Goal: Information Seeking & Learning: Learn about a topic

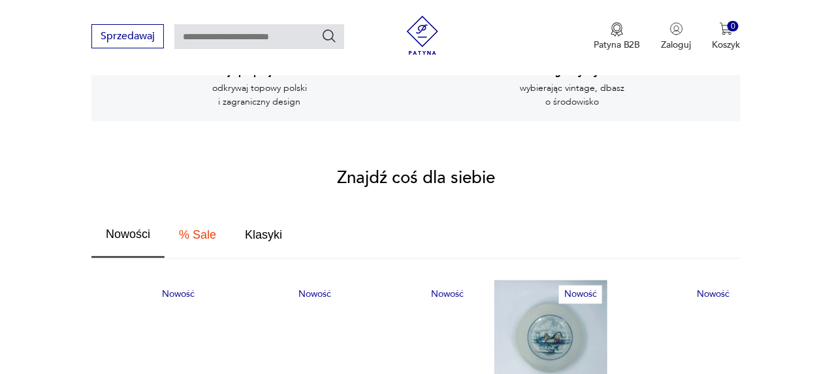
scroll to position [719, 0]
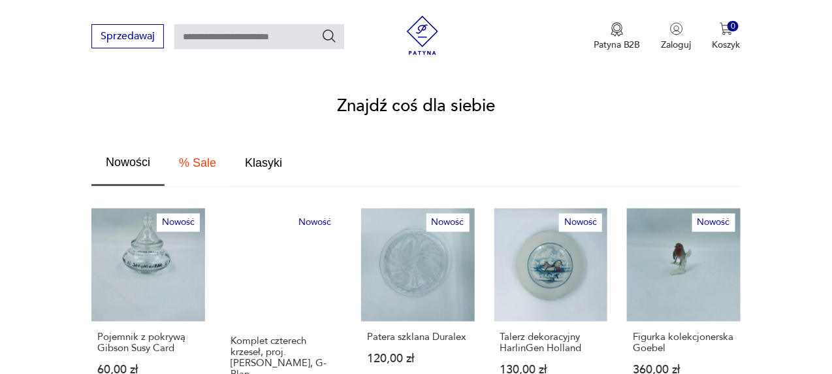
click at [206, 157] on span "% Sale" at bounding box center [197, 163] width 37 height 12
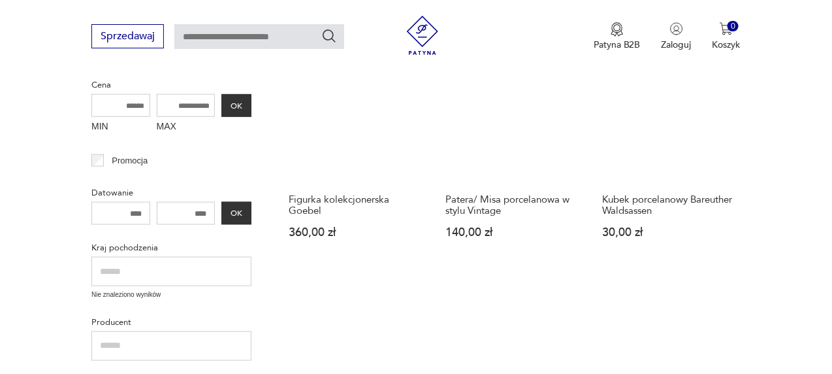
scroll to position [179, 0]
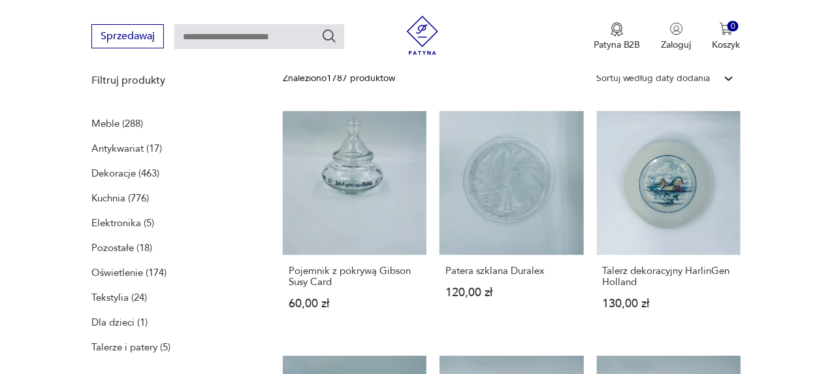
click at [114, 121] on p "Meble (288)" at bounding box center [117, 123] width 52 height 18
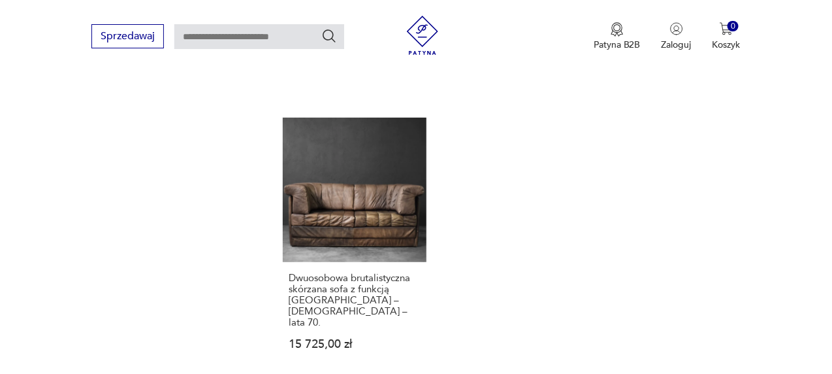
scroll to position [1827, 0]
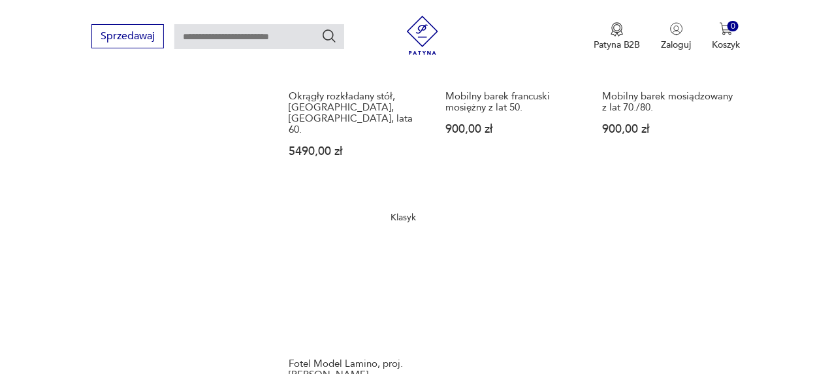
scroll to position [1783, 0]
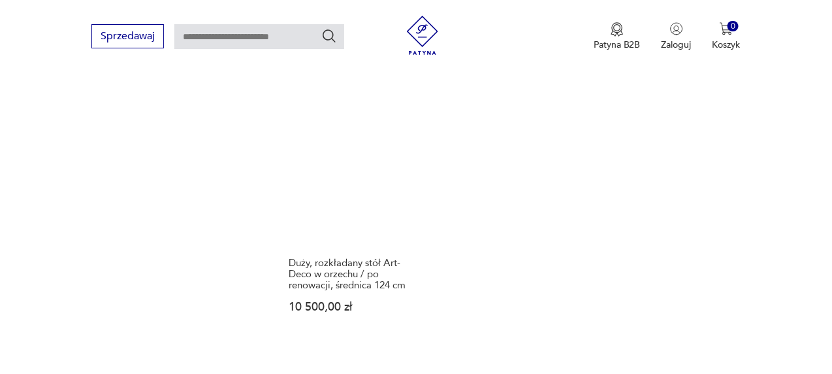
scroll to position [1848, 0]
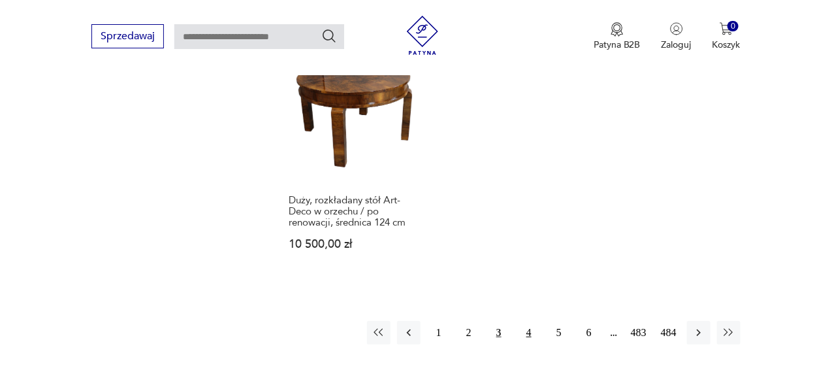
click at [524, 321] on button "4" at bounding box center [529, 333] width 24 height 24
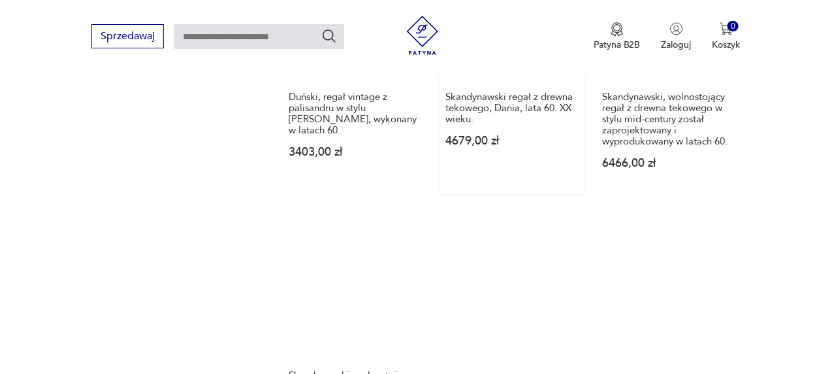
scroll to position [1848, 0]
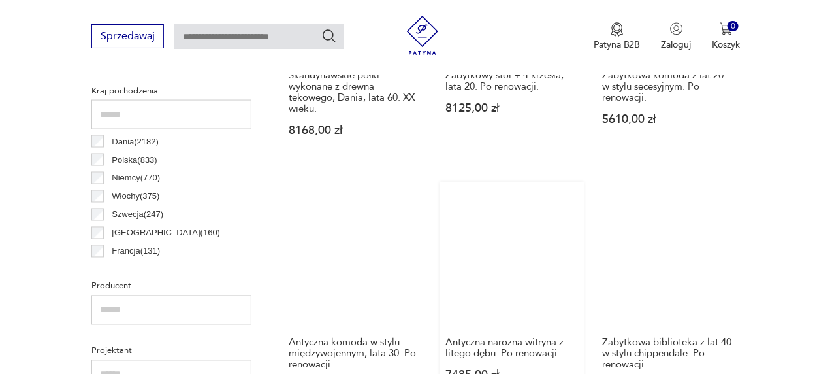
scroll to position [280, 0]
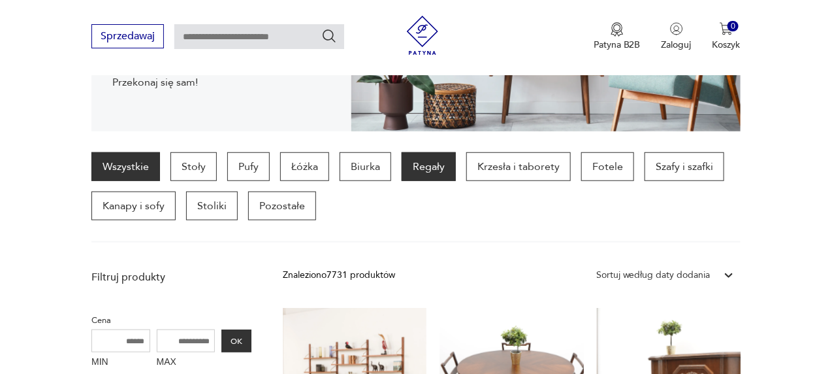
click at [414, 171] on p "Regały" at bounding box center [429, 166] width 54 height 29
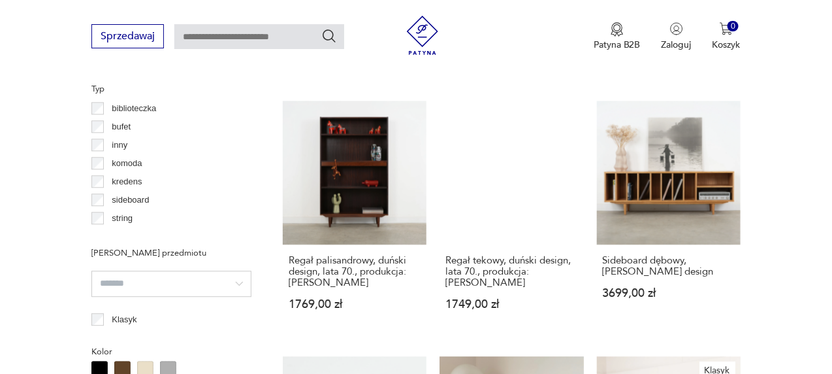
scroll to position [16, 0]
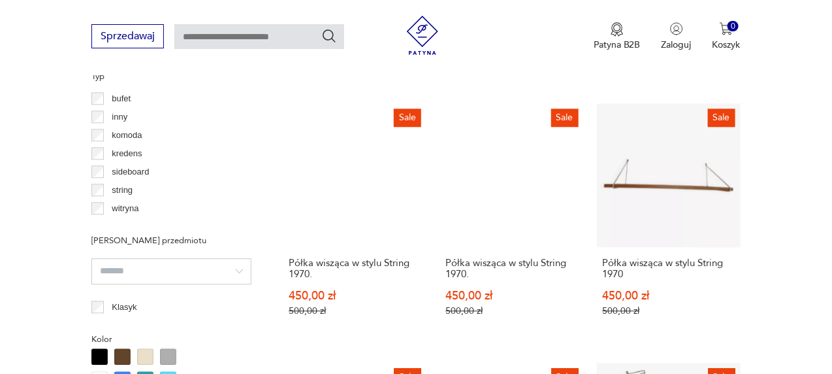
scroll to position [999, 0]
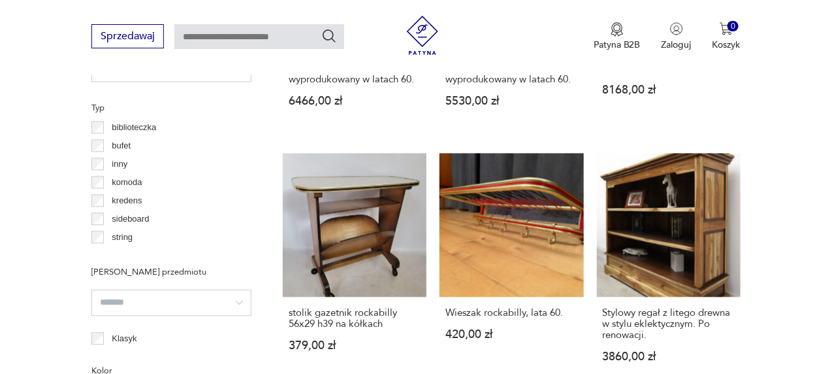
scroll to position [959, 0]
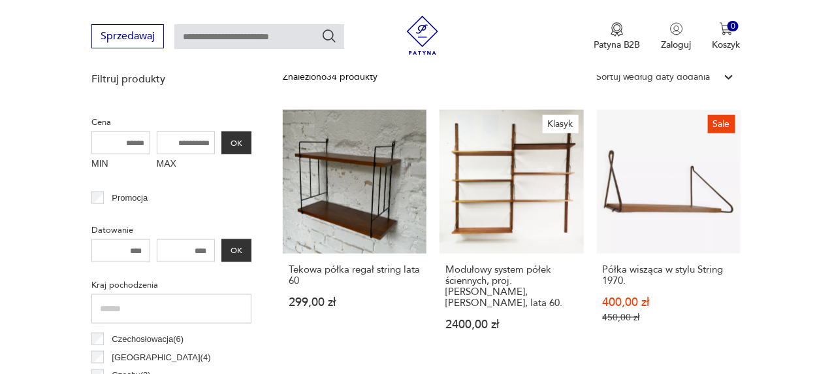
scroll to position [476, 0]
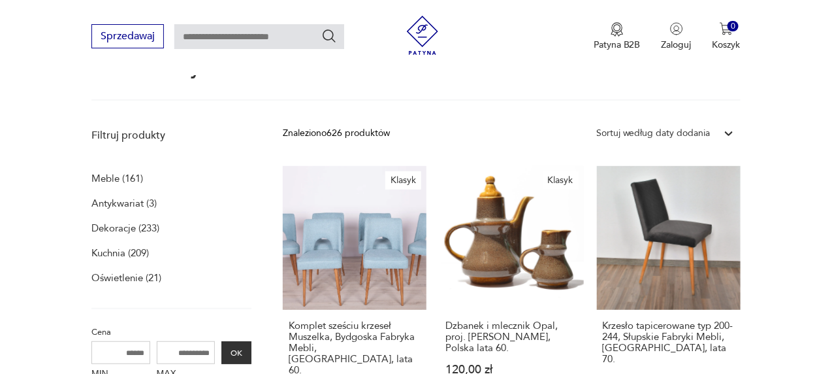
scroll to position [179, 0]
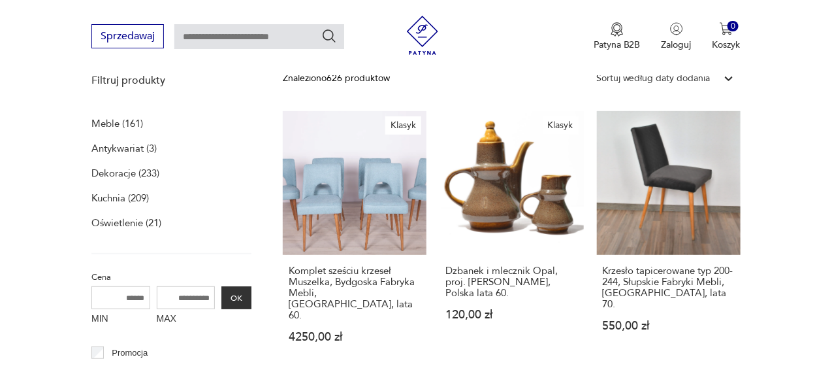
click at [139, 218] on p "Oświetlenie (21)" at bounding box center [126, 223] width 70 height 18
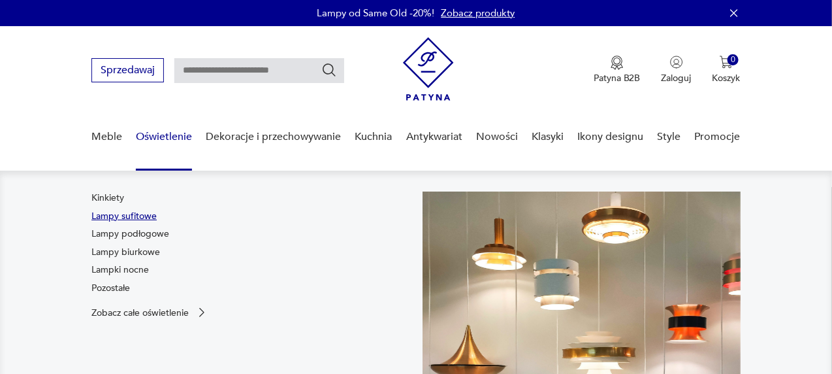
click at [116, 218] on link "Lampy sufitowe" at bounding box center [123, 216] width 65 height 13
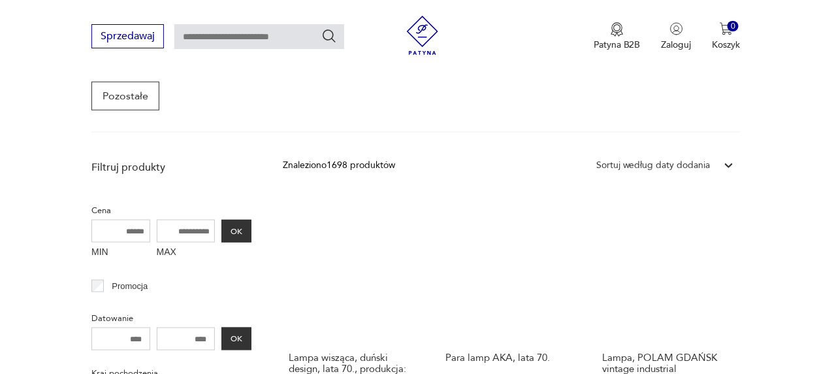
scroll to position [411, 0]
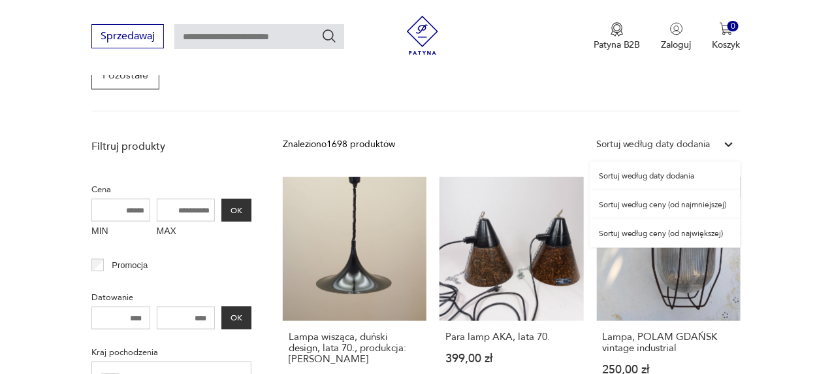
click at [627, 137] on div "Sortuj według daty dodania" at bounding box center [653, 144] width 114 height 14
click at [649, 204] on div "Sortuj według ceny (od najmniejszej)" at bounding box center [665, 204] width 151 height 29
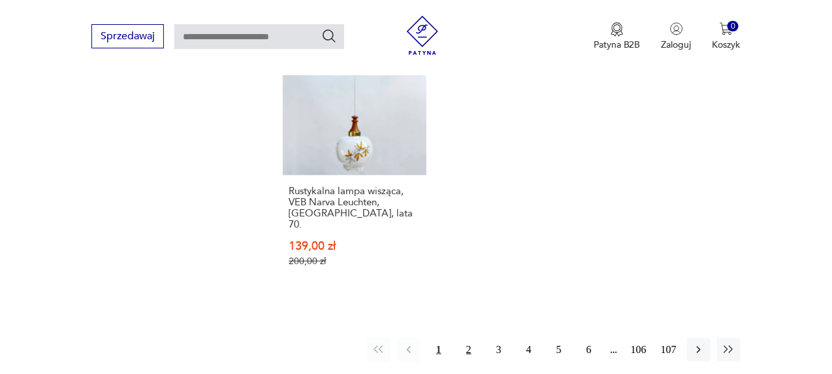
click at [470, 338] on button "2" at bounding box center [469, 350] width 24 height 24
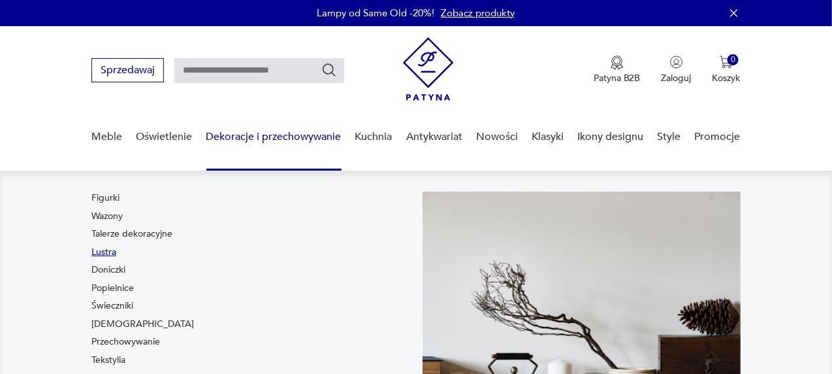
click at [106, 254] on link "Lustra" at bounding box center [103, 252] width 25 height 13
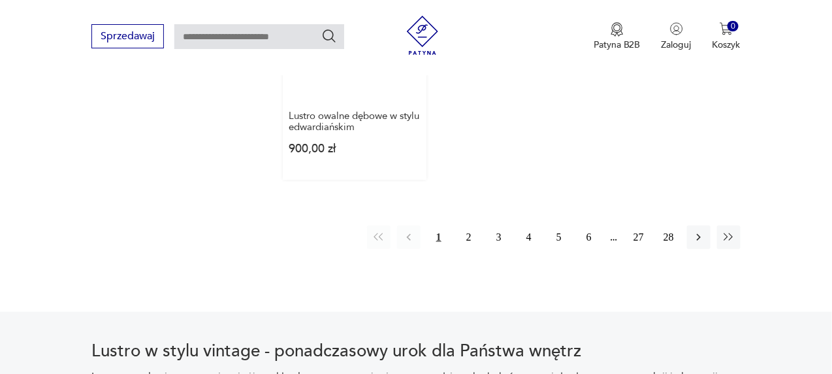
scroll to position [1914, 0]
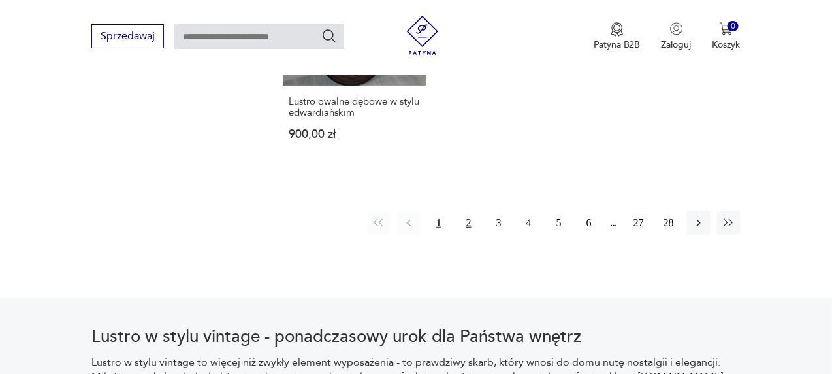
click at [473, 211] on button "2" at bounding box center [469, 223] width 24 height 24
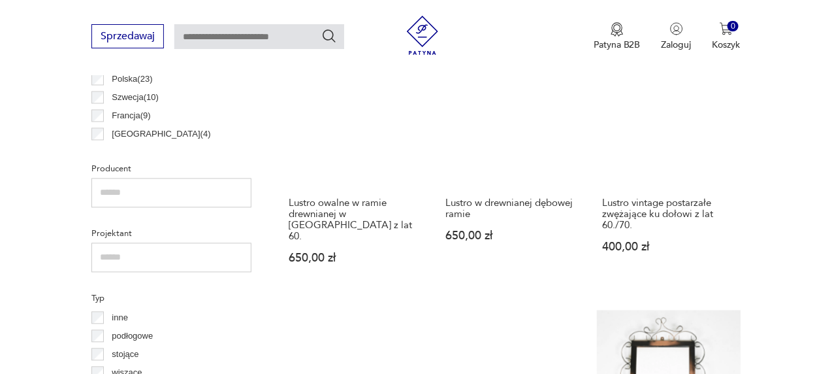
scroll to position [868, 0]
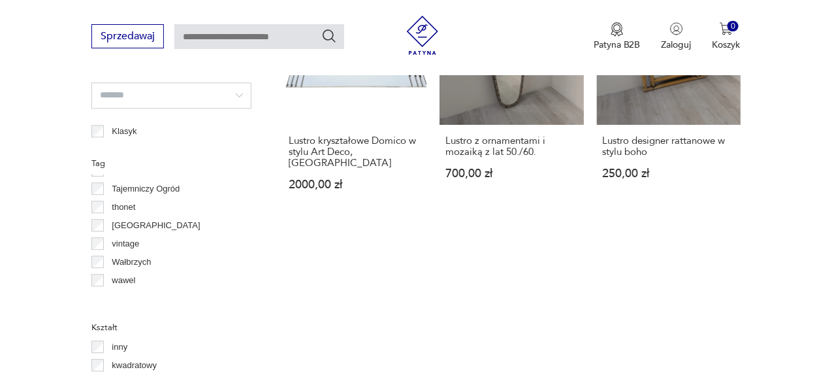
scroll to position [971, 0]
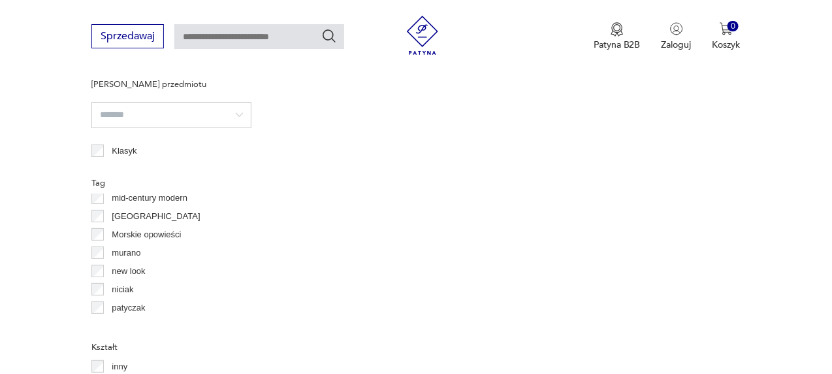
scroll to position [514, 0]
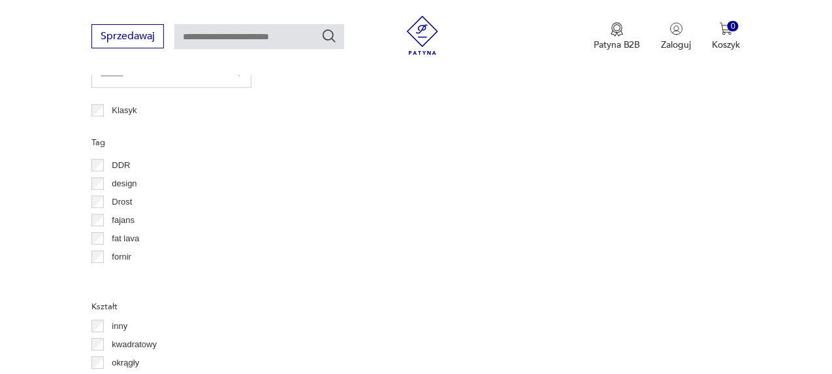
scroll to position [122, 0]
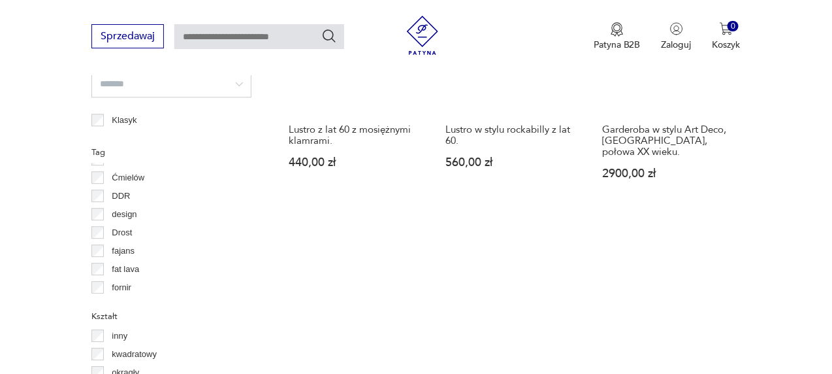
scroll to position [1130, 0]
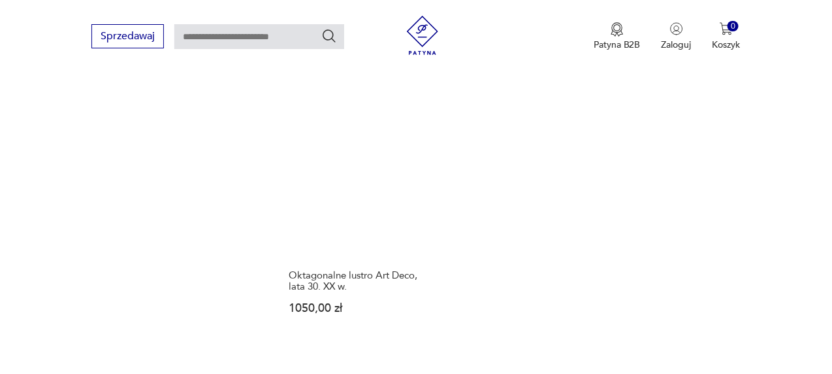
scroll to position [1783, 0]
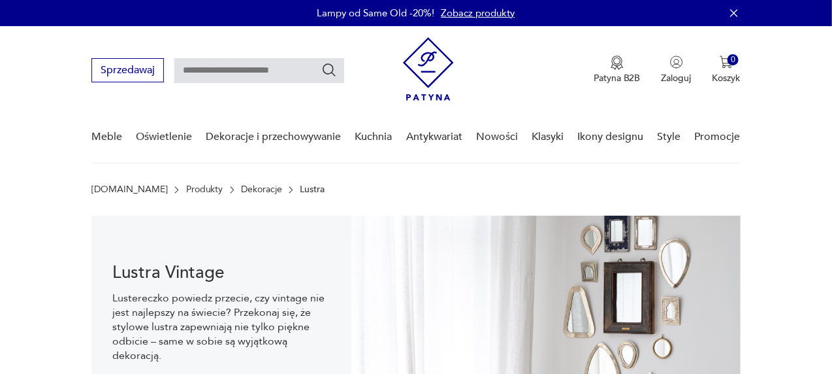
click at [231, 66] on input "text" at bounding box center [259, 70] width 170 height 25
type input "******"
click at [331, 71] on icon "Szukaj" at bounding box center [329, 70] width 16 height 16
type input "******"
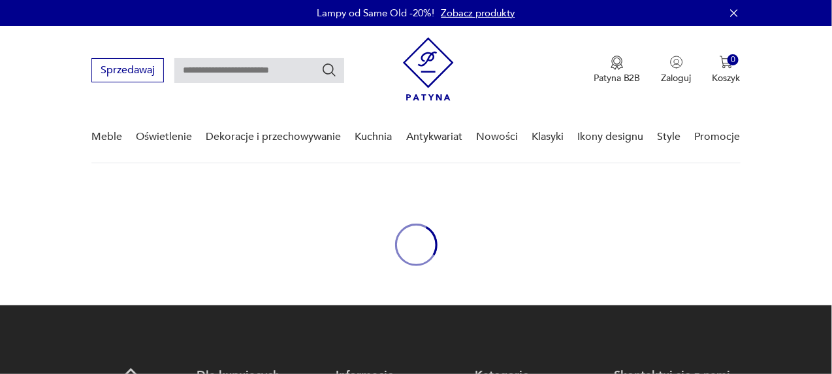
type input "******"
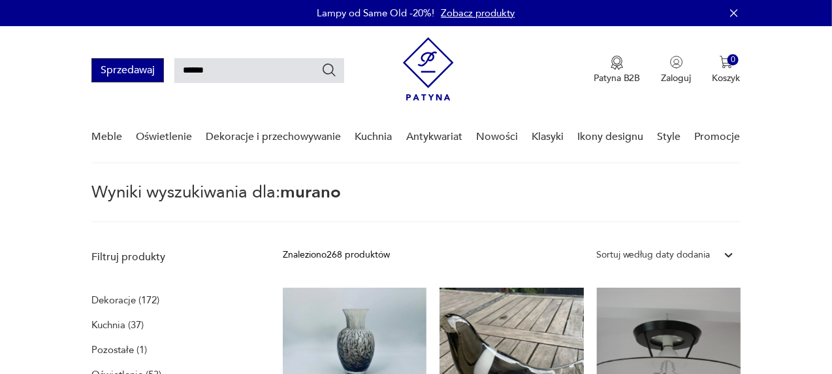
drag, startPoint x: 287, startPoint y: 74, endPoint x: 99, endPoint y: 71, distance: 188.8
click at [99, 71] on div "Sprzedawaj ******" at bounding box center [217, 70] width 253 height 24
type input "**********"
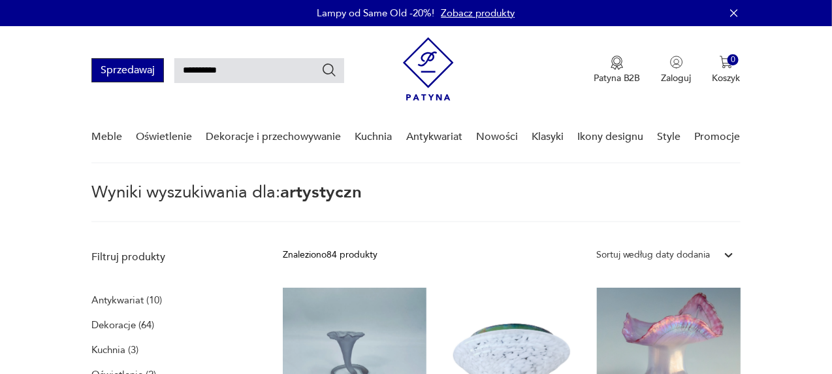
drag, startPoint x: 253, startPoint y: 69, endPoint x: 142, endPoint y: 70, distance: 110.4
click at [142, 70] on div "**********" at bounding box center [217, 70] width 253 height 24
type input "*****"
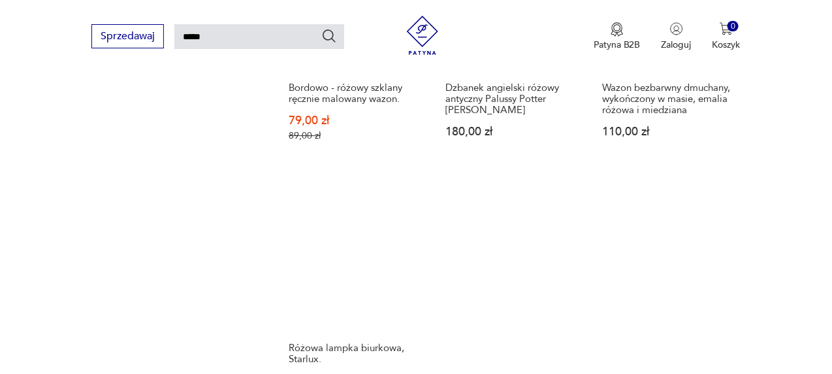
scroll to position [1548, 0]
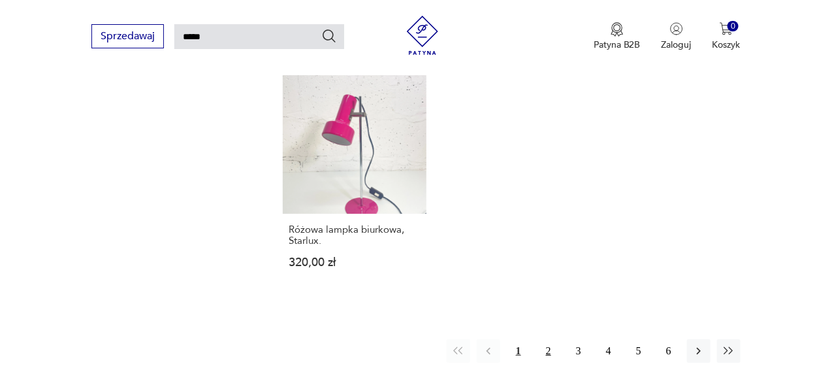
click at [545, 339] on button "2" at bounding box center [549, 351] width 24 height 24
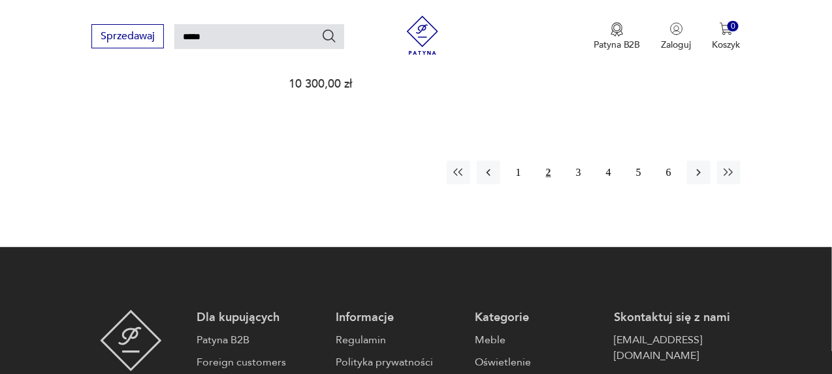
scroll to position [1810, 0]
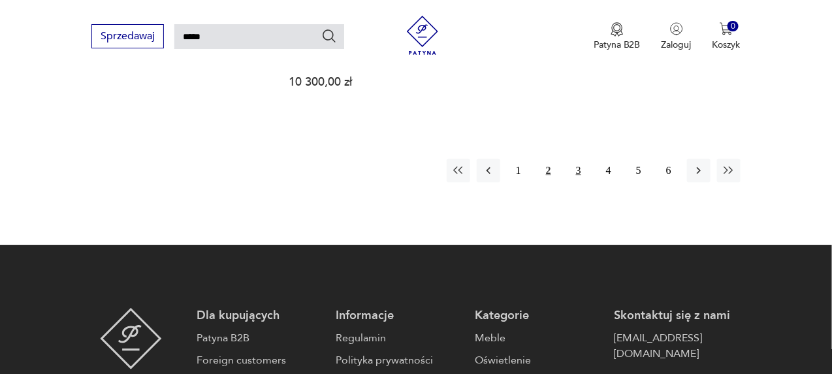
click at [578, 159] on button "3" at bounding box center [579, 171] width 24 height 24
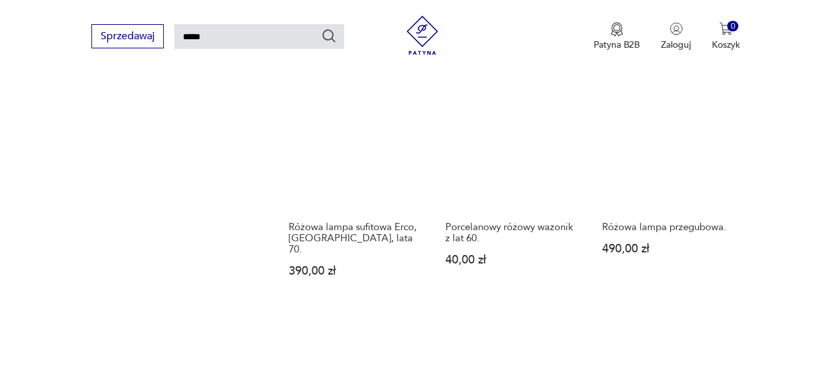
scroll to position [1548, 0]
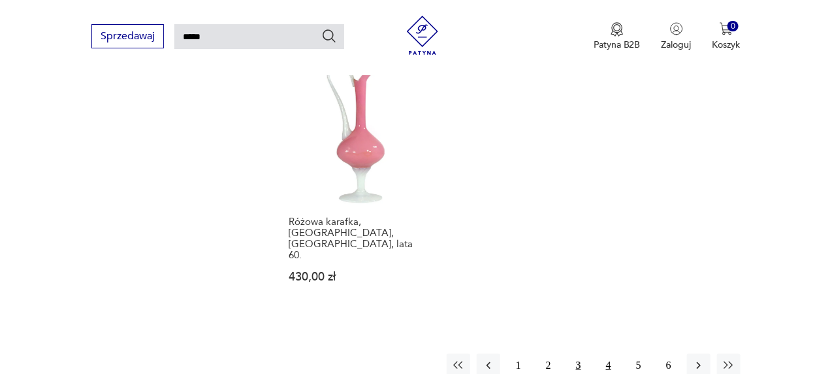
click at [606, 353] on button "4" at bounding box center [609, 365] width 24 height 24
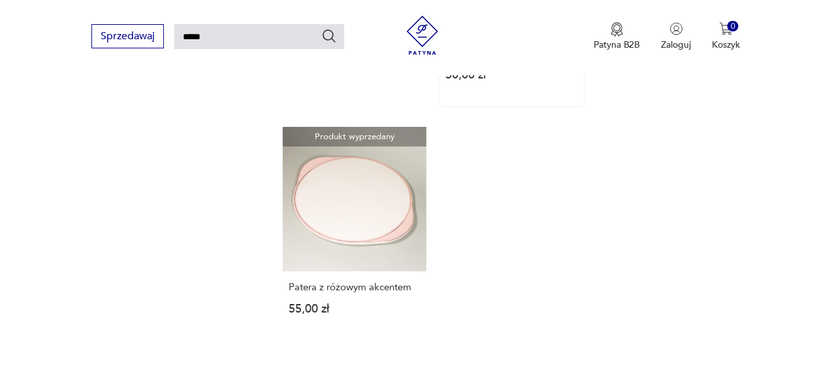
scroll to position [1679, 0]
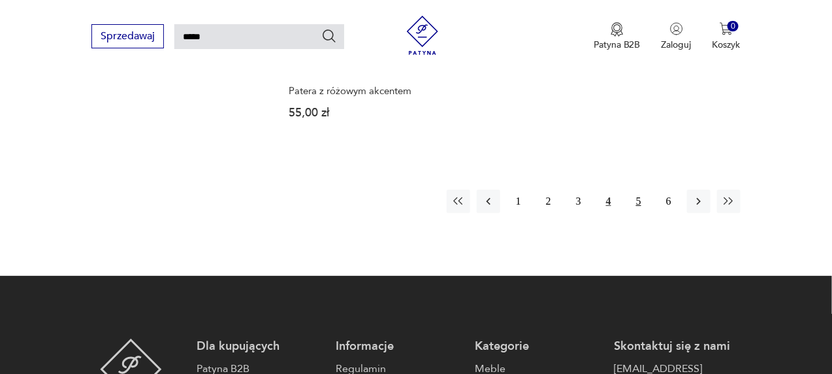
click at [633, 189] on button "5" at bounding box center [639, 201] width 24 height 24
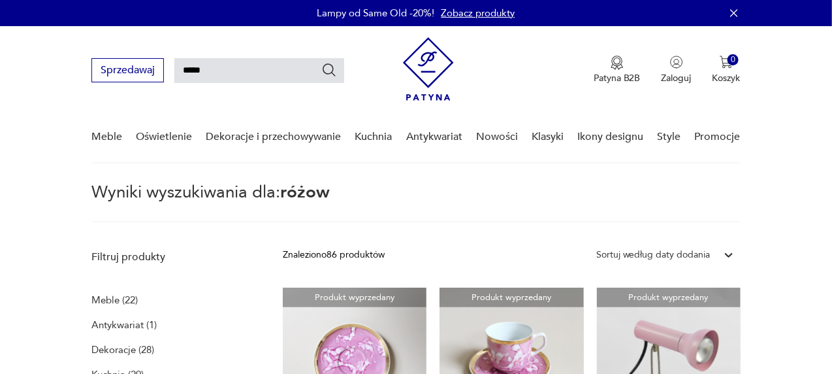
drag, startPoint x: 257, startPoint y: 71, endPoint x: 168, endPoint y: 65, distance: 89.0
click at [165, 67] on div "Sprzedawaj *****" at bounding box center [217, 70] width 253 height 24
type input "******"
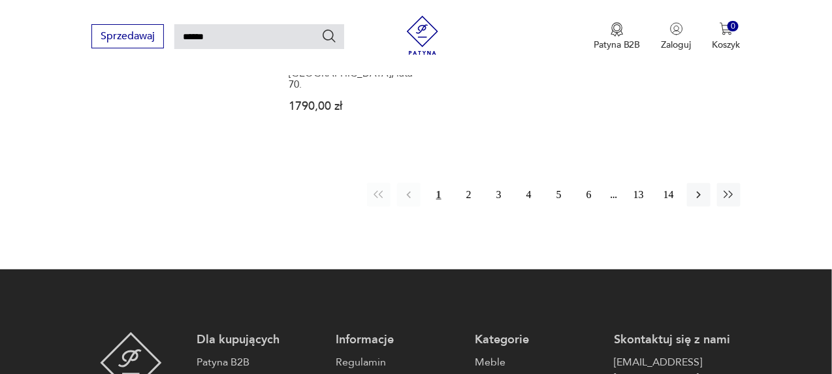
scroll to position [1744, 0]
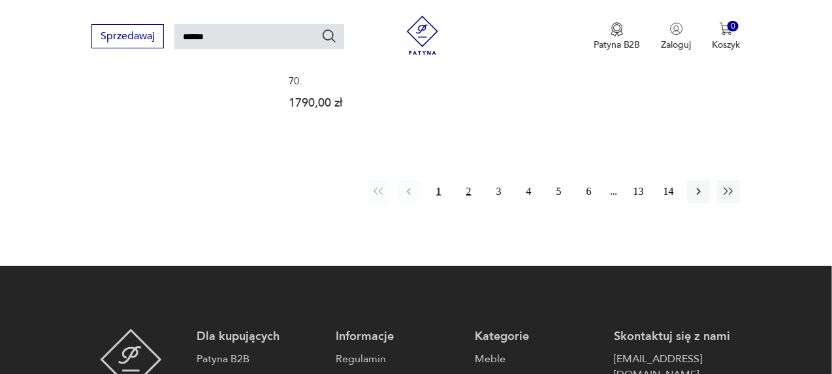
click at [466, 180] on button "2" at bounding box center [469, 192] width 24 height 24
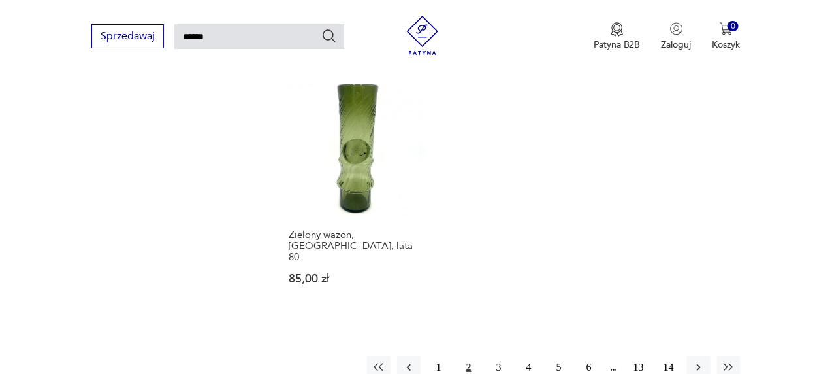
scroll to position [1679, 0]
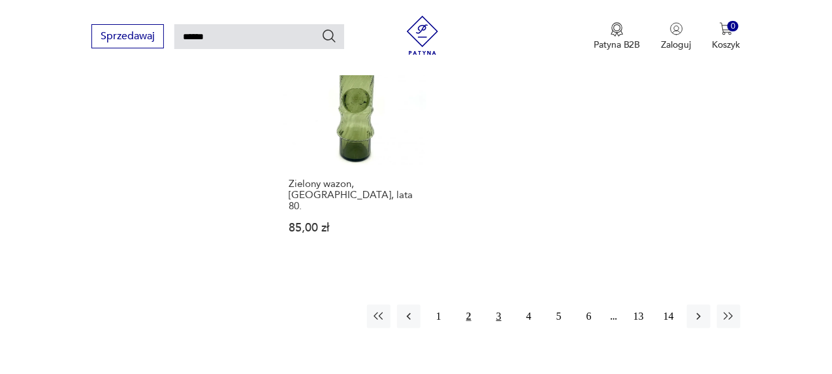
click at [496, 304] on button "3" at bounding box center [499, 316] width 24 height 24
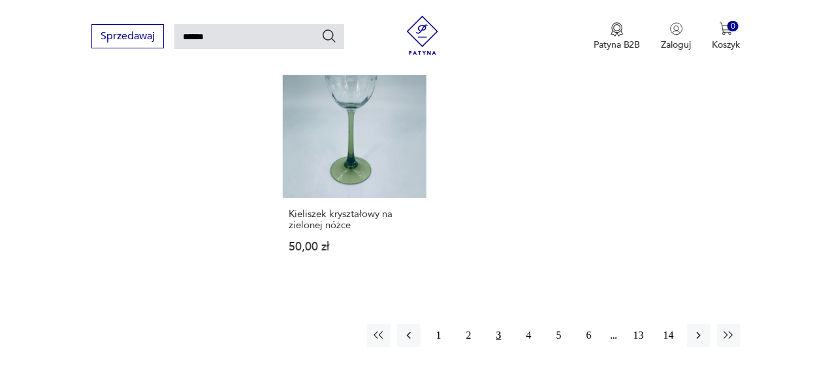
scroll to position [1548, 0]
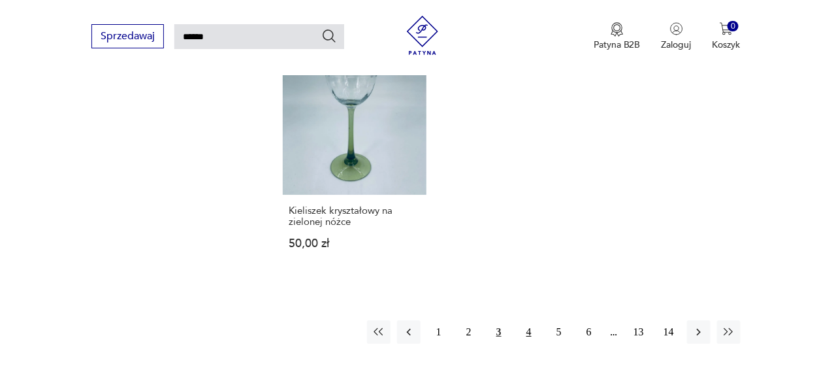
click at [533, 320] on button "4" at bounding box center [529, 332] width 24 height 24
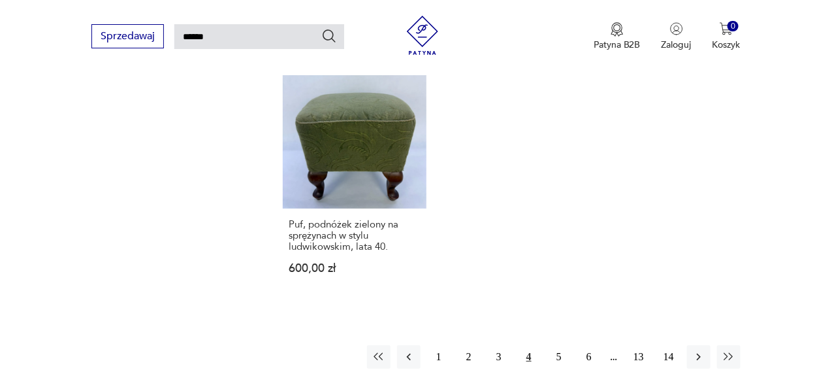
scroll to position [1614, 0]
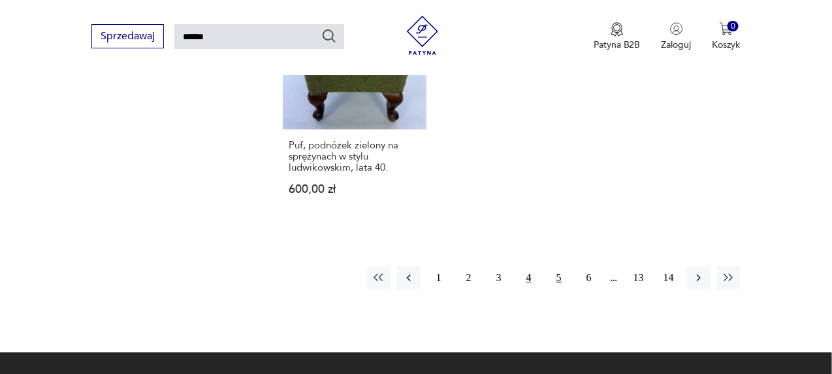
click at [554, 266] on button "5" at bounding box center [559, 278] width 24 height 24
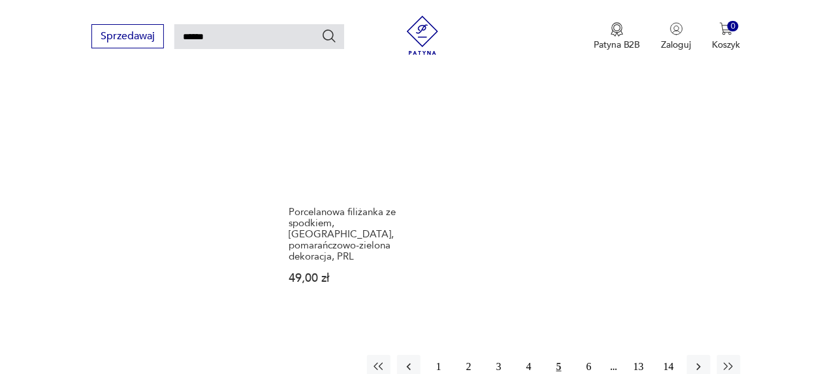
scroll to position [1614, 0]
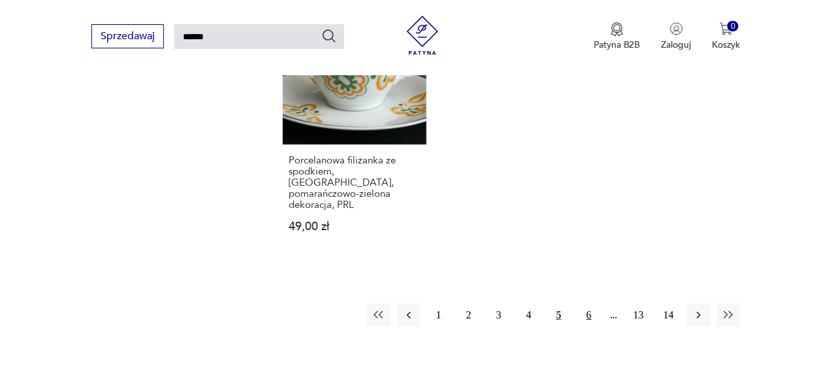
click at [588, 303] on button "6" at bounding box center [590, 315] width 24 height 24
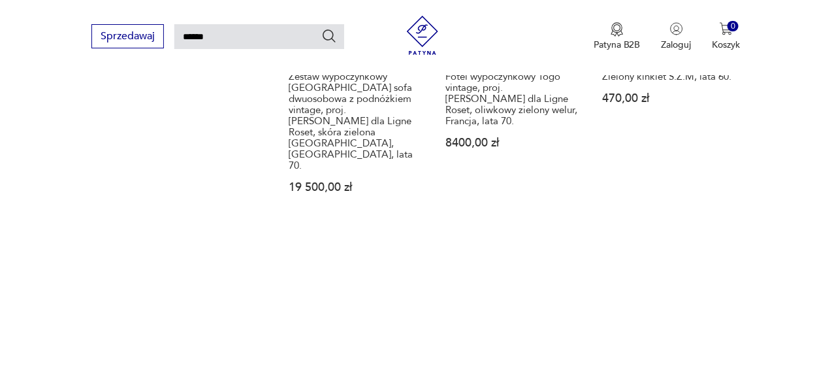
scroll to position [1744, 0]
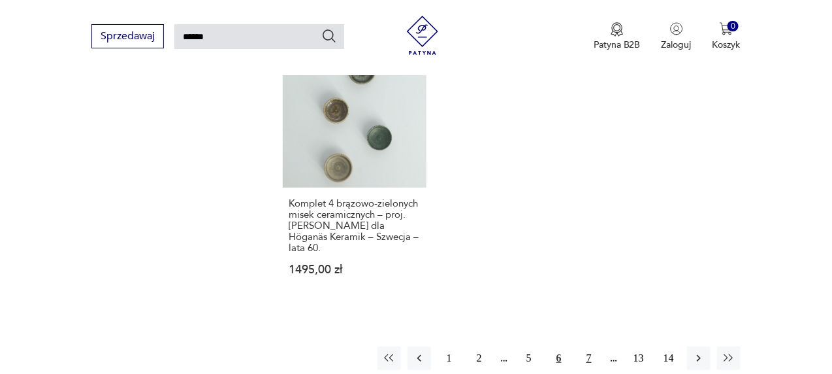
click at [596, 346] on button "7" at bounding box center [590, 358] width 24 height 24
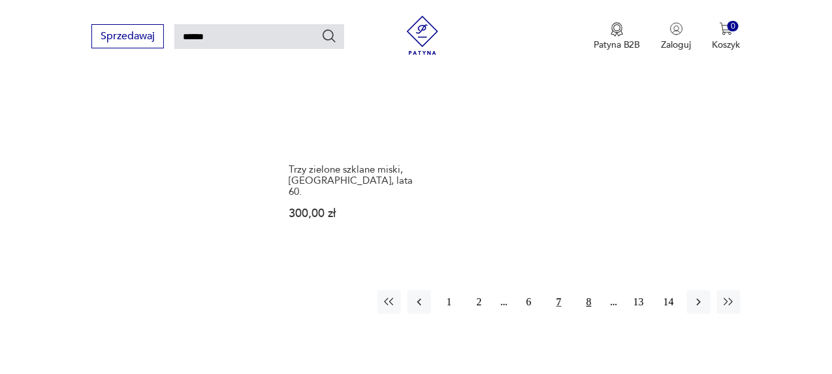
scroll to position [1614, 0]
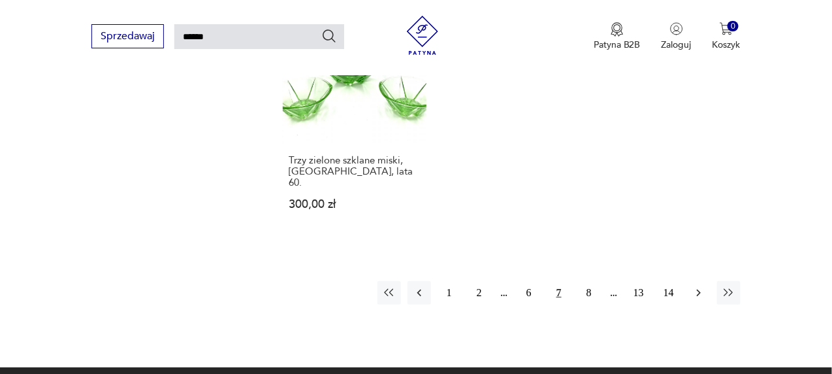
click at [698, 289] on icon "button" at bounding box center [699, 292] width 4 height 7
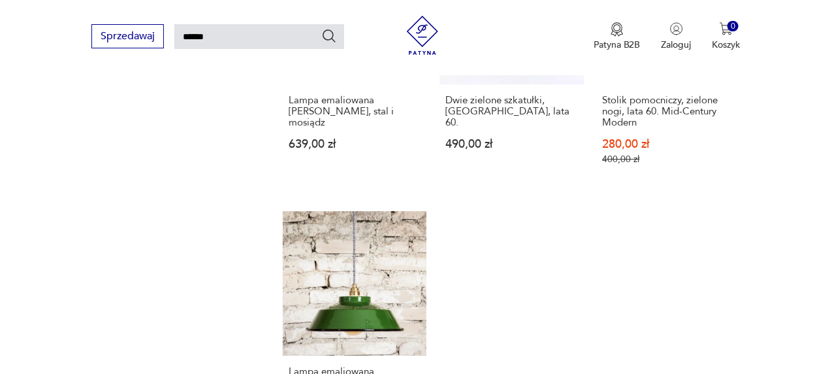
scroll to position [1614, 0]
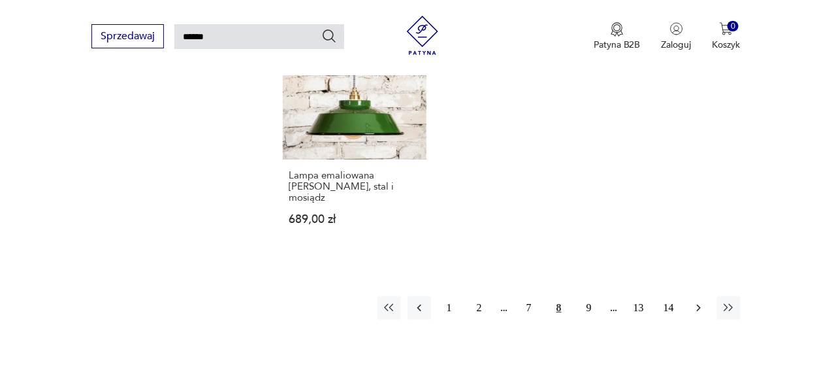
click at [705, 301] on icon "button" at bounding box center [699, 307] width 13 height 13
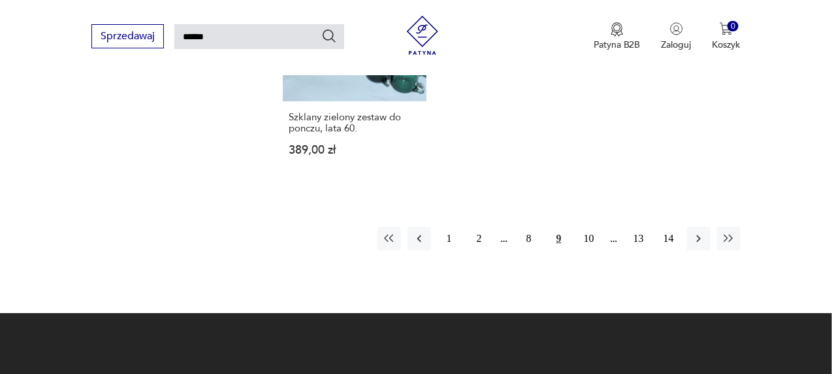
scroll to position [1614, 0]
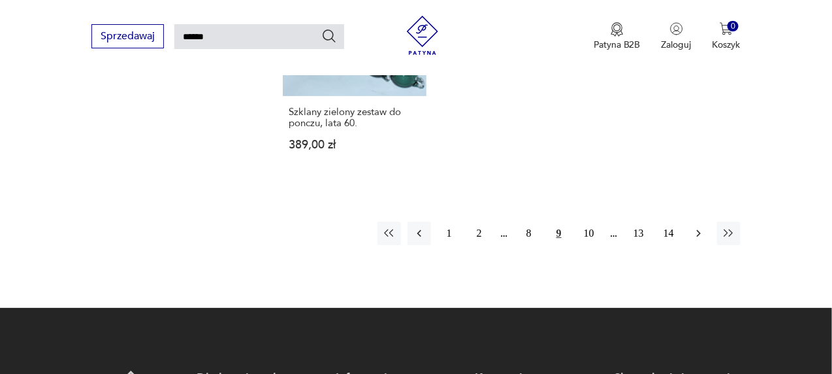
click at [696, 234] on icon "button" at bounding box center [699, 233] width 13 height 13
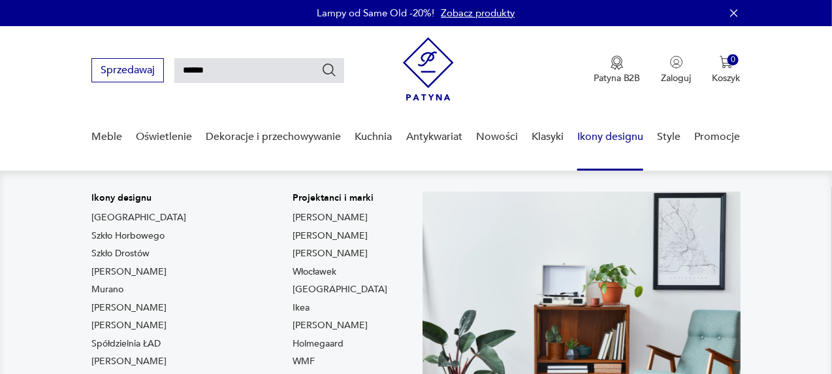
click at [603, 135] on link "Ikony designu" at bounding box center [611, 137] width 66 height 50
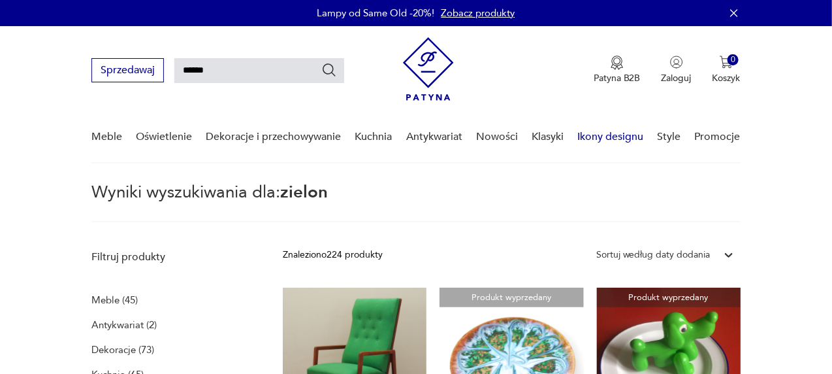
click at [605, 135] on link "Ikony designu" at bounding box center [611, 137] width 66 height 50
drag, startPoint x: 279, startPoint y: 74, endPoint x: 84, endPoint y: 73, distance: 194.7
click at [84, 73] on nav "Sprzedawaj ****** Patyna B2B Zaloguj 0 Koszyk Twój koszyk ( 0 ) Brak produktów …" at bounding box center [416, 94] width 832 height 137
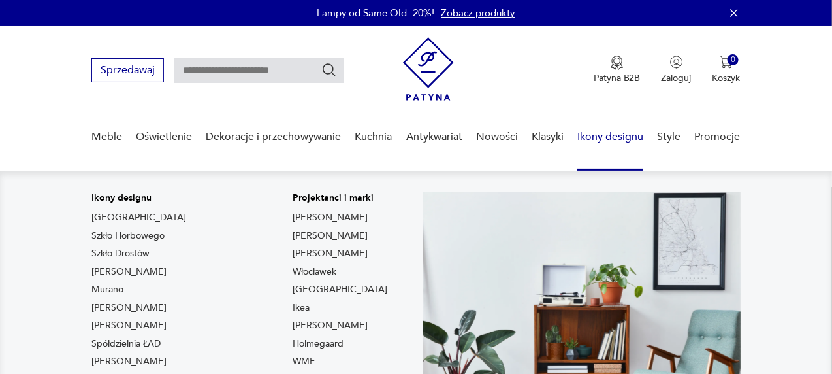
click at [613, 137] on link "Ikony designu" at bounding box center [611, 137] width 66 height 50
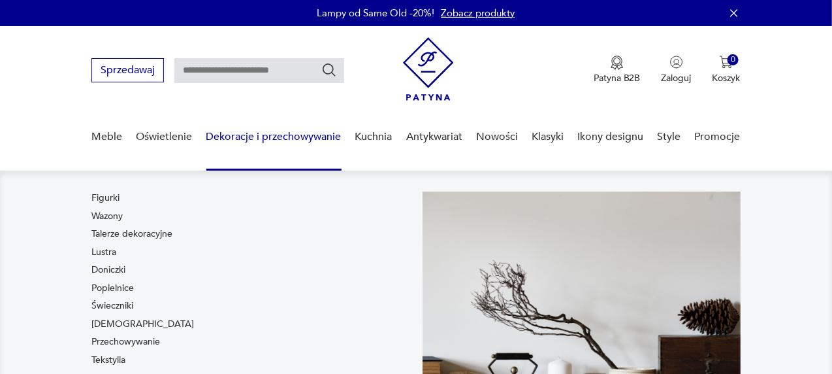
click at [268, 133] on link "Dekoracje i przechowywanie" at bounding box center [273, 137] width 135 height 50
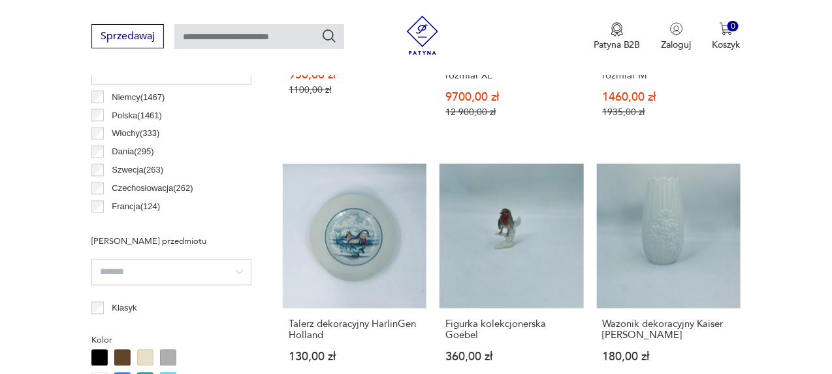
scroll to position [913, 0]
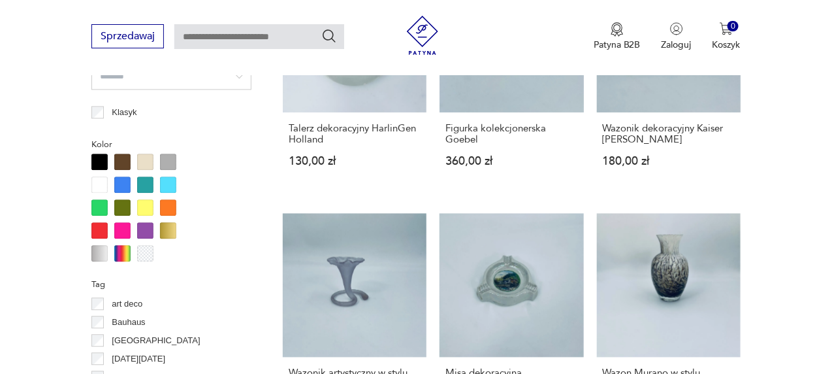
click at [127, 225] on div at bounding box center [122, 230] width 16 height 16
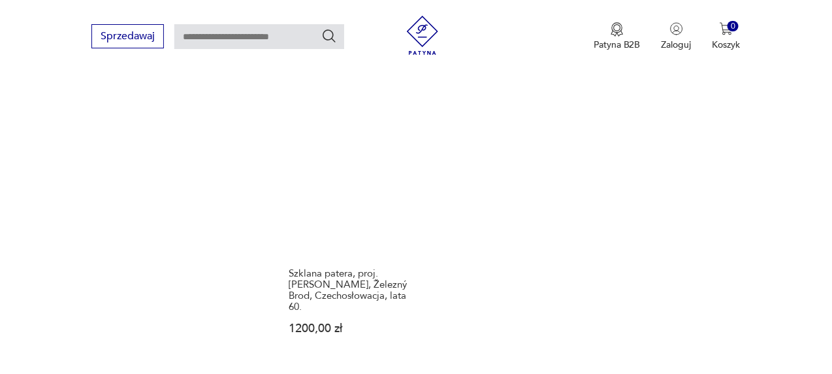
scroll to position [1783, 0]
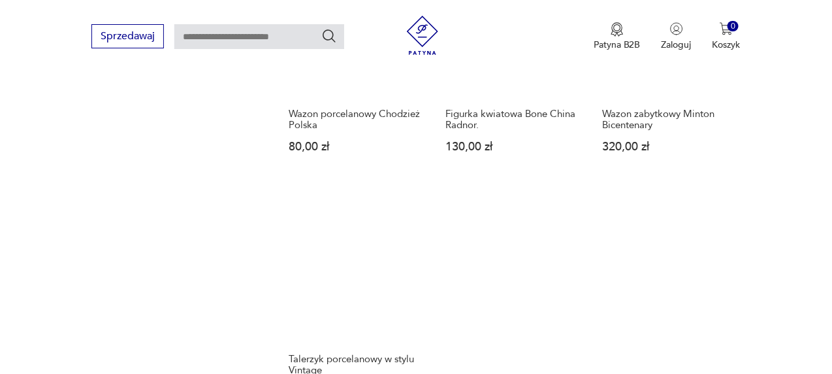
scroll to position [1783, 0]
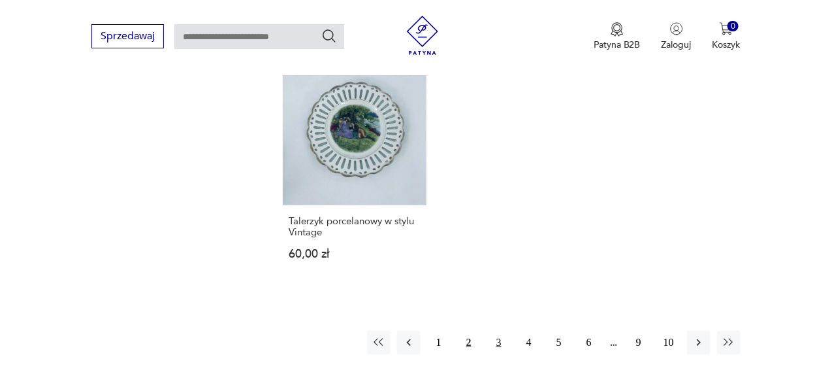
click at [495, 340] on button "3" at bounding box center [499, 343] width 24 height 24
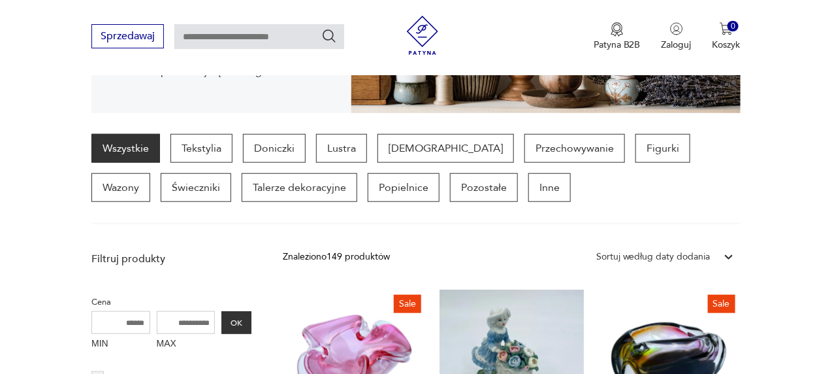
scroll to position [371, 0]
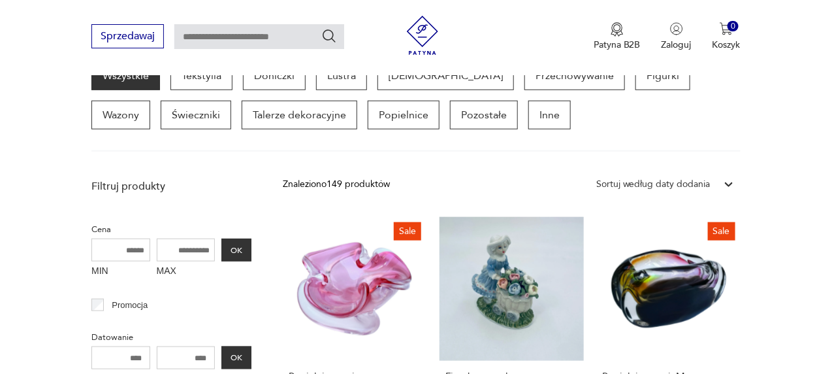
click at [715, 176] on div "Sortuj według daty dodania" at bounding box center [653, 184] width 127 height 17
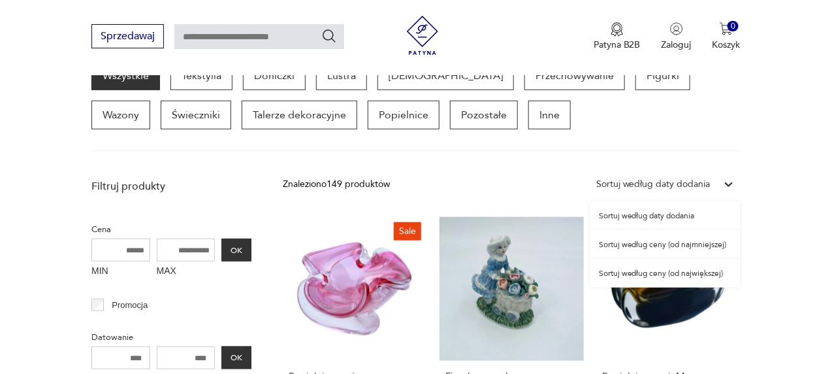
click at [685, 241] on div "Sortuj według ceny (od najmniejszej)" at bounding box center [665, 244] width 151 height 29
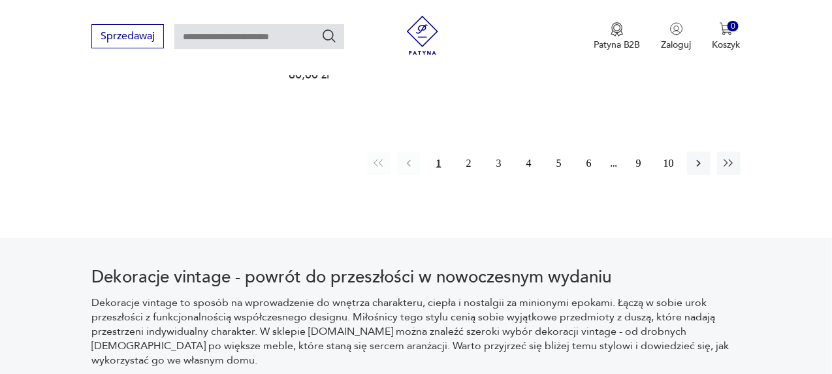
scroll to position [1988, 0]
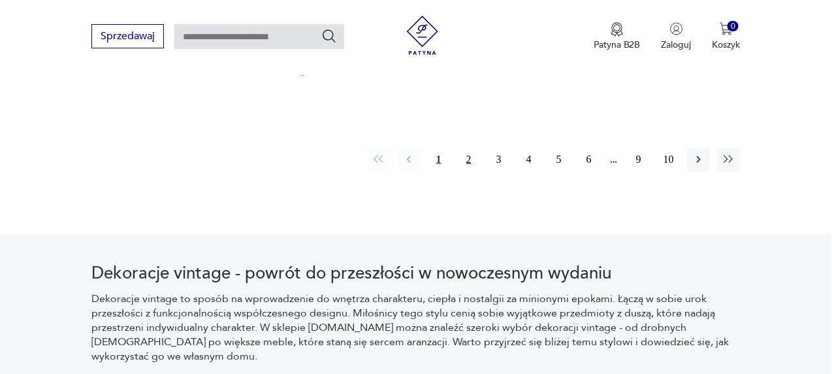
click at [470, 149] on button "2" at bounding box center [469, 160] width 24 height 24
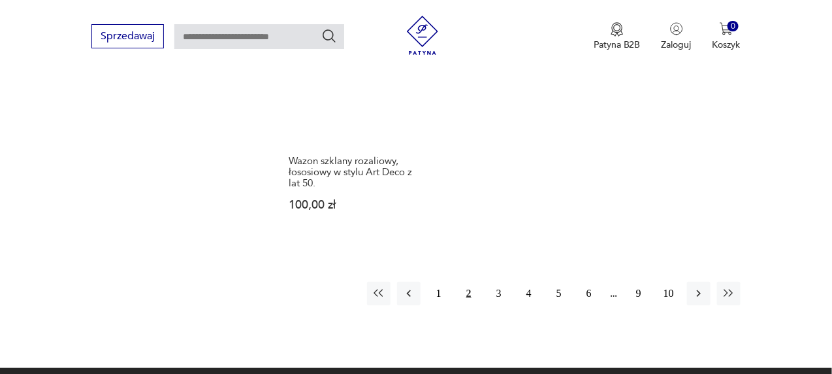
scroll to position [1855, 0]
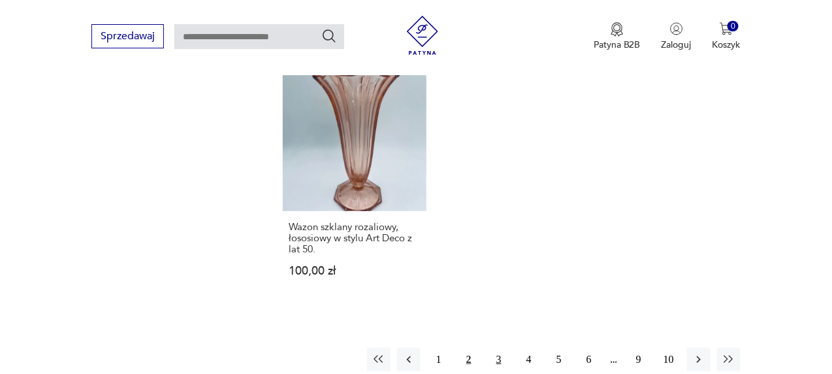
click at [496, 348] on button "3" at bounding box center [499, 360] width 24 height 24
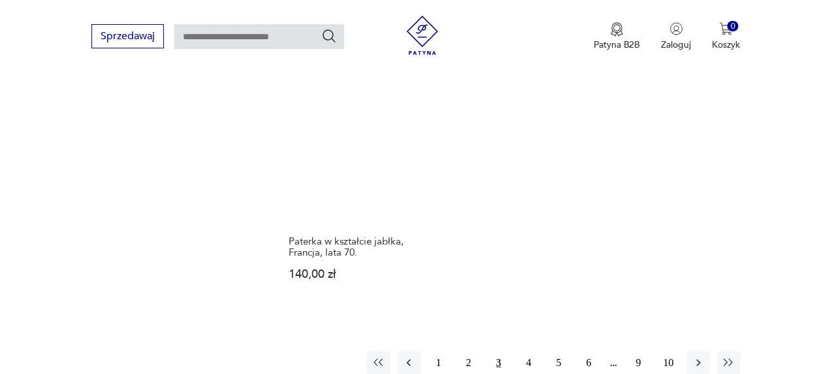
scroll to position [1829, 0]
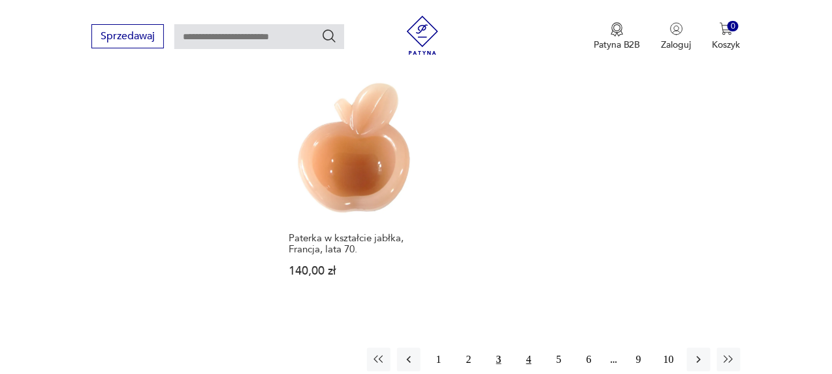
click at [532, 348] on button "4" at bounding box center [529, 360] width 24 height 24
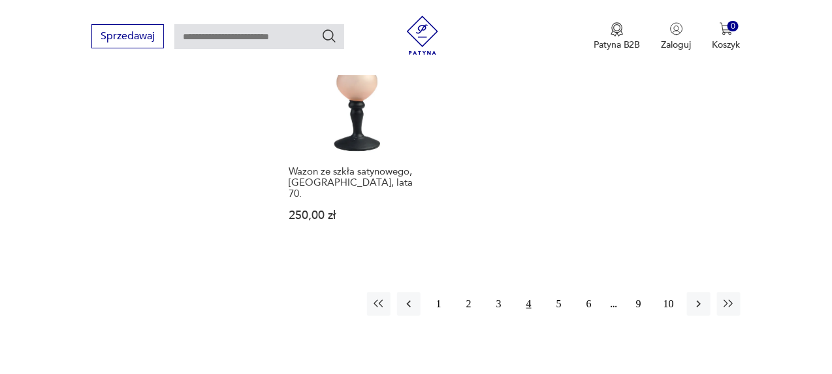
scroll to position [1957, 0]
click at [561, 291] on button "5" at bounding box center [559, 303] width 24 height 24
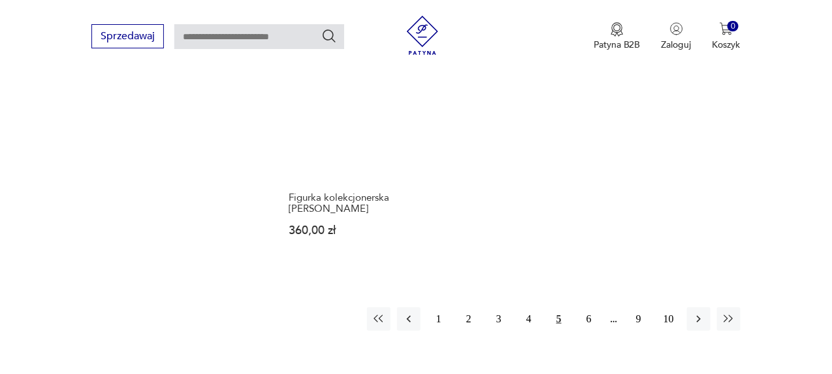
scroll to position [1880, 0]
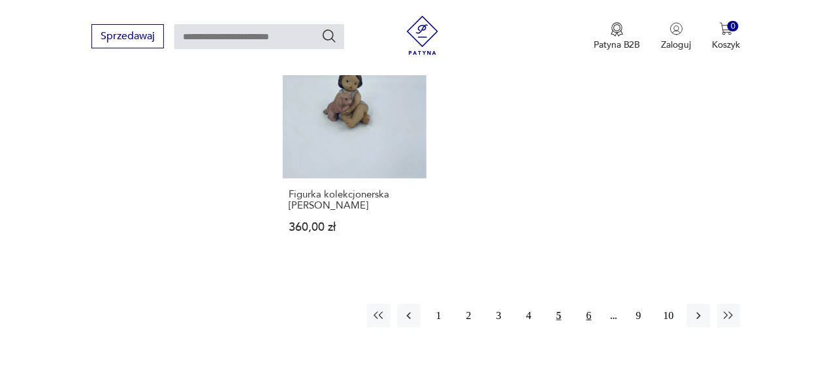
click at [588, 304] on button "6" at bounding box center [590, 316] width 24 height 24
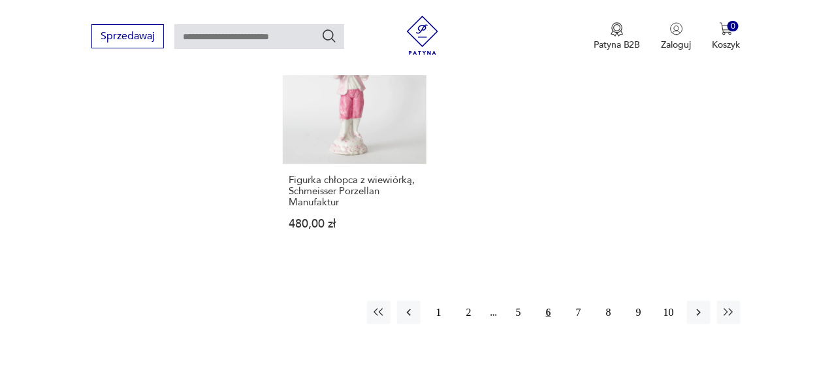
scroll to position [1897, 0]
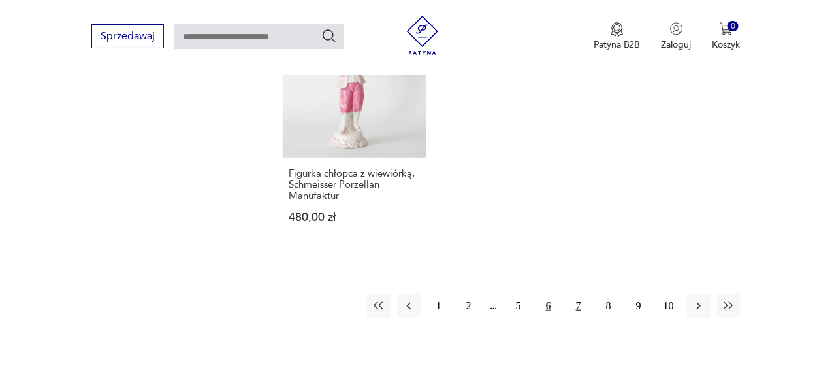
click at [576, 294] on button "7" at bounding box center [579, 306] width 24 height 24
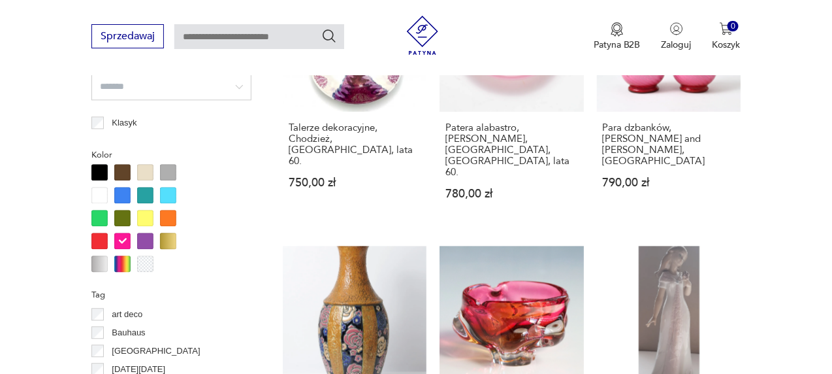
scroll to position [909, 0]
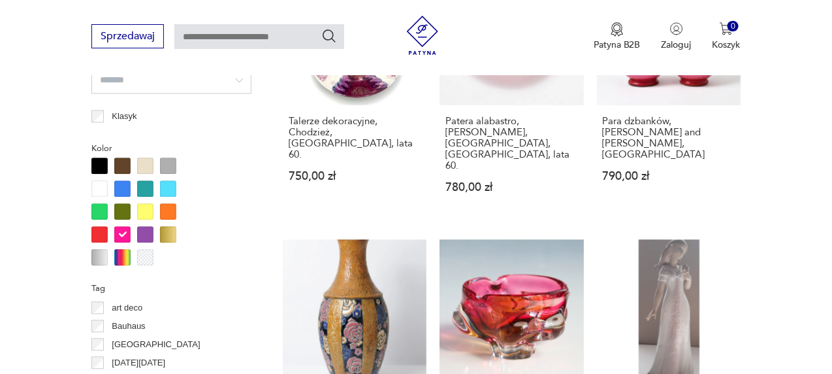
click at [103, 208] on div at bounding box center [99, 211] width 16 height 16
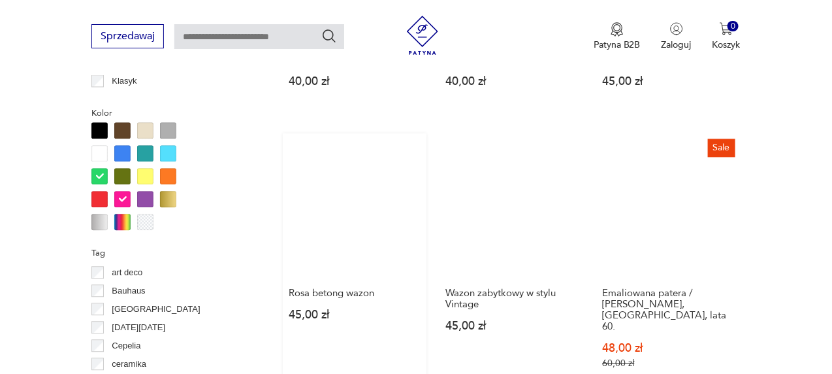
scroll to position [999, 0]
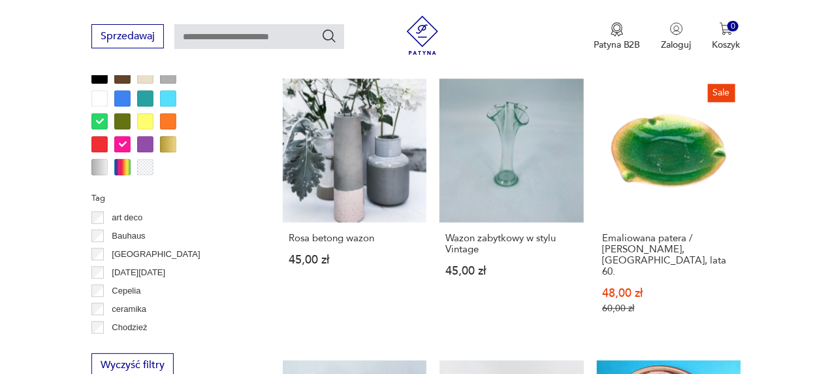
click at [127, 144] on div at bounding box center [122, 144] width 16 height 16
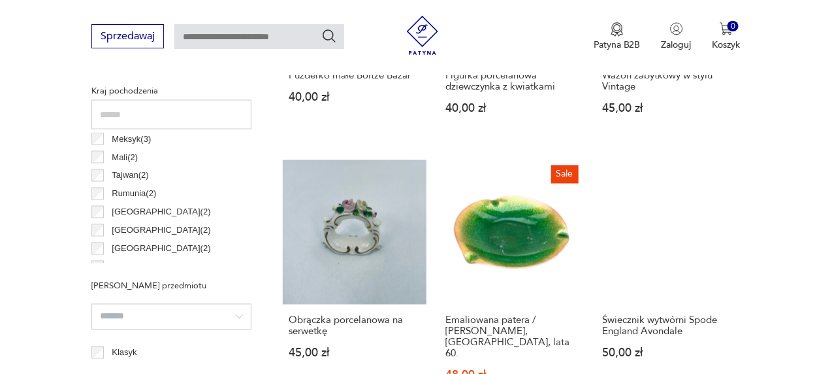
scroll to position [999, 0]
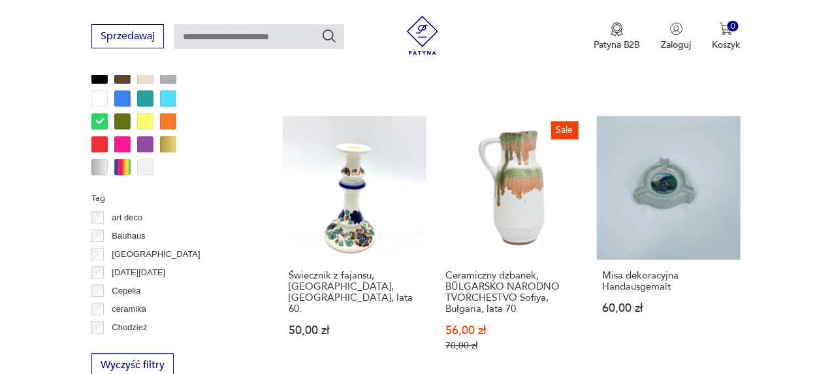
click at [121, 120] on div at bounding box center [122, 121] width 16 height 16
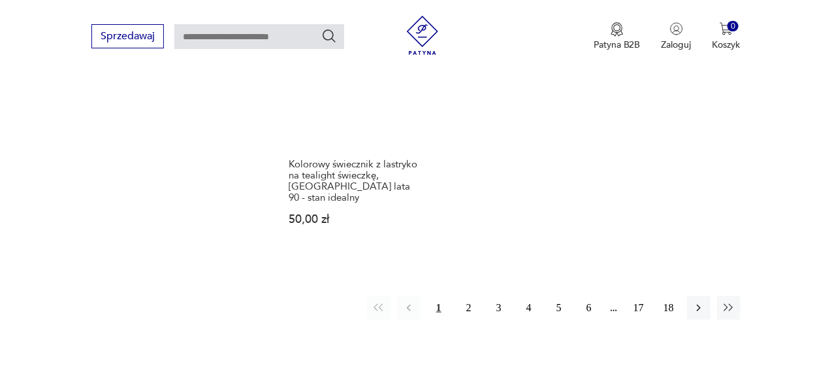
scroll to position [1914, 0]
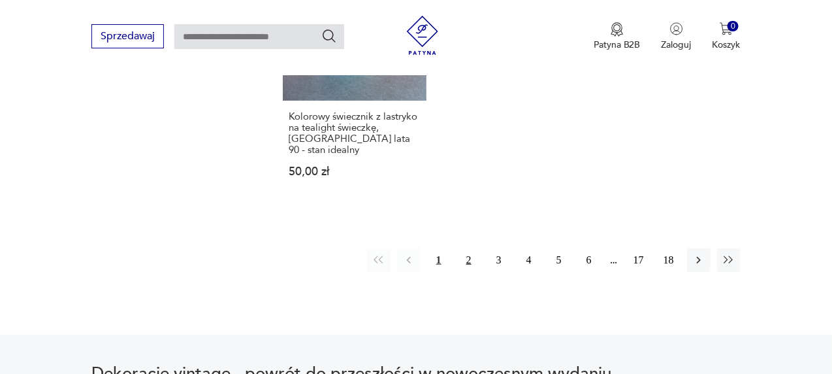
click at [473, 248] on button "2" at bounding box center [469, 260] width 24 height 24
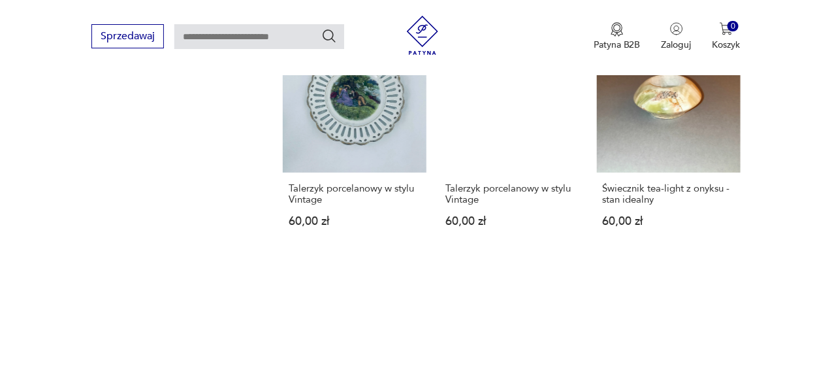
scroll to position [1848, 0]
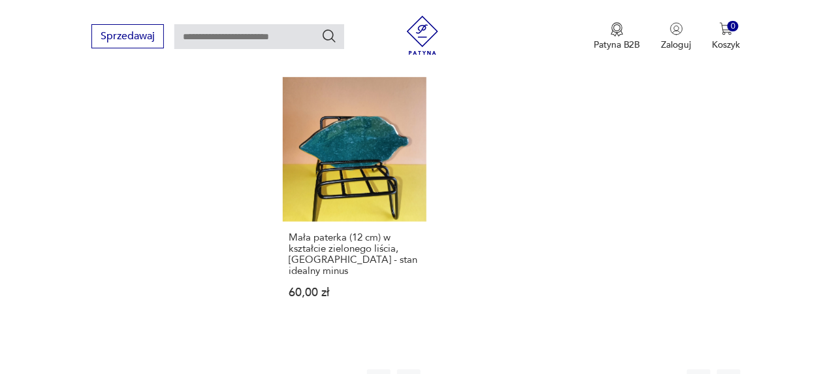
click at [498, 369] on button "3" at bounding box center [499, 381] width 24 height 24
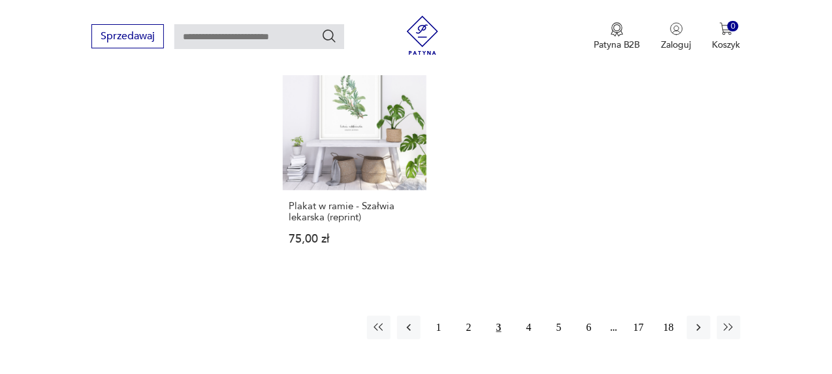
scroll to position [1848, 0]
click at [530, 314] on button "4" at bounding box center [529, 326] width 24 height 24
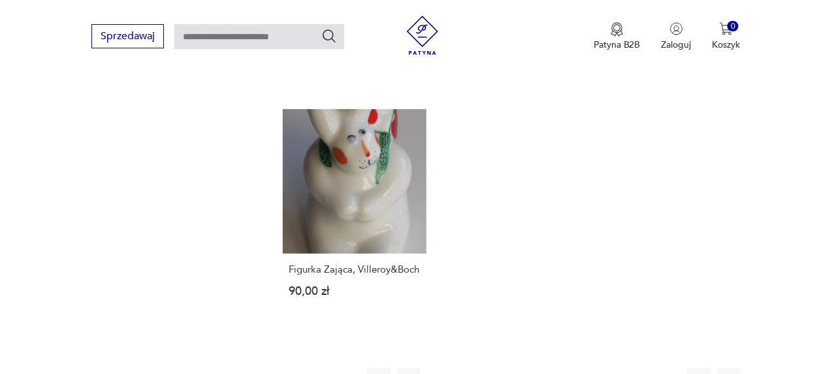
scroll to position [1848, 0]
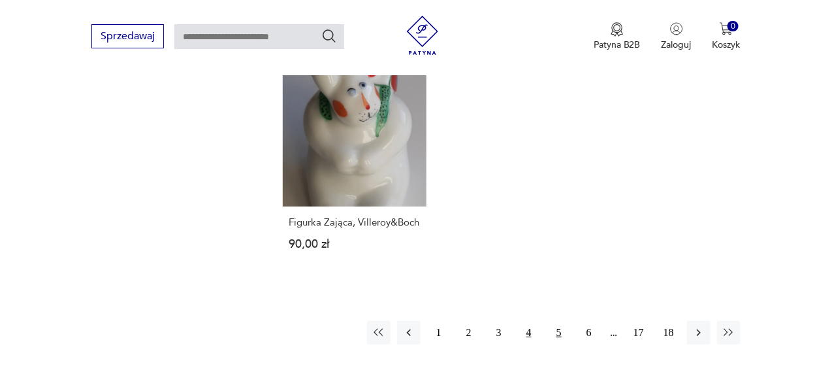
click at [563, 321] on button "5" at bounding box center [559, 333] width 24 height 24
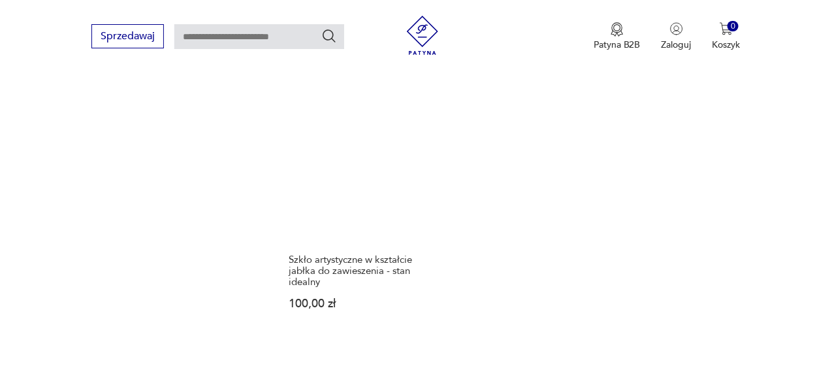
scroll to position [1914, 0]
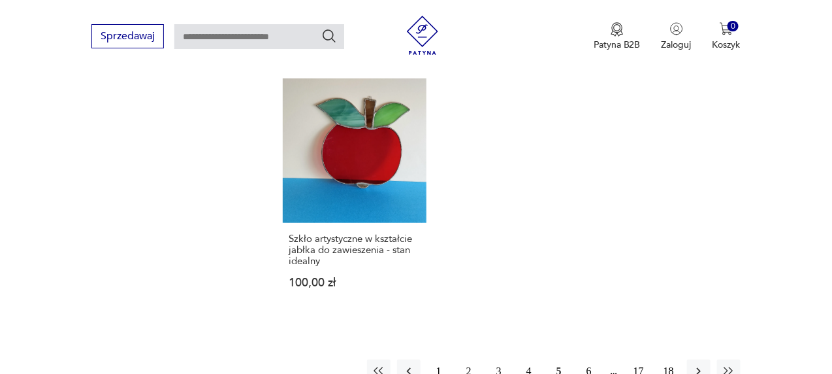
click at [588, 359] on button "6" at bounding box center [590, 371] width 24 height 24
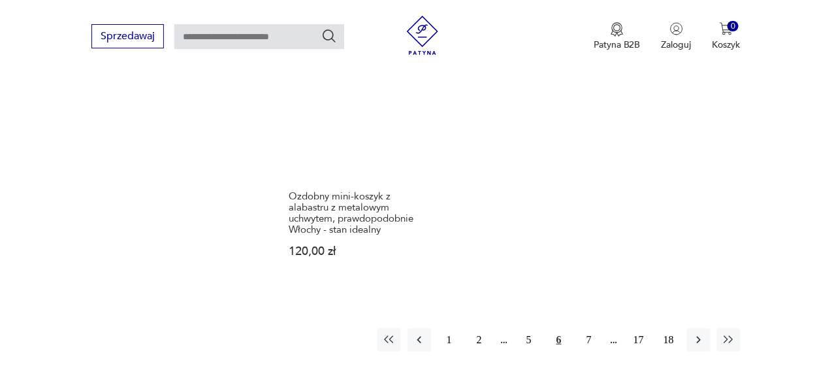
scroll to position [1914, 0]
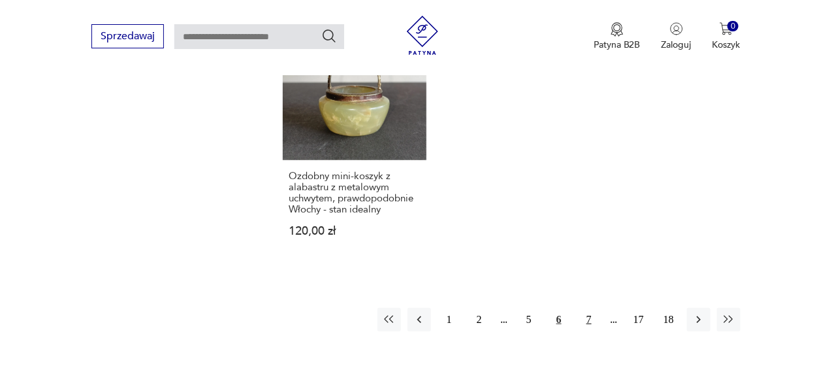
click at [591, 308] on button "7" at bounding box center [590, 320] width 24 height 24
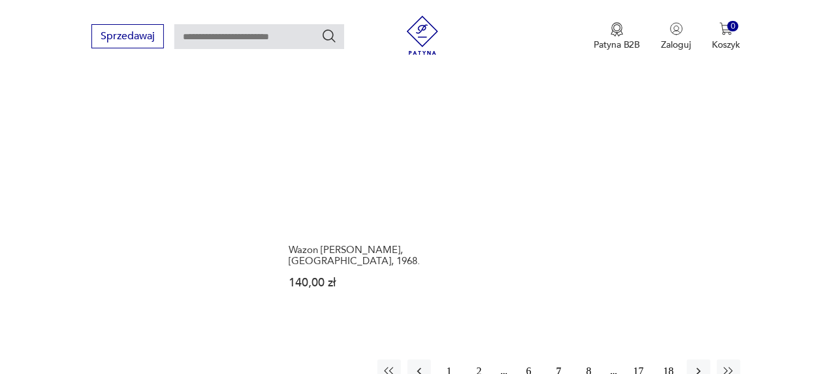
scroll to position [1979, 0]
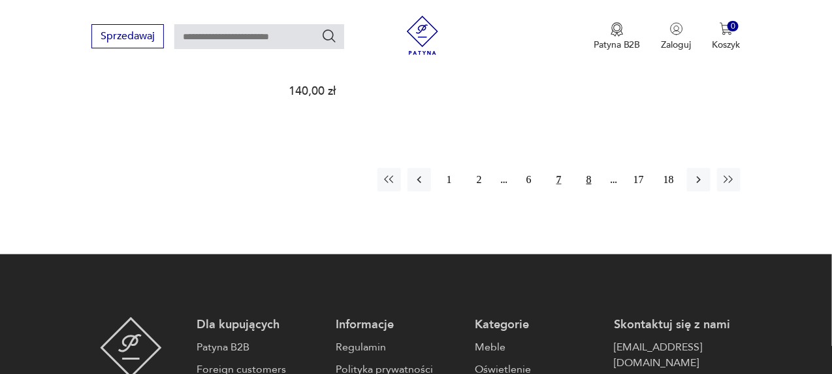
click at [589, 168] on button "8" at bounding box center [590, 180] width 24 height 24
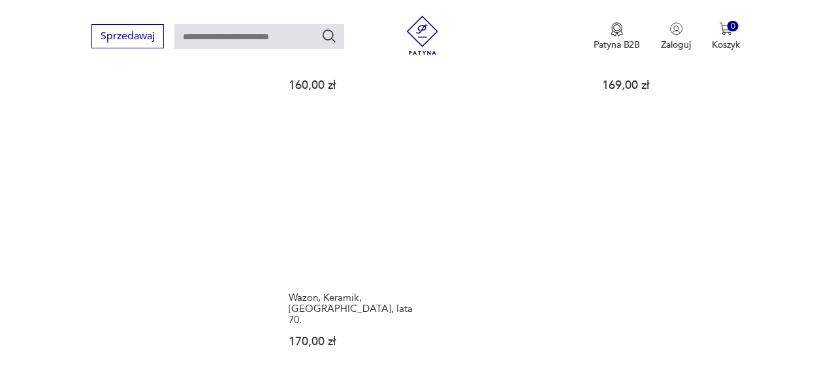
scroll to position [1783, 0]
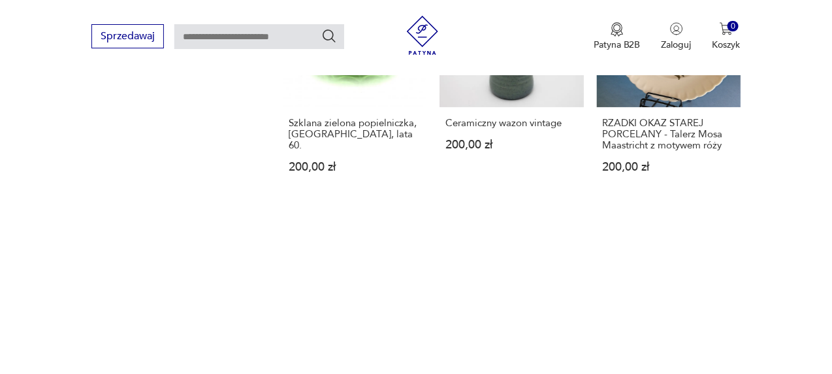
scroll to position [1979, 0]
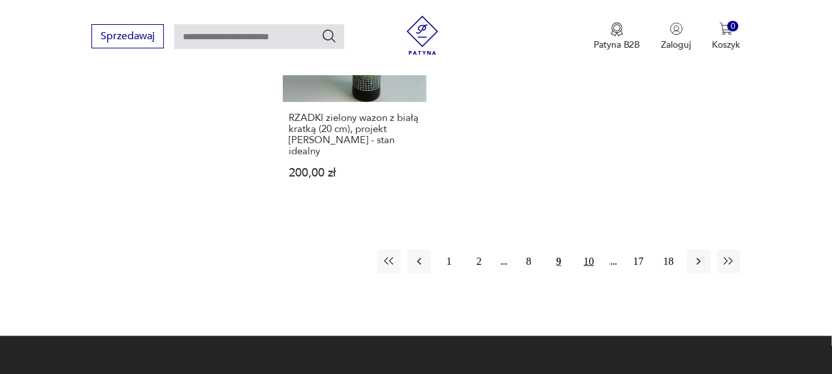
click at [591, 250] on button "10" at bounding box center [590, 262] width 24 height 24
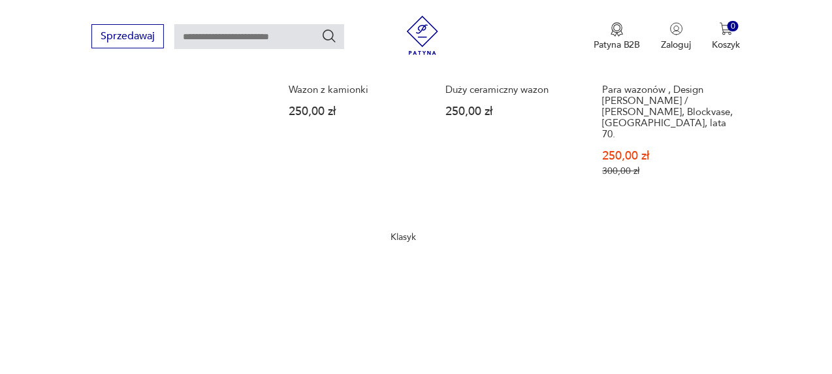
scroll to position [1914, 0]
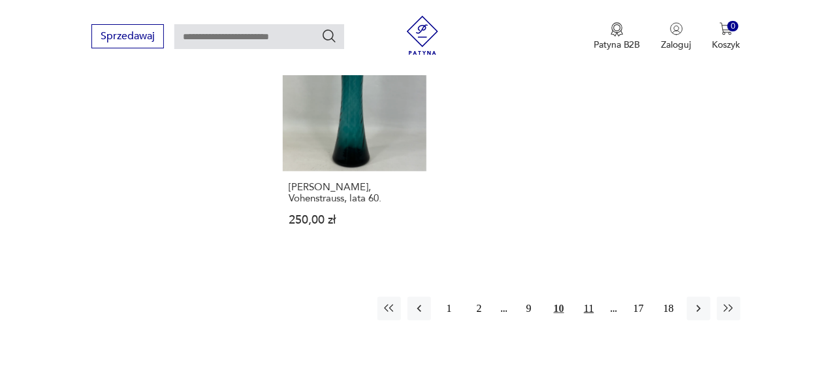
click at [591, 297] on button "11" at bounding box center [590, 309] width 24 height 24
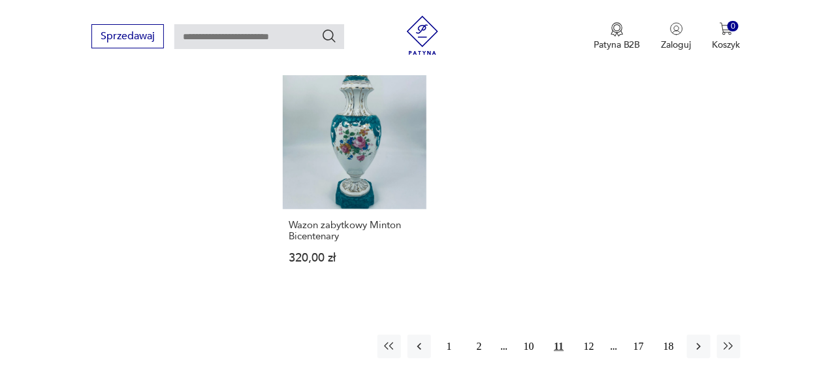
scroll to position [1914, 0]
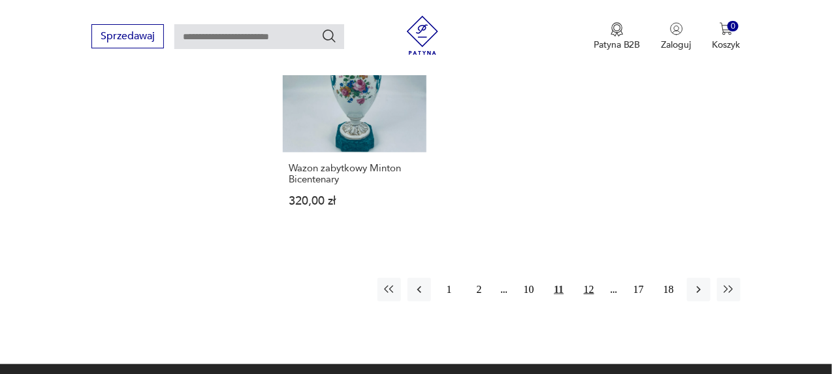
click at [591, 278] on button "12" at bounding box center [590, 290] width 24 height 24
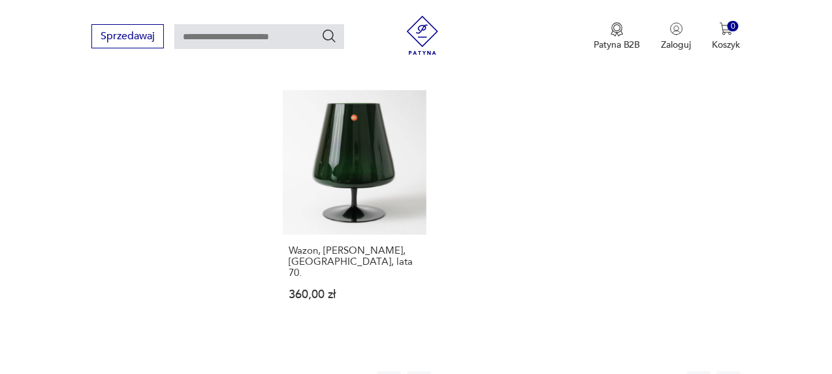
scroll to position [1848, 0]
click at [593, 369] on button "13" at bounding box center [590, 381] width 24 height 24
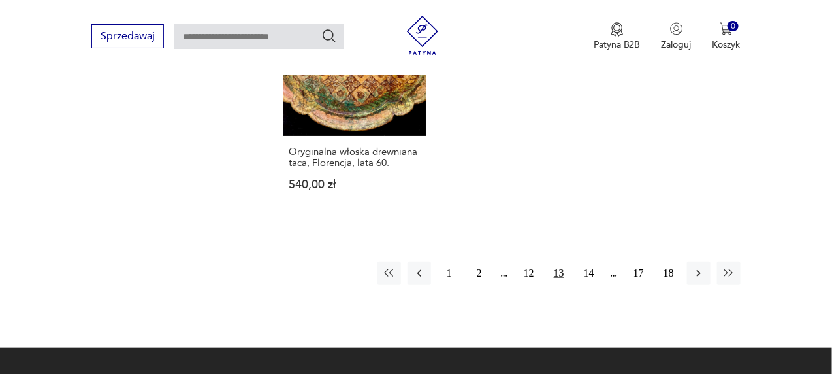
scroll to position [1914, 0]
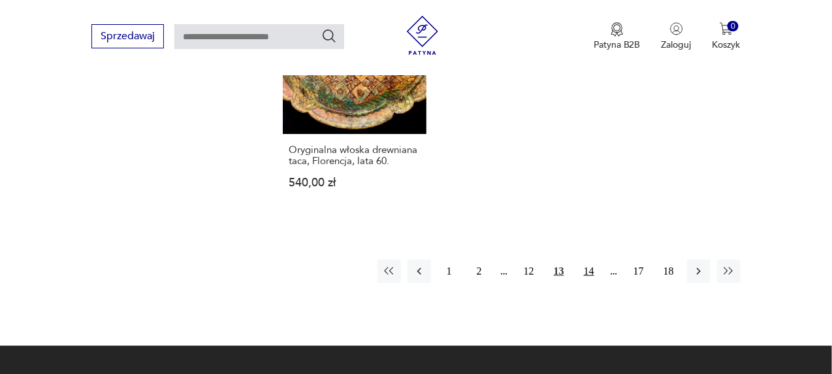
click at [588, 259] on button "14" at bounding box center [590, 271] width 24 height 24
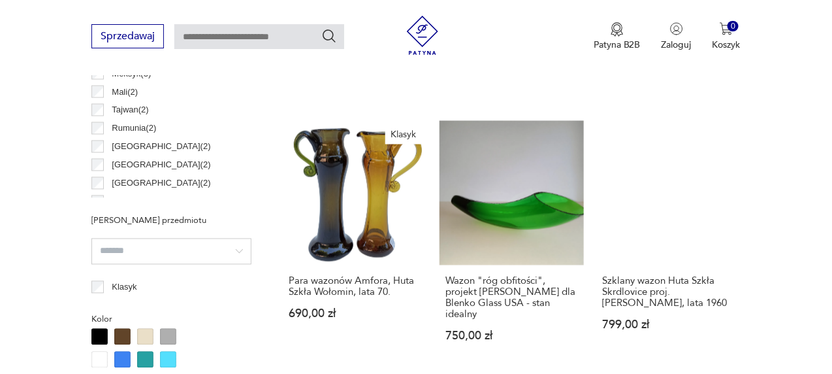
scroll to position [934, 0]
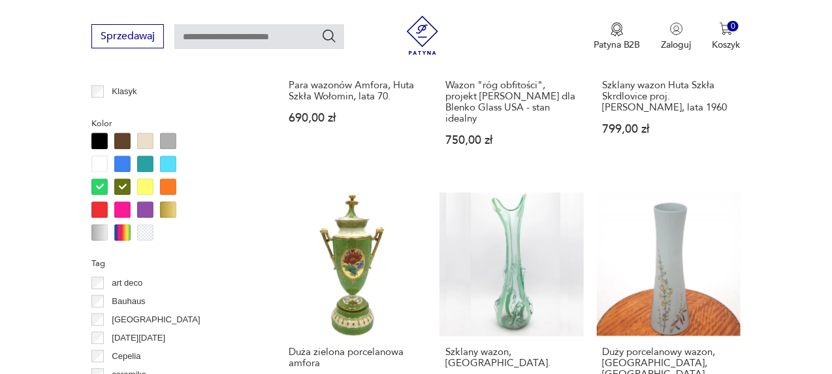
click at [98, 182] on div at bounding box center [99, 186] width 16 height 16
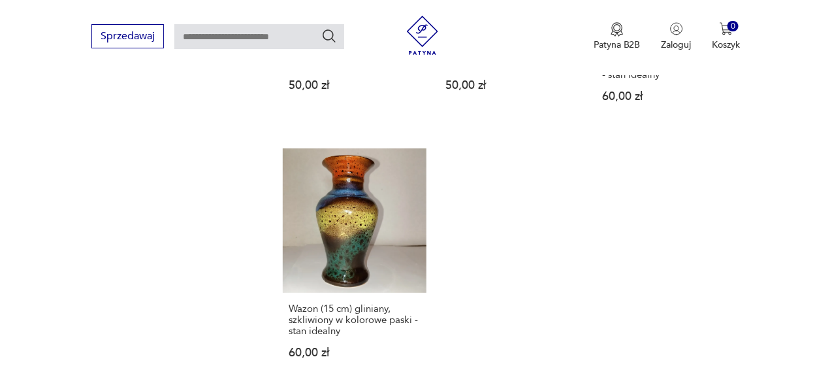
scroll to position [1848, 0]
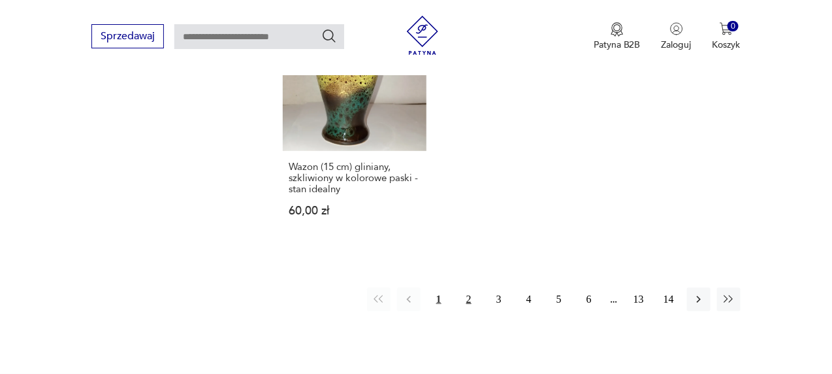
click at [470, 299] on button "2" at bounding box center [469, 299] width 24 height 24
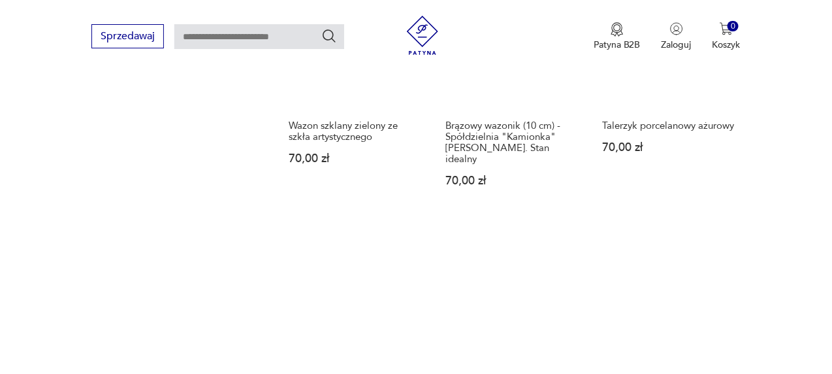
scroll to position [1848, 0]
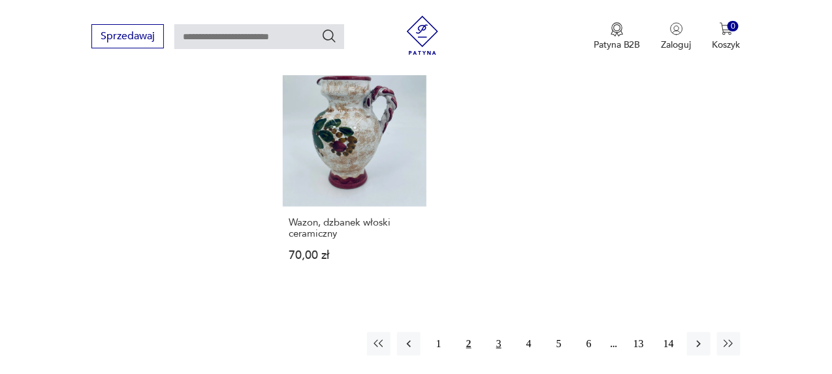
click at [498, 332] on button "3" at bounding box center [499, 344] width 24 height 24
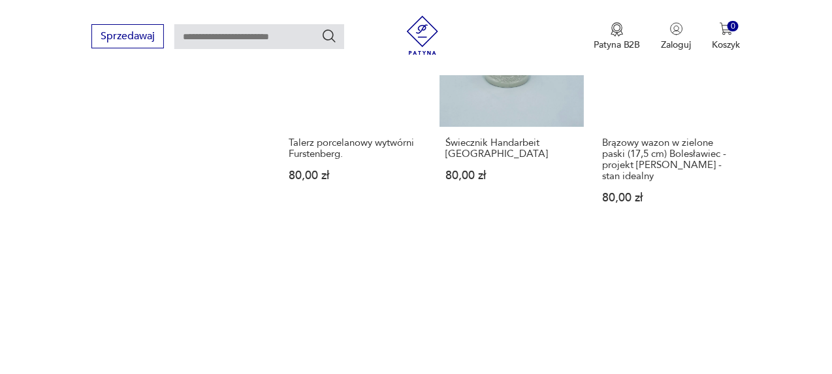
scroll to position [1783, 0]
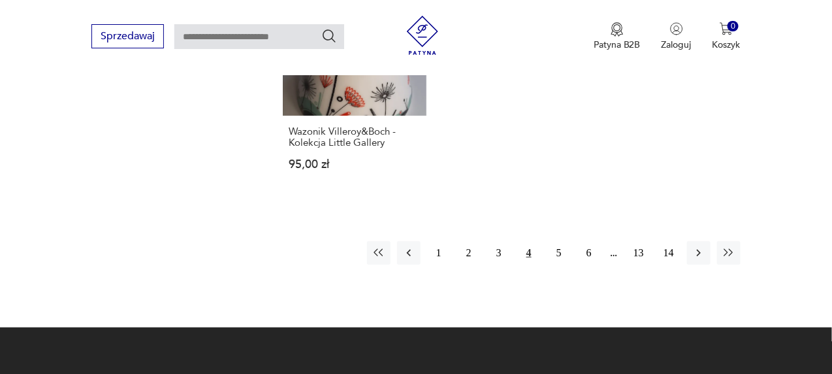
scroll to position [2044, 0]
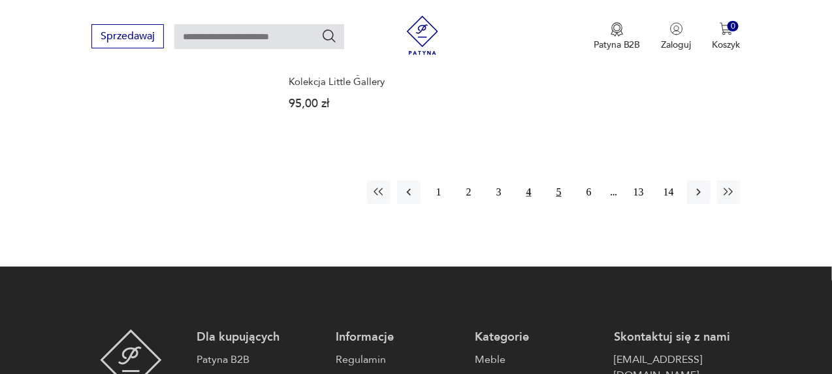
click at [562, 182] on button "5" at bounding box center [559, 192] width 24 height 24
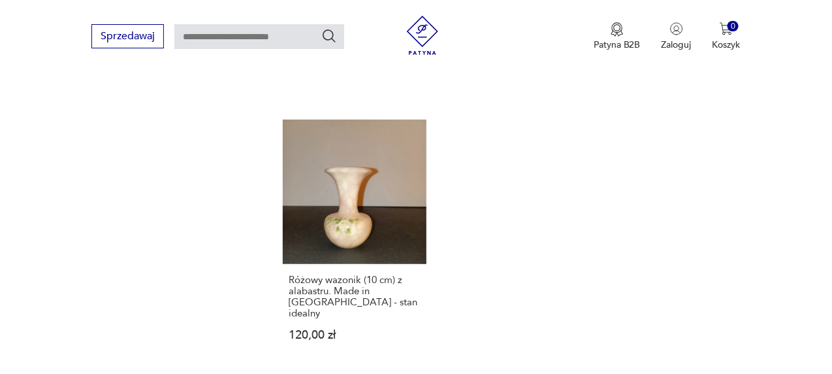
scroll to position [1979, 0]
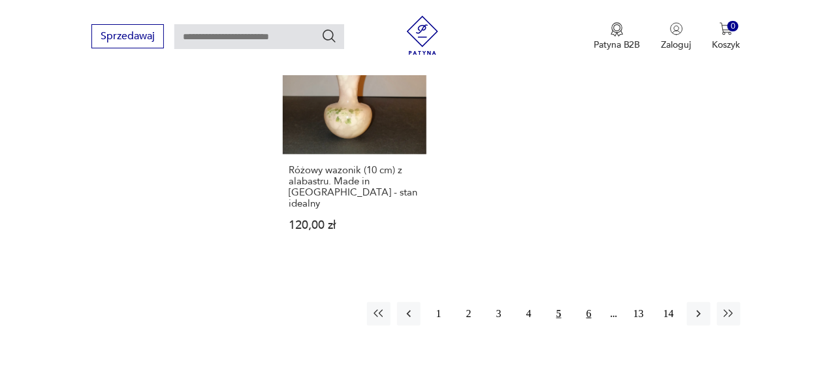
click at [587, 302] on button "6" at bounding box center [590, 314] width 24 height 24
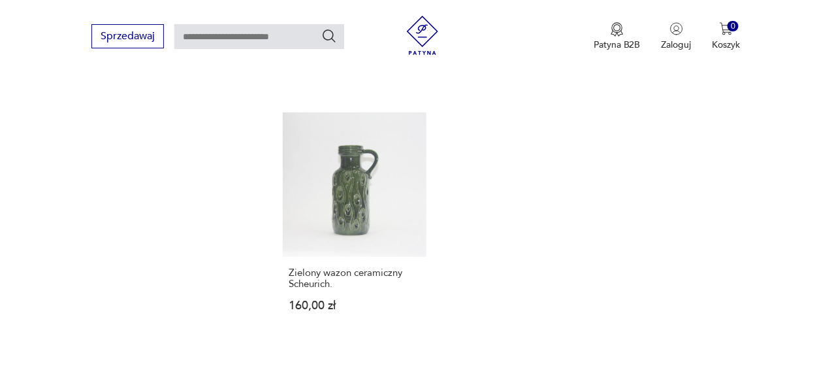
scroll to position [1783, 0]
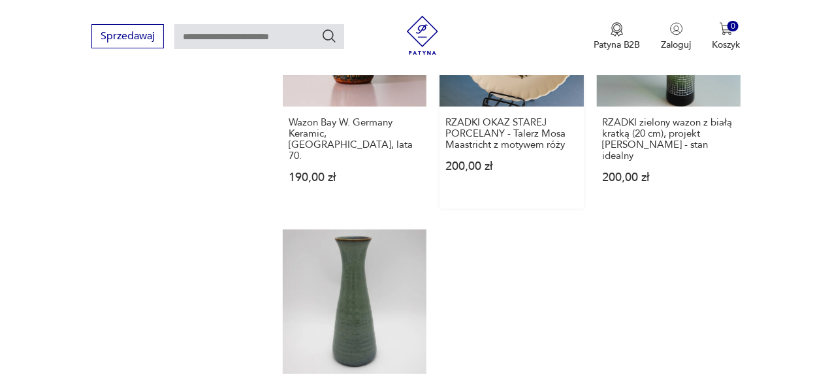
scroll to position [1848, 0]
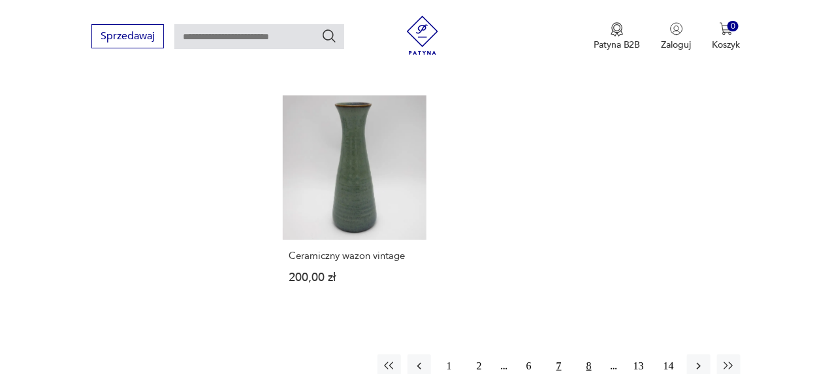
click at [587, 354] on button "8" at bounding box center [590, 366] width 24 height 24
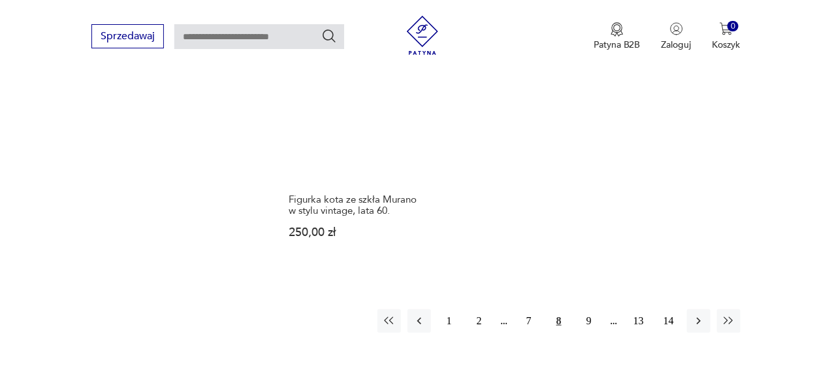
scroll to position [1979, 0]
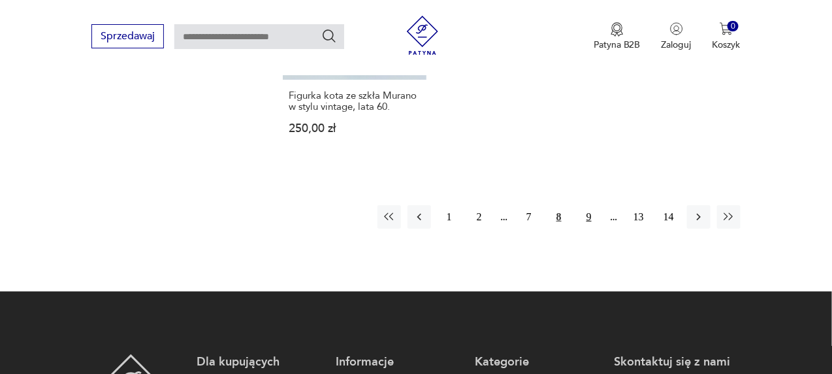
click at [587, 205] on button "9" at bounding box center [590, 217] width 24 height 24
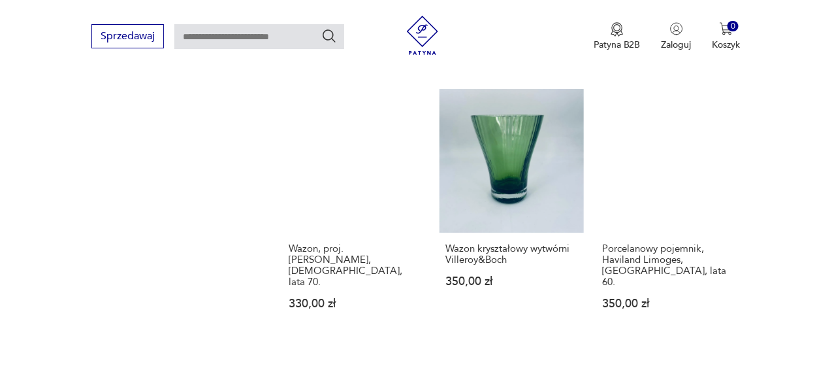
scroll to position [1783, 0]
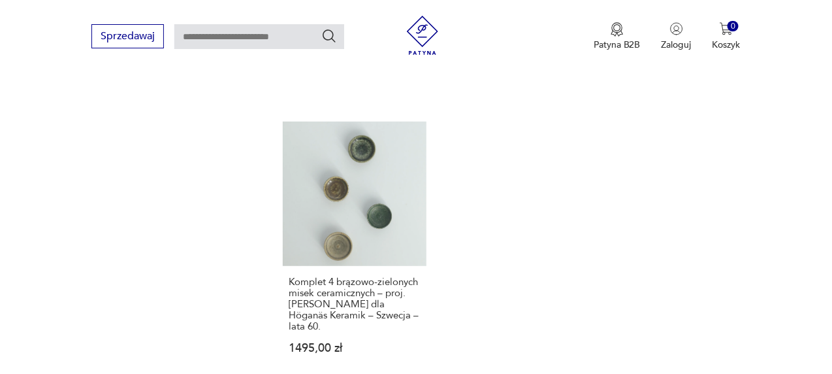
scroll to position [1914, 0]
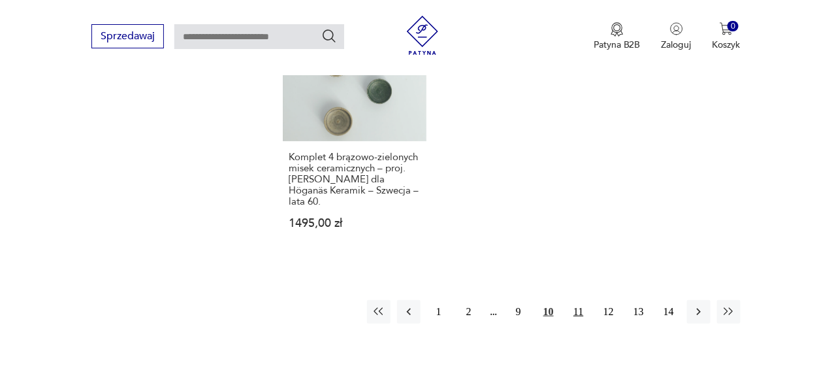
click at [577, 300] on button "11" at bounding box center [579, 312] width 24 height 24
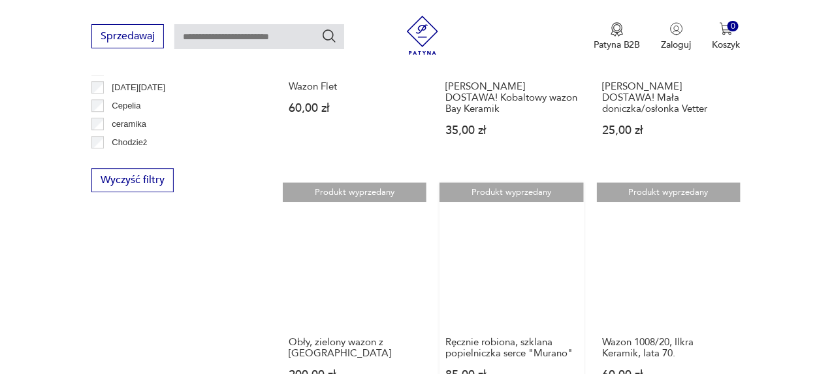
scroll to position [1260, 0]
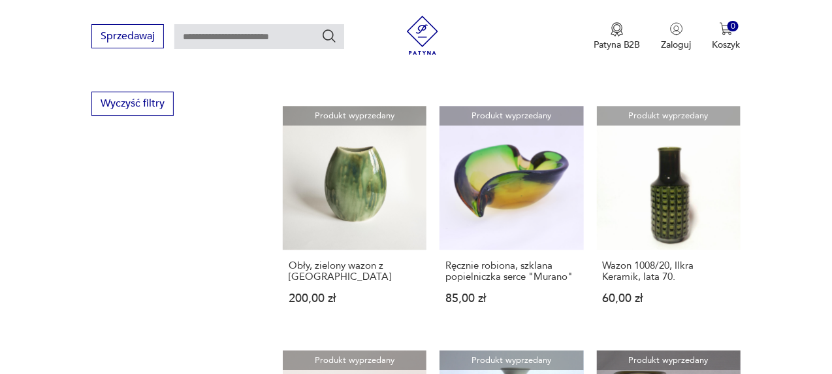
drag, startPoint x: 513, startPoint y: 252, endPoint x: 730, endPoint y: 236, distance: 218.2
click at [730, 236] on link "Produkt wyprzedany Wazon 1008/20, Ilkra Keramik, lata 70. 60,00 zł" at bounding box center [669, 217] width 144 height 223
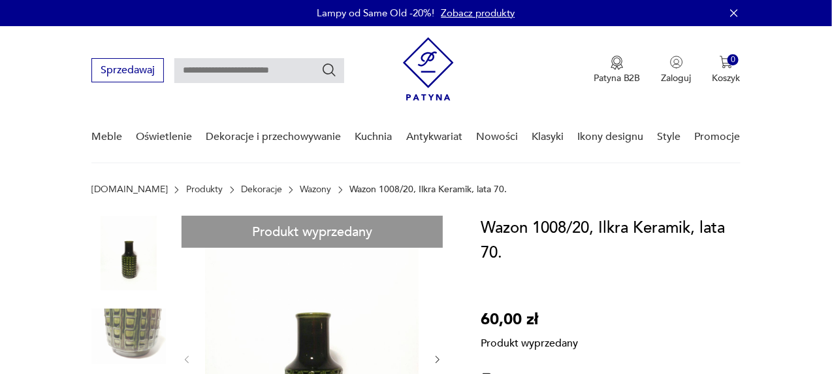
click at [423, 71] on img at bounding box center [428, 68] width 51 height 63
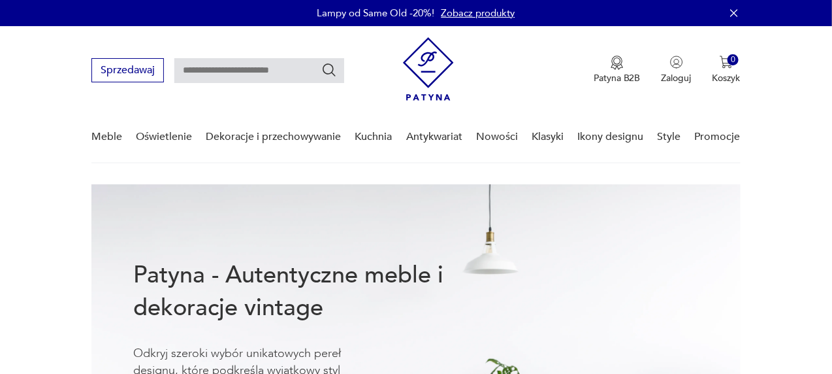
click at [253, 71] on input "text" at bounding box center [259, 70] width 170 height 25
type input "******"
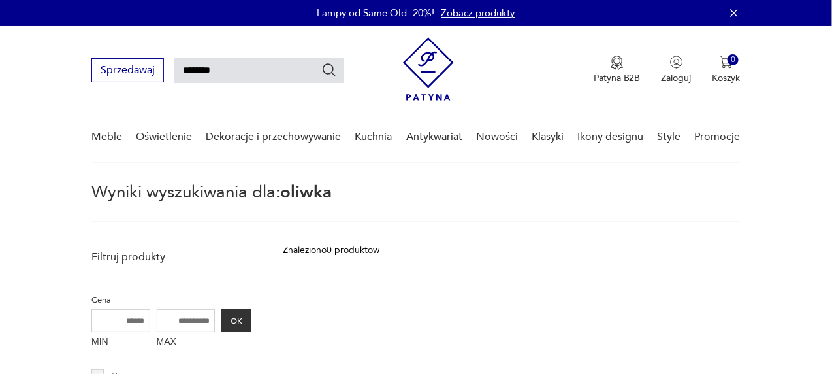
type input "********"
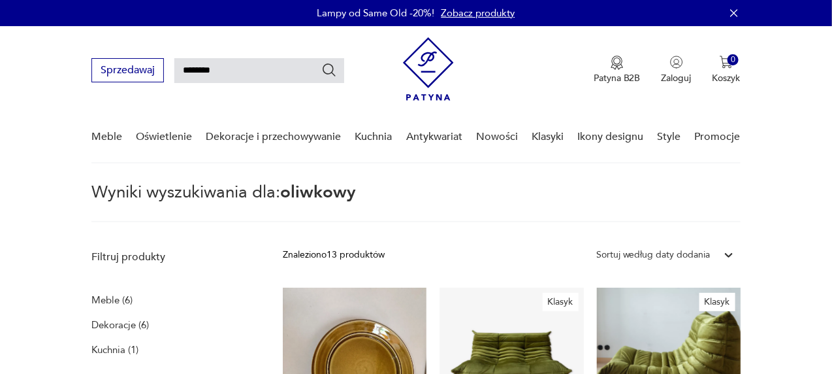
drag, startPoint x: 238, startPoint y: 65, endPoint x: 177, endPoint y: 65, distance: 60.8
click at [177, 65] on input "********" at bounding box center [259, 70] width 170 height 25
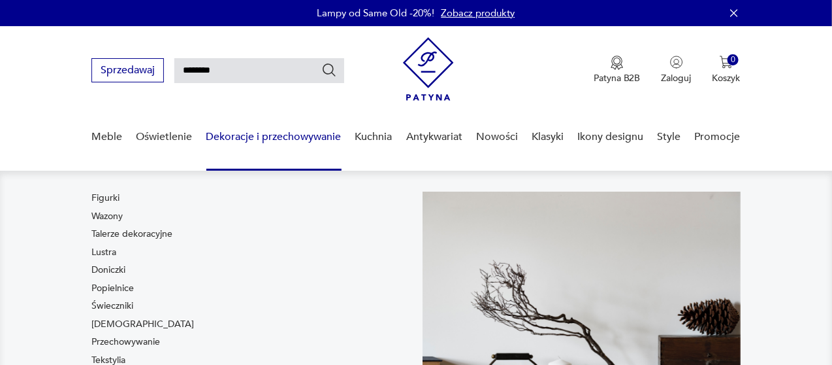
click at [276, 134] on link "Dekoracje i przechowywanie" at bounding box center [273, 137] width 135 height 50
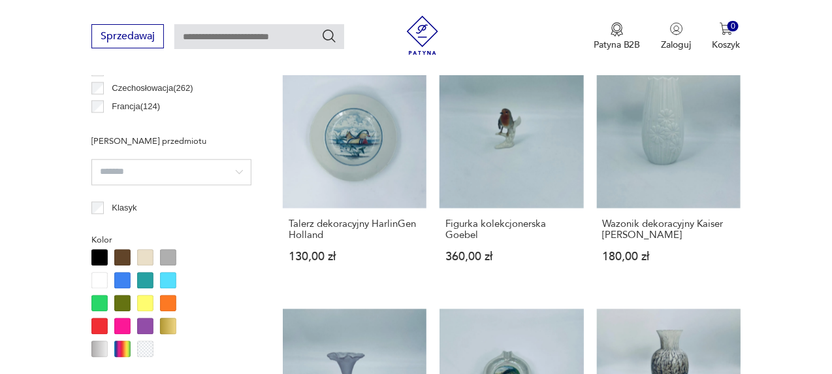
scroll to position [939, 0]
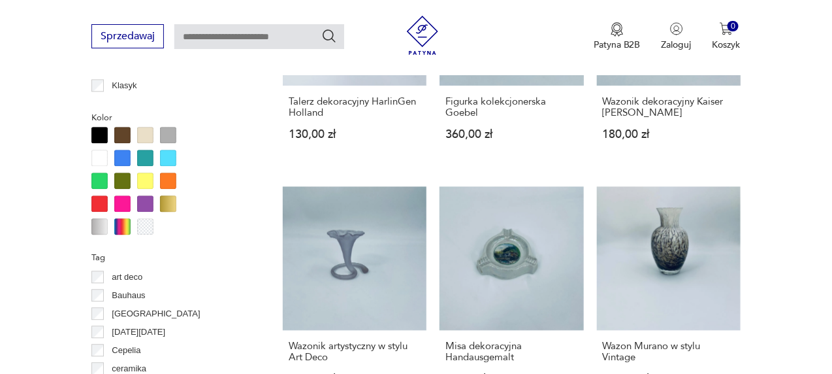
click at [169, 180] on div at bounding box center [168, 180] width 16 height 16
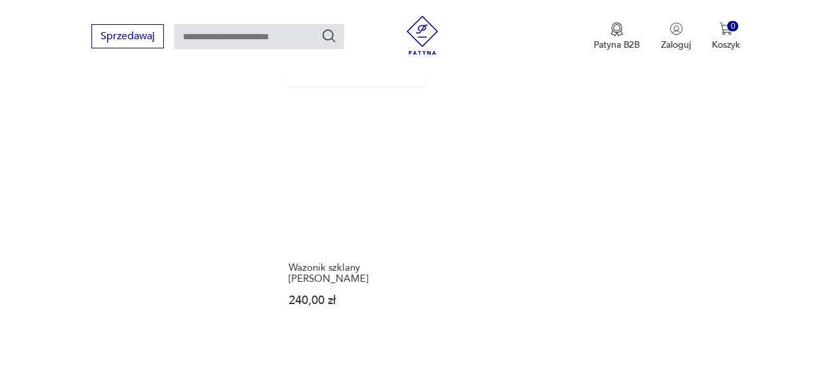
scroll to position [1783, 0]
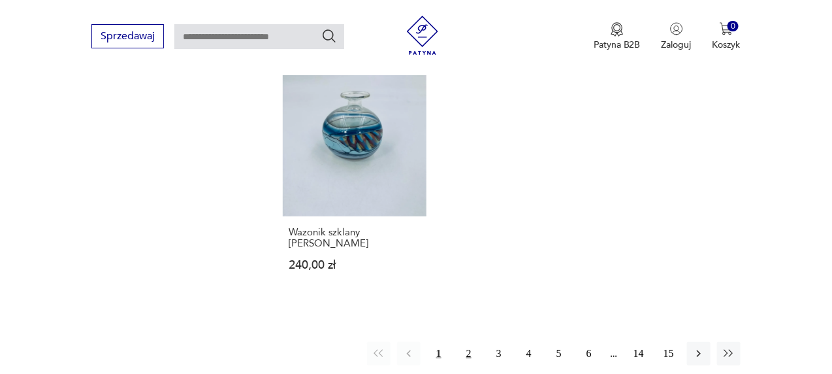
click at [470, 342] on button "2" at bounding box center [469, 354] width 24 height 24
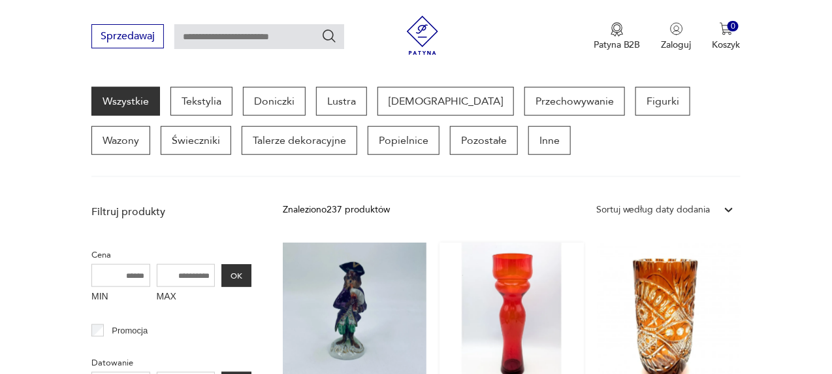
scroll to position [542, 0]
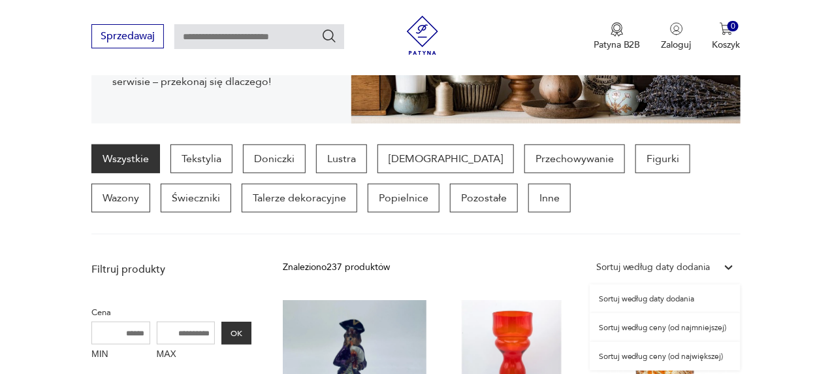
scroll to position [289, 0]
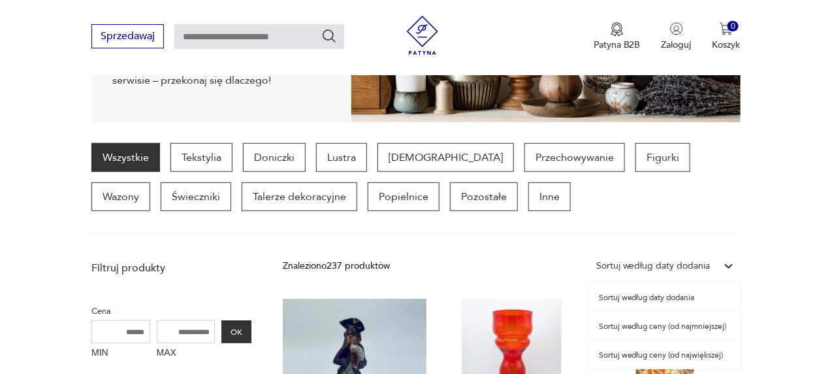
click at [691, 324] on div "Sortuj według ceny (od najmniejszej)" at bounding box center [665, 326] width 151 height 29
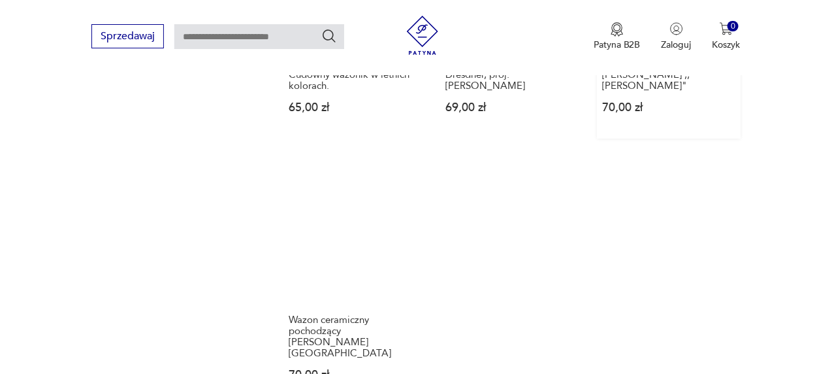
scroll to position [1914, 0]
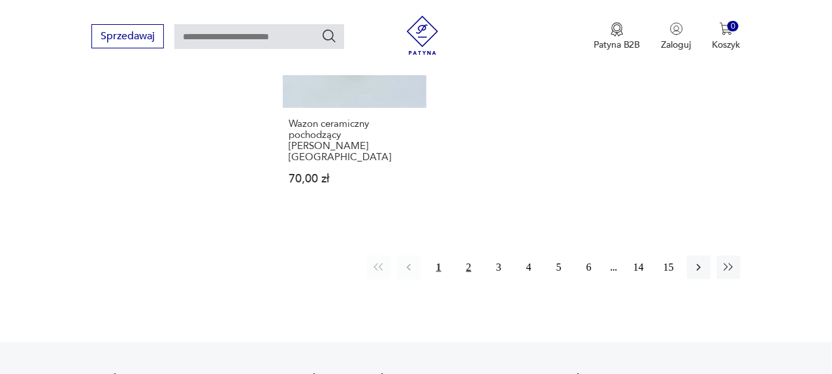
click at [470, 255] on button "2" at bounding box center [469, 267] width 24 height 24
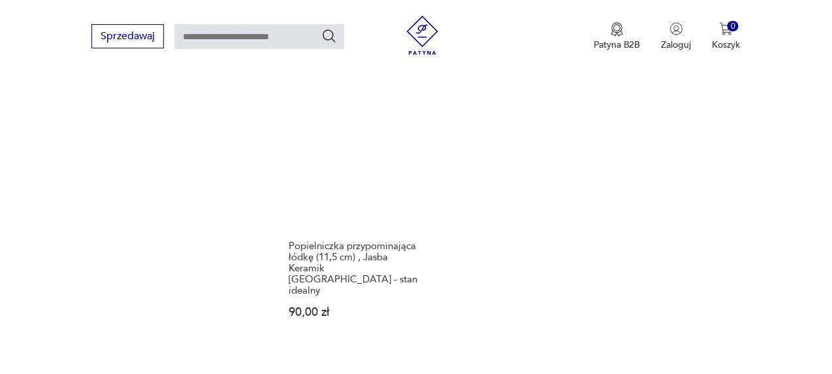
scroll to position [1848, 0]
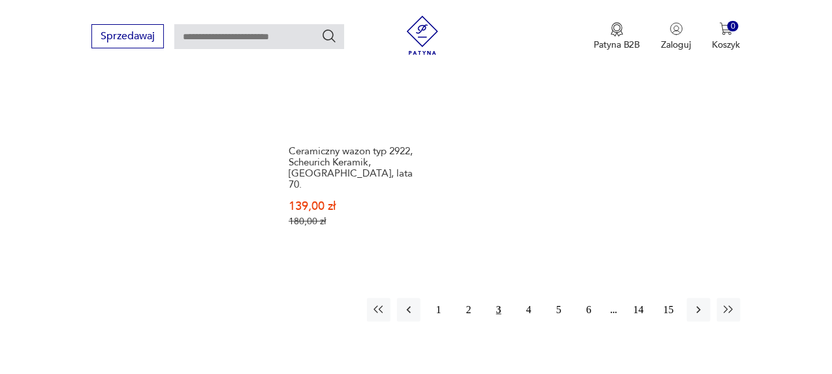
scroll to position [1979, 0]
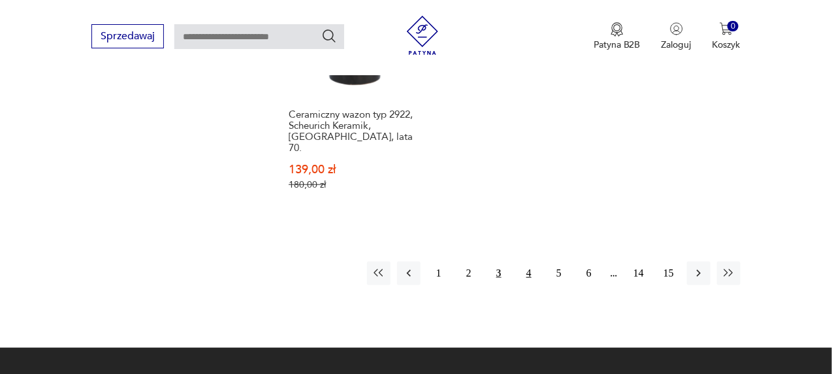
click at [529, 261] on button "4" at bounding box center [529, 273] width 24 height 24
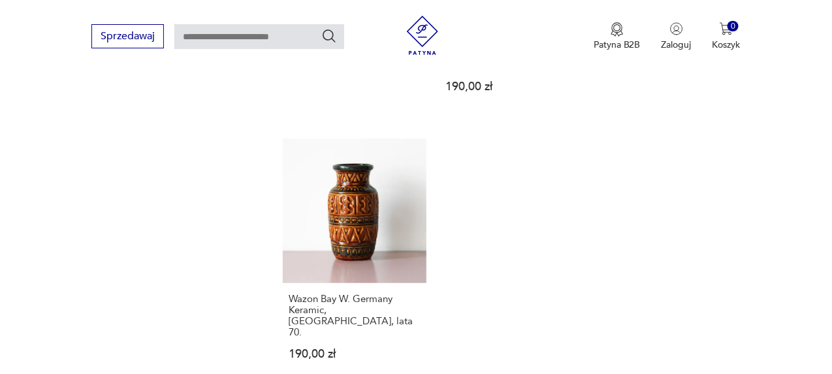
scroll to position [1914, 0]
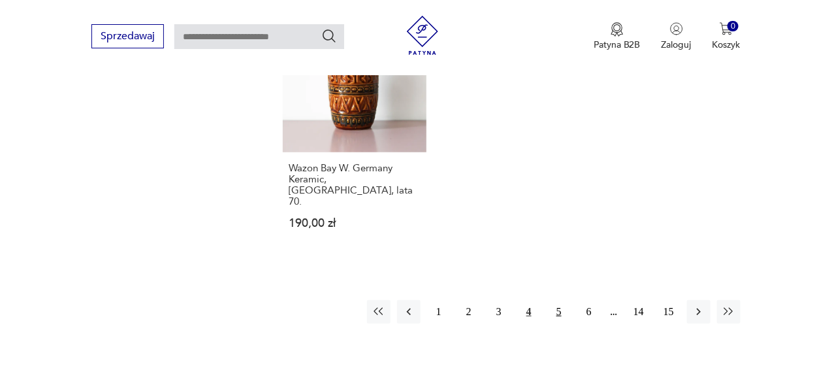
click at [556, 300] on button "5" at bounding box center [559, 312] width 24 height 24
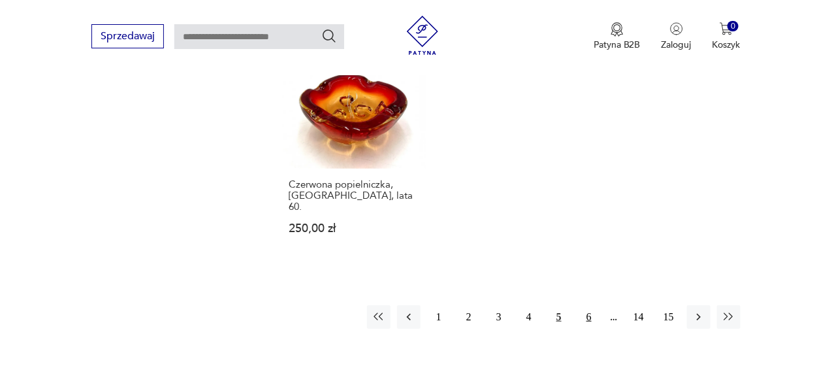
scroll to position [1914, 0]
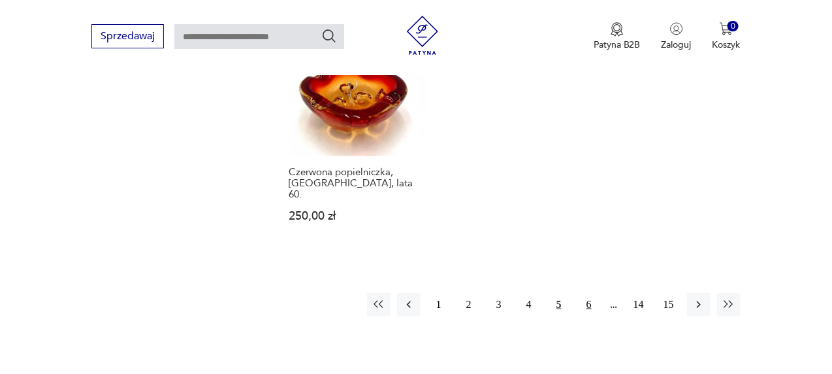
click at [587, 293] on button "6" at bounding box center [590, 305] width 24 height 24
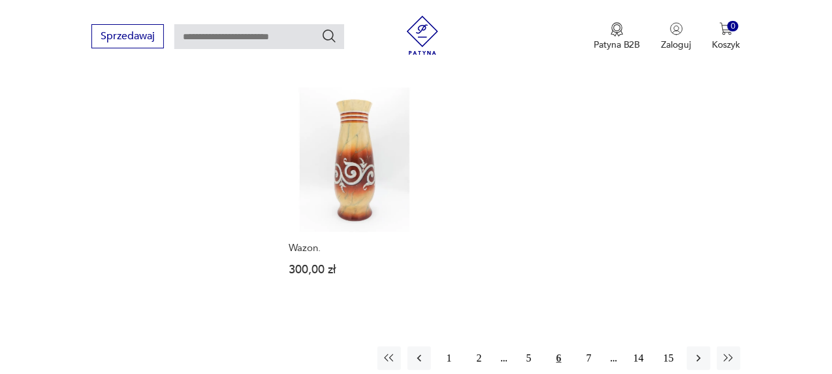
scroll to position [1979, 0]
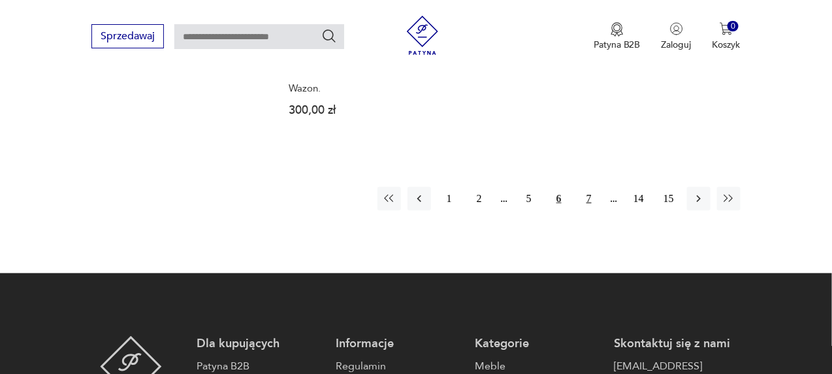
click at [590, 187] on button "7" at bounding box center [590, 199] width 24 height 24
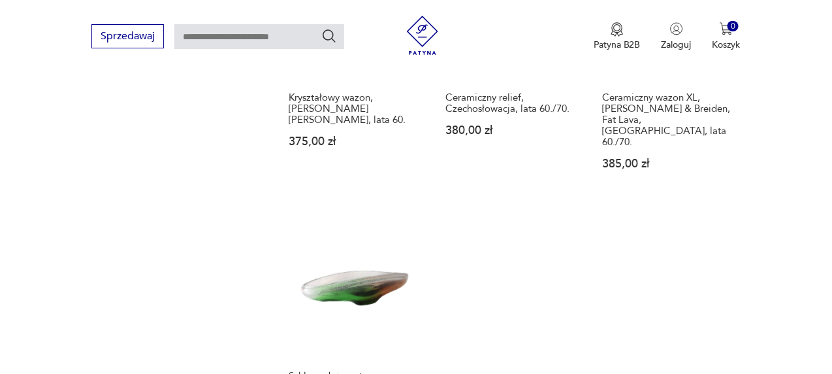
scroll to position [1848, 0]
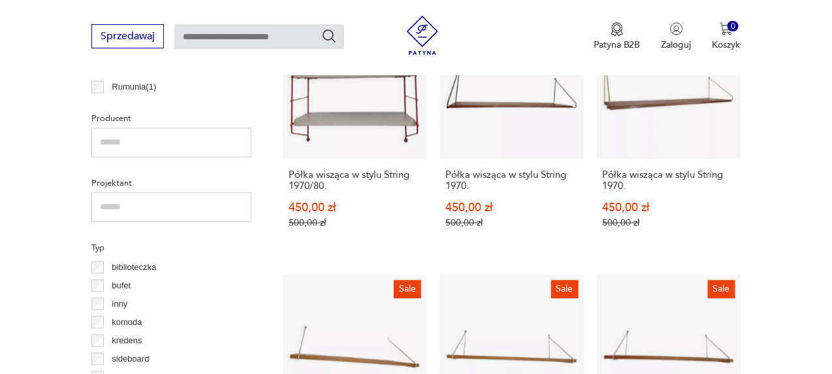
scroll to position [999, 0]
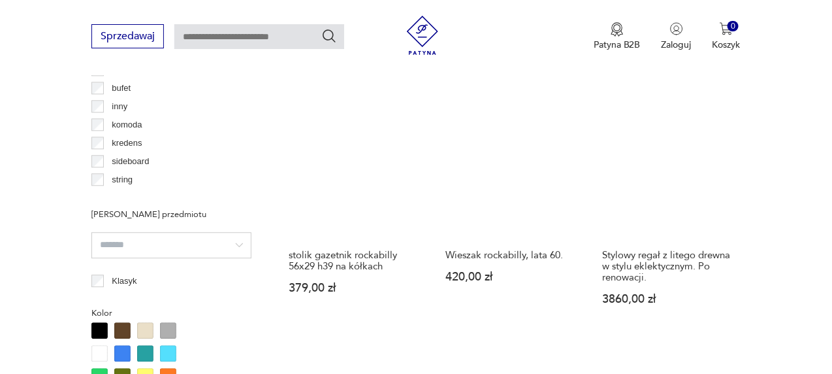
scroll to position [973, 0]
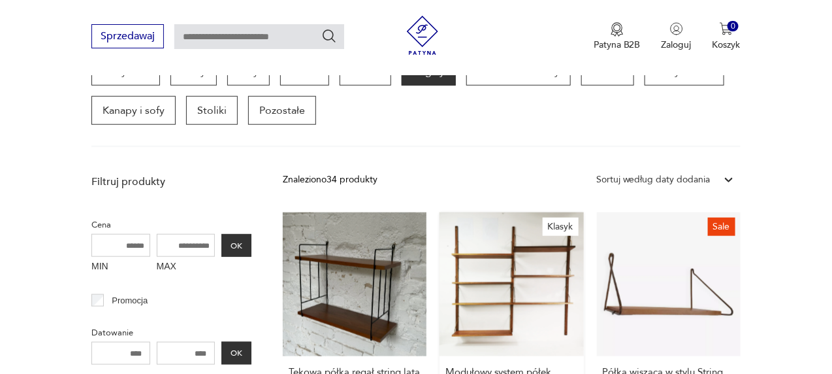
scroll to position [150, 0]
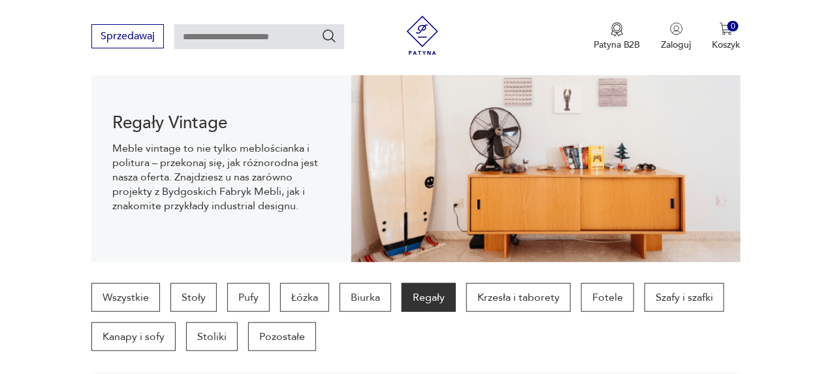
click at [238, 39] on input "text" at bounding box center [259, 36] width 170 height 25
type input "*"
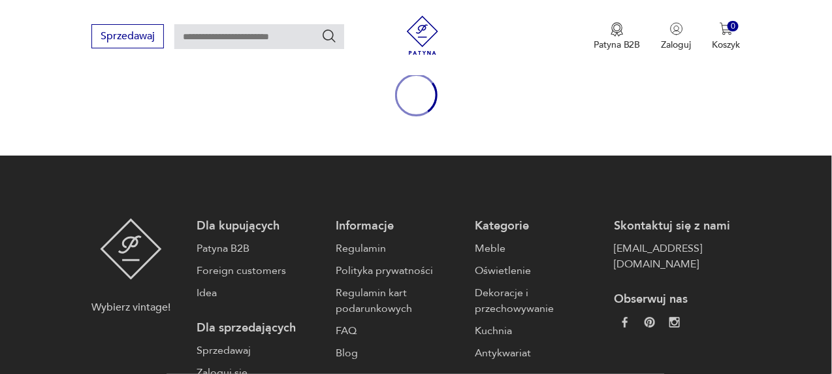
type input "*"
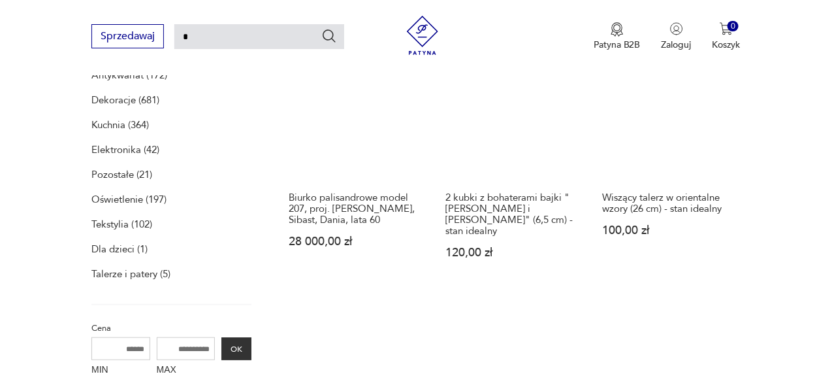
scroll to position [129, 0]
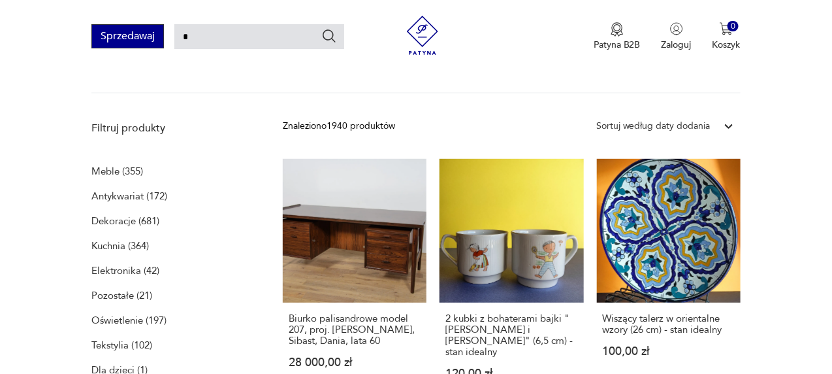
drag, startPoint x: 174, startPoint y: 33, endPoint x: 139, endPoint y: 30, distance: 34.7
click at [139, 31] on div "Sprzedawaj *" at bounding box center [217, 36] width 253 height 24
click at [195, 34] on input "*" at bounding box center [259, 36] width 170 height 25
drag, startPoint x: 197, startPoint y: 34, endPoint x: 167, endPoint y: 29, distance: 31.1
click at [167, 30] on div "Sprzedawaj *" at bounding box center [217, 36] width 253 height 24
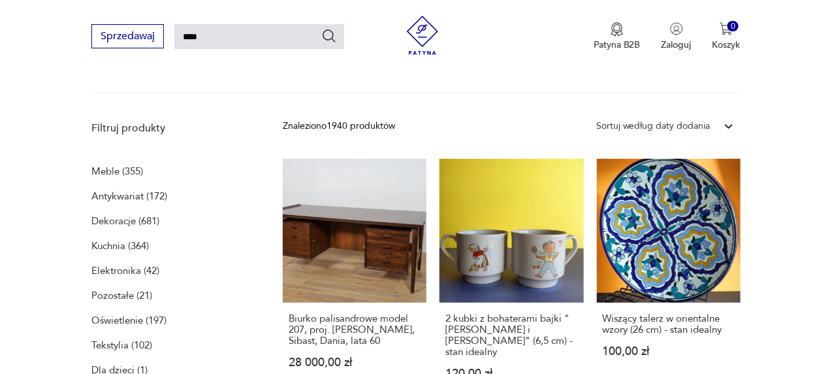
type input "****"
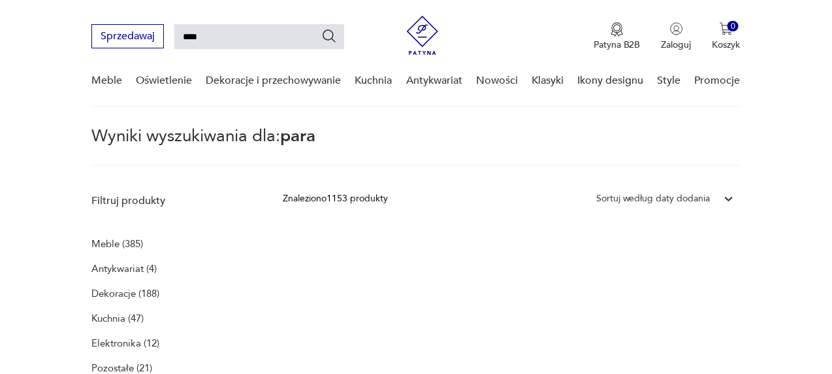
scroll to position [131, 0]
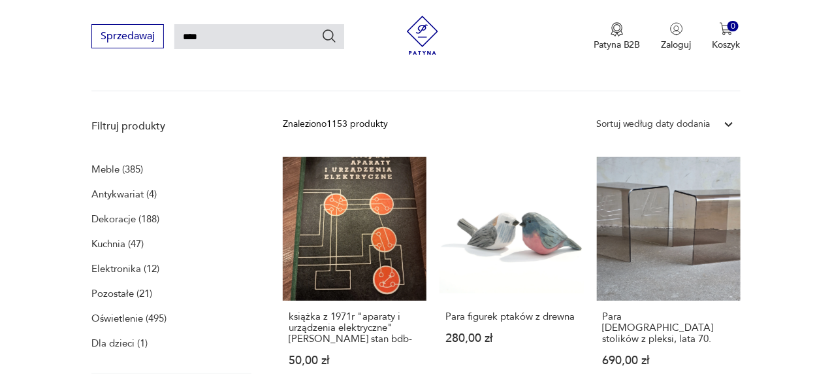
click at [106, 168] on p "Meble (385)" at bounding box center [117, 169] width 52 height 18
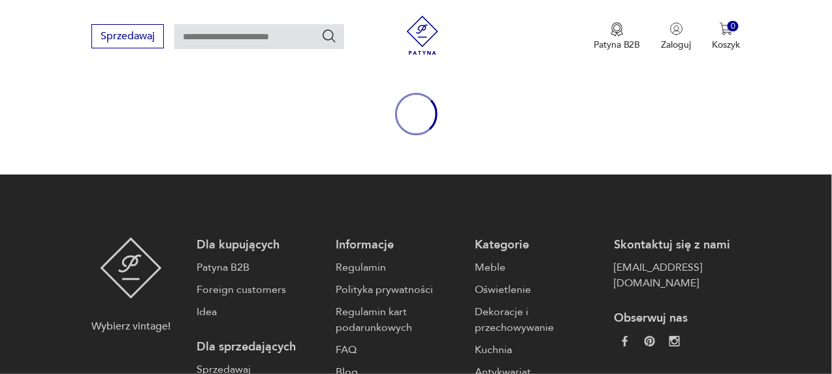
type input "****"
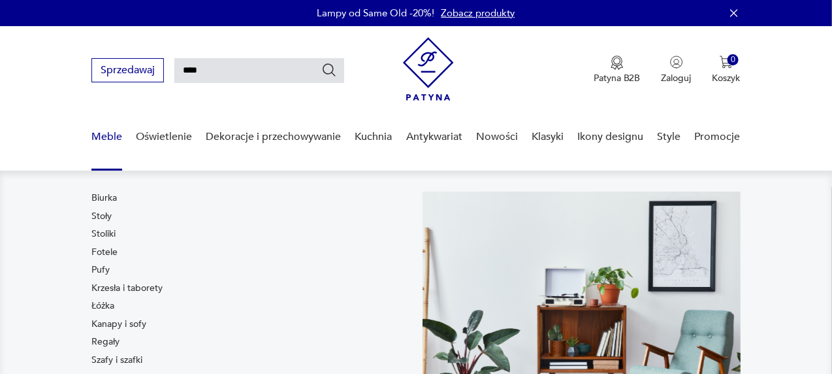
click at [104, 137] on link "Meble" at bounding box center [106, 137] width 31 height 50
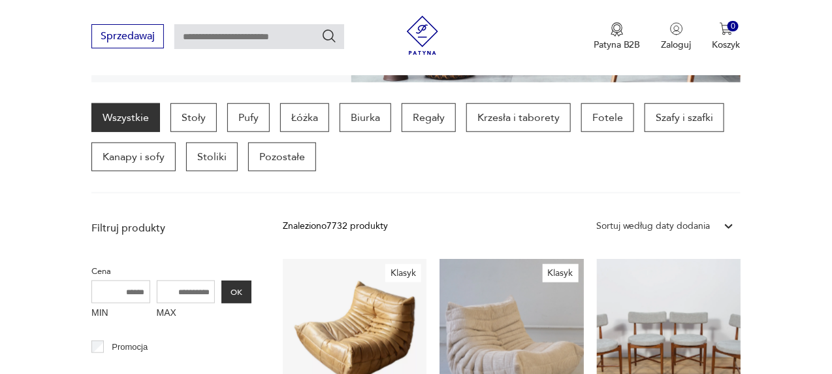
scroll to position [455, 0]
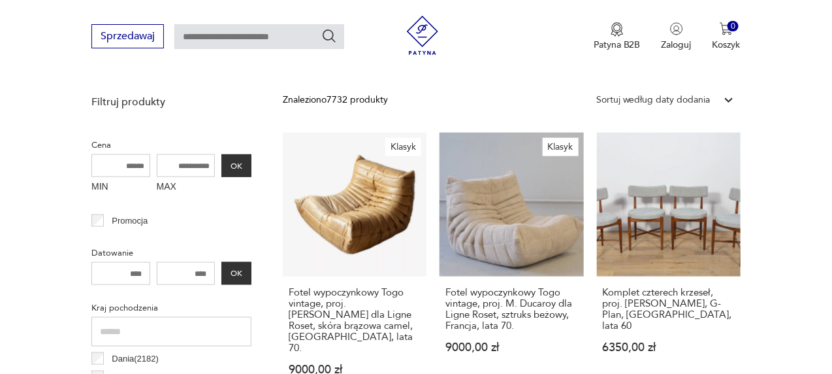
click at [180, 163] on input "MAX" at bounding box center [186, 165] width 59 height 23
drag, startPoint x: 209, startPoint y: 163, endPoint x: 123, endPoint y: 162, distance: 85.6
click at [123, 162] on div "MIN MAX OK" at bounding box center [171, 176] width 160 height 44
click at [166, 165] on input "MAX" at bounding box center [186, 165] width 59 height 23
click at [171, 161] on input "MAX" at bounding box center [186, 165] width 59 height 23
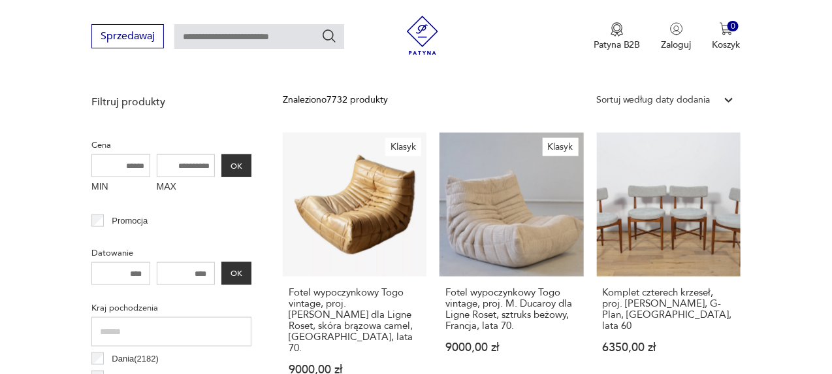
click at [173, 165] on input "MAX" at bounding box center [186, 165] width 59 height 23
click at [182, 161] on input "MAX" at bounding box center [186, 165] width 59 height 23
click at [184, 166] on input "MAX" at bounding box center [186, 165] width 59 height 23
click at [172, 159] on input "MAX" at bounding box center [186, 165] width 59 height 23
click at [176, 165] on input "MAX" at bounding box center [186, 165] width 59 height 23
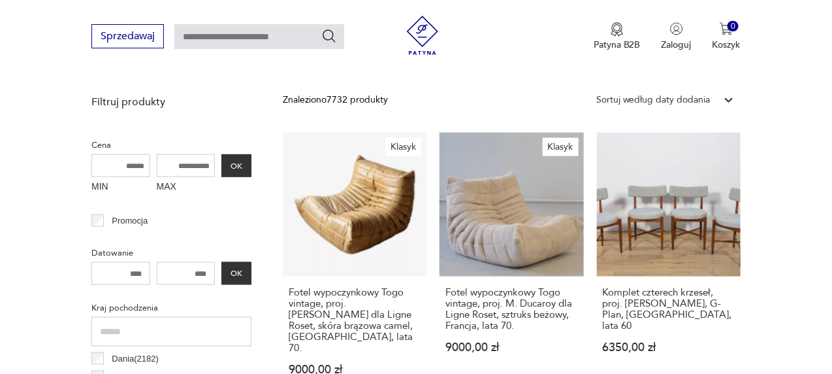
click at [127, 167] on input "MIN" at bounding box center [120, 165] width 59 height 23
click at [171, 182] on label "MAX" at bounding box center [186, 187] width 59 height 21
click at [171, 177] on input "MAX" at bounding box center [186, 165] width 59 height 23
click at [169, 185] on label "MAX" at bounding box center [186, 187] width 59 height 21
click at [169, 177] on input "MAX" at bounding box center [186, 165] width 59 height 23
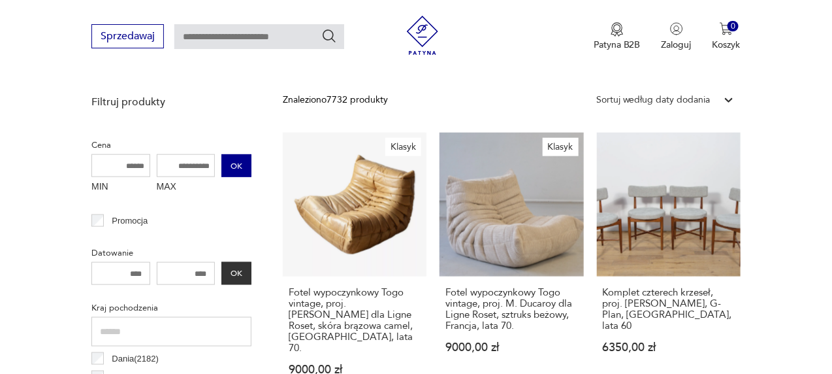
click at [233, 163] on button "OK" at bounding box center [236, 165] width 30 height 23
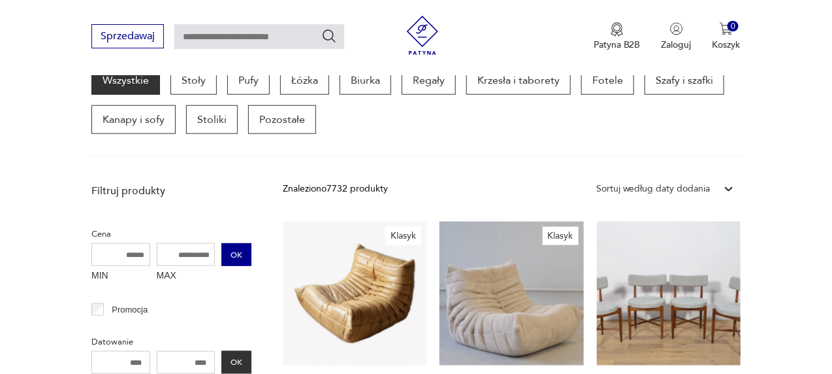
scroll to position [346, 0]
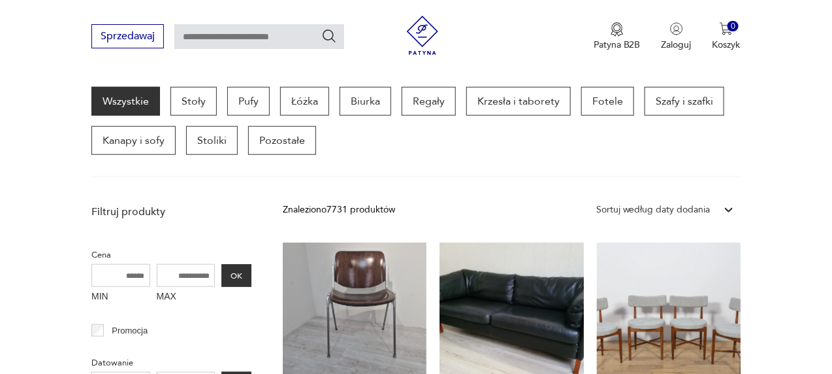
click at [187, 274] on input "MAX" at bounding box center [186, 275] width 59 height 23
drag, startPoint x: 173, startPoint y: 272, endPoint x: 204, endPoint y: 274, distance: 31.4
click at [206, 276] on input "MAX" at bounding box center [186, 275] width 59 height 23
drag, startPoint x: 204, startPoint y: 274, endPoint x: 159, endPoint y: 274, distance: 45.1
click at [154, 274] on div "MIN MAX OK" at bounding box center [171, 286] width 160 height 44
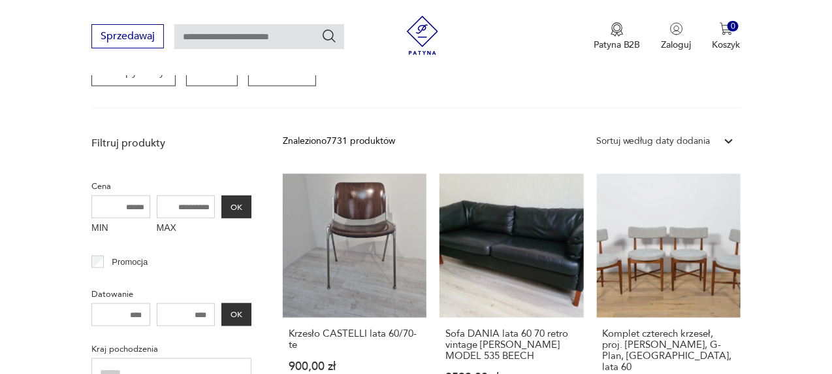
scroll to position [542, 0]
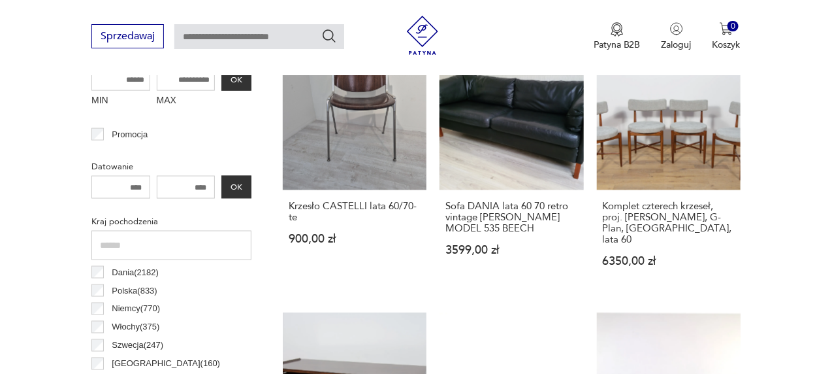
click at [122, 184] on input "number" at bounding box center [120, 187] width 59 height 23
click at [180, 186] on input "number" at bounding box center [186, 187] width 59 height 23
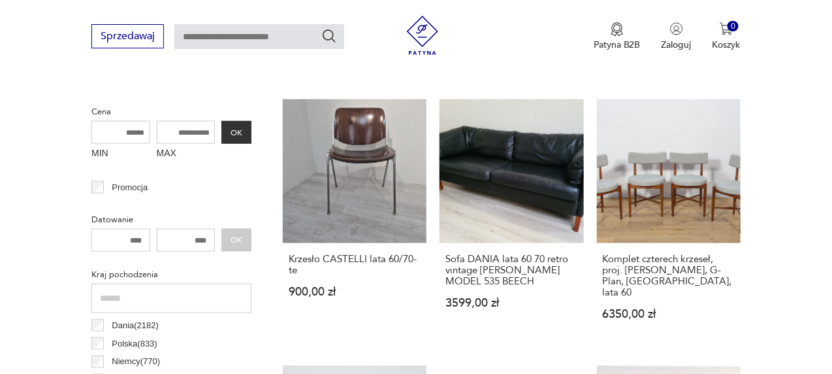
scroll to position [476, 0]
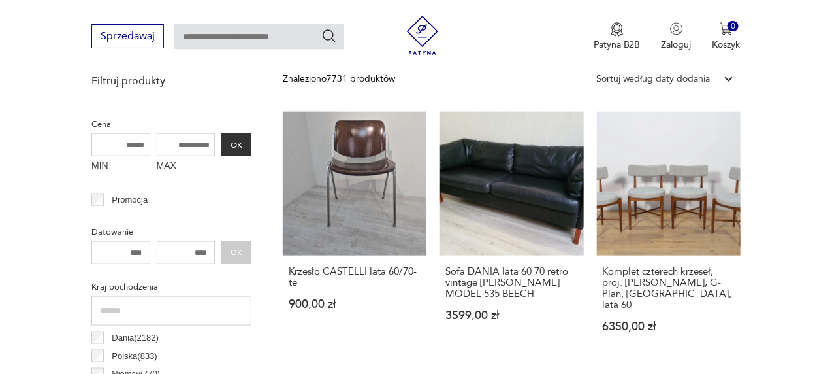
type input "****"
drag, startPoint x: 171, startPoint y: 120, endPoint x: 177, endPoint y: 142, distance: 23.0
click at [173, 136] on div "Cena MIN MAX OK" at bounding box center [171, 146] width 160 height 62
click at [184, 146] on input "MAX" at bounding box center [186, 144] width 59 height 23
type input "****"
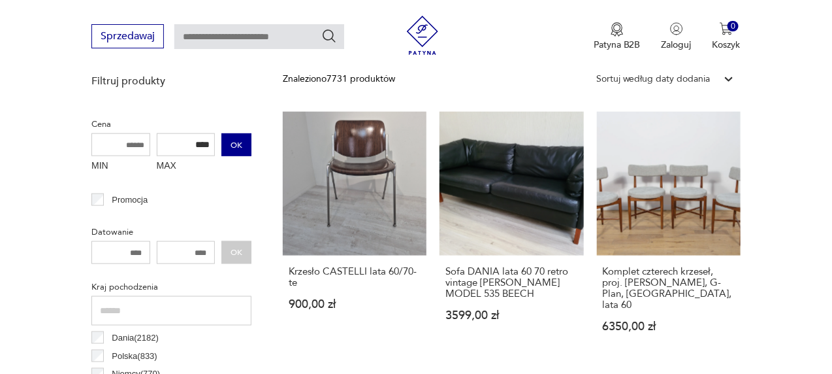
click at [235, 148] on button "OK" at bounding box center [236, 144] width 30 height 23
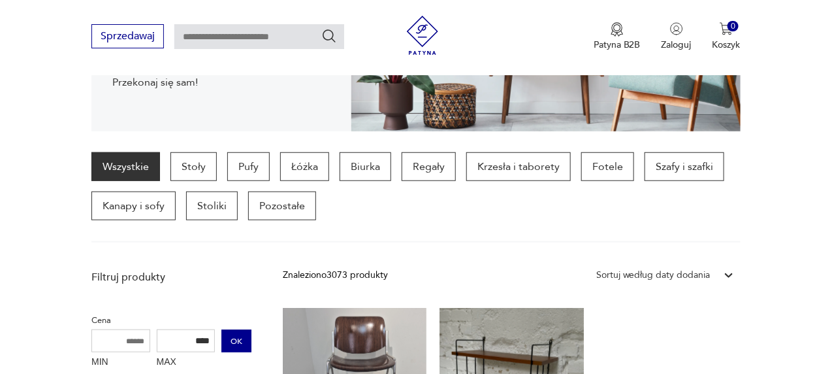
scroll to position [476, 0]
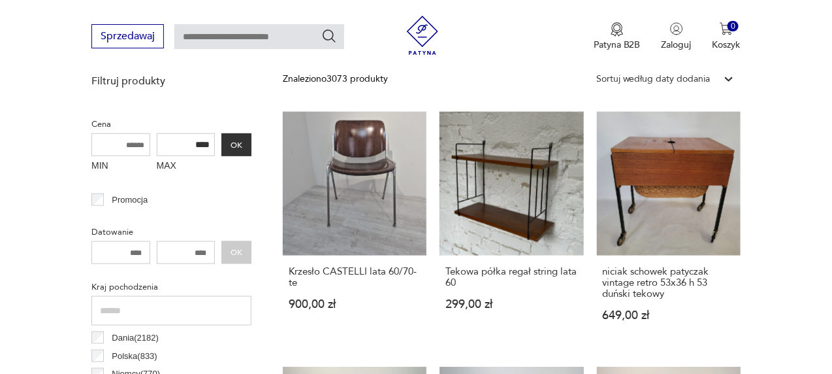
click at [132, 250] on input "number" at bounding box center [120, 252] width 59 height 23
type input "****"
click at [184, 145] on input "****" at bounding box center [186, 144] width 59 height 23
click at [212, 142] on input "****" at bounding box center [186, 144] width 59 height 23
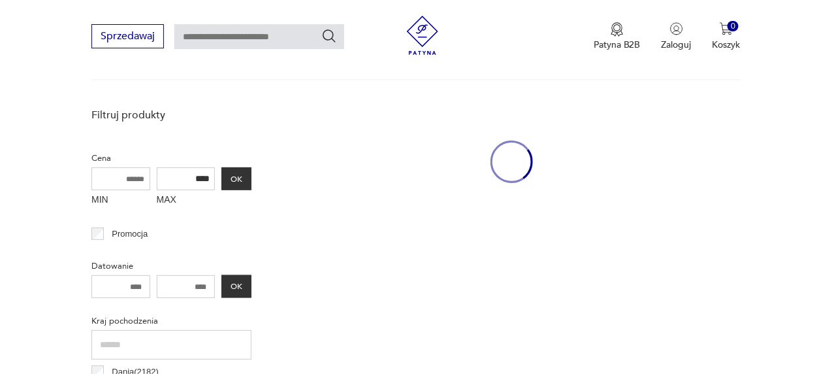
scroll to position [476, 0]
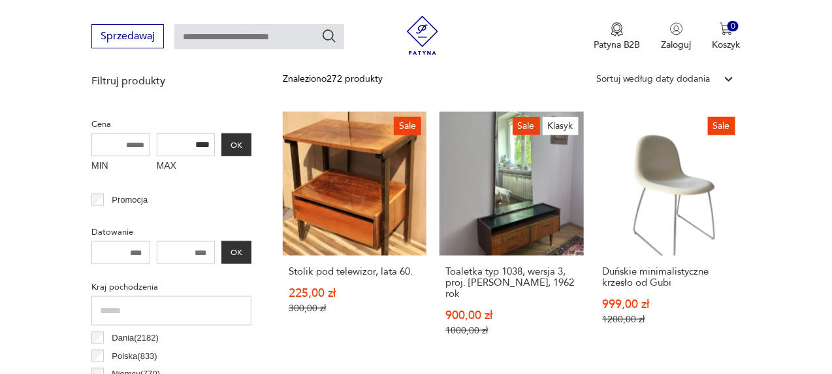
drag, startPoint x: 208, startPoint y: 141, endPoint x: 187, endPoint y: 141, distance: 20.3
click at [187, 141] on input "****" at bounding box center [186, 144] width 59 height 23
type input "****"
click at [245, 145] on button "OK" at bounding box center [236, 144] width 30 height 23
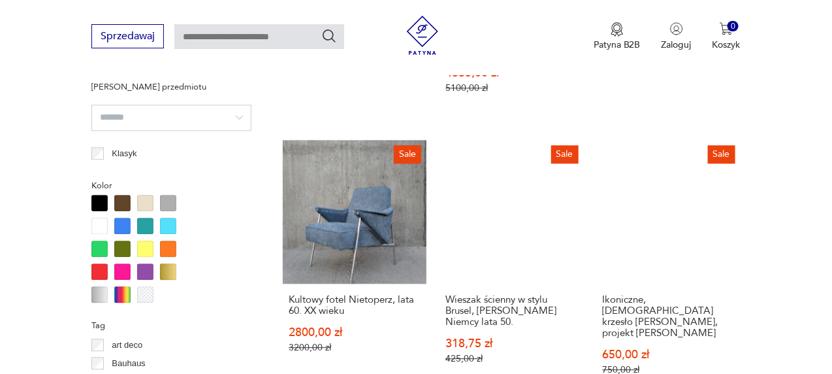
scroll to position [1064, 0]
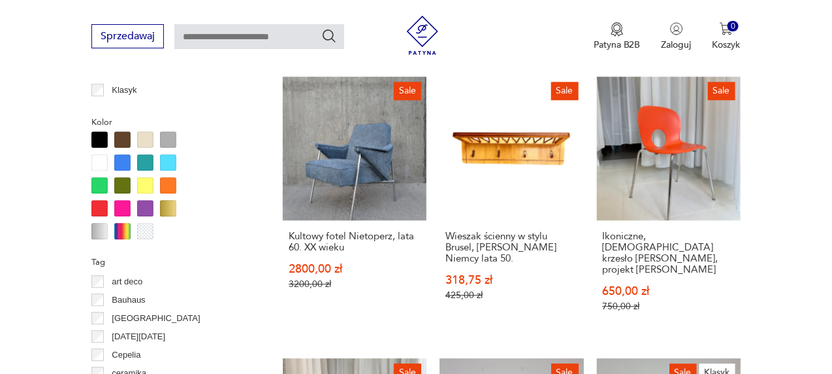
click at [117, 132] on div at bounding box center [122, 139] width 16 height 16
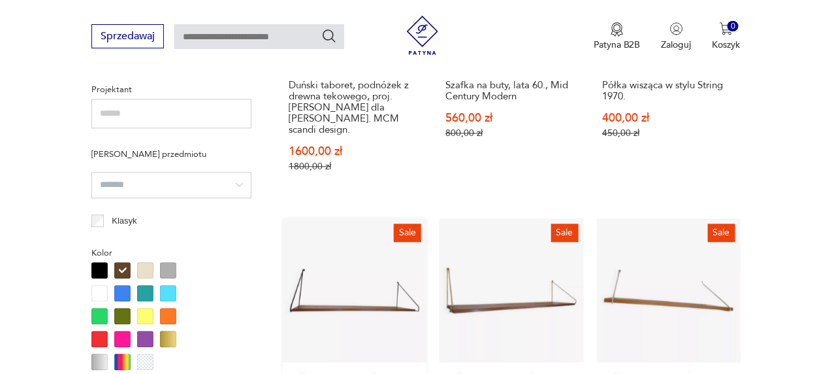
scroll to position [476, 0]
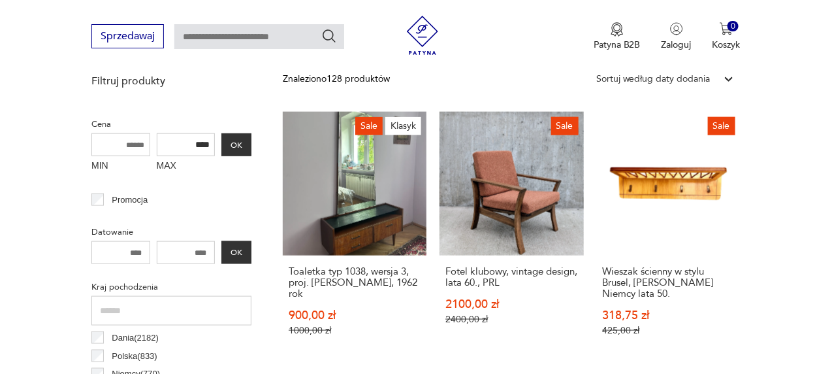
drag, startPoint x: 128, startPoint y: 141, endPoint x: 84, endPoint y: 134, distance: 44.4
type input "*"
type input "****"
click at [240, 143] on button "OK" at bounding box center [236, 144] width 30 height 23
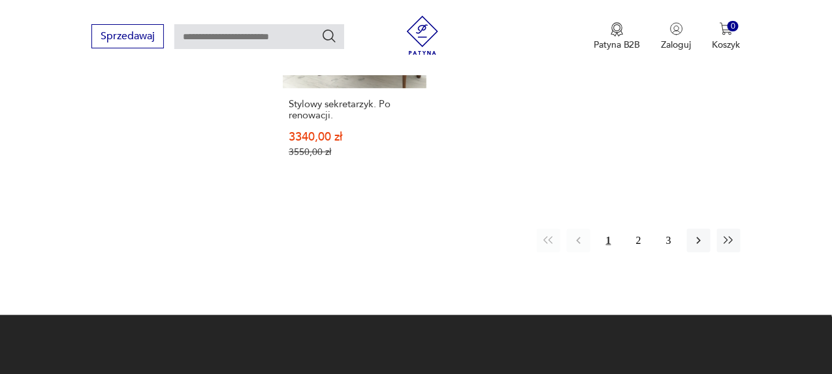
scroll to position [2044, 0]
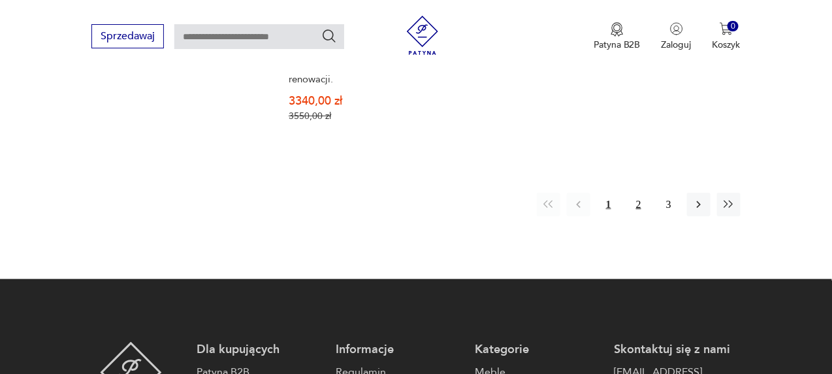
click at [640, 193] on button "2" at bounding box center [639, 205] width 24 height 24
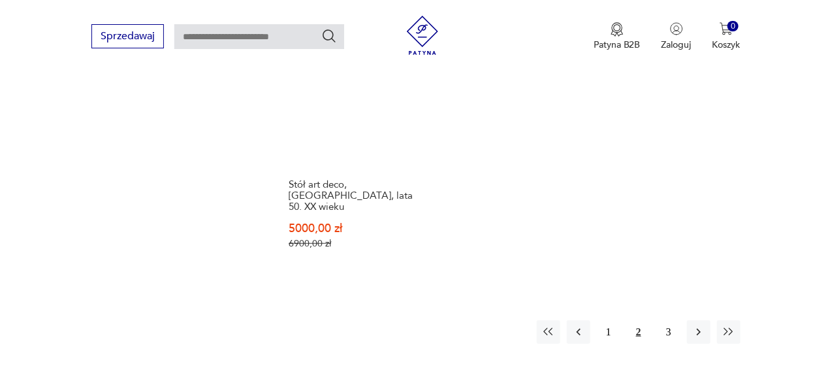
scroll to position [1979, 0]
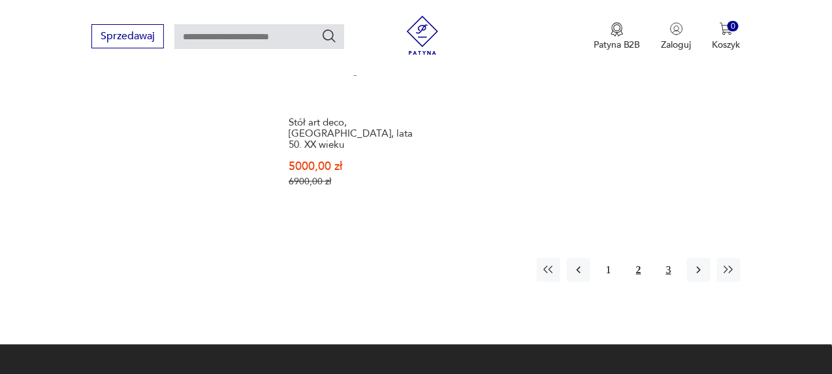
click at [662, 258] on button "3" at bounding box center [669, 270] width 24 height 24
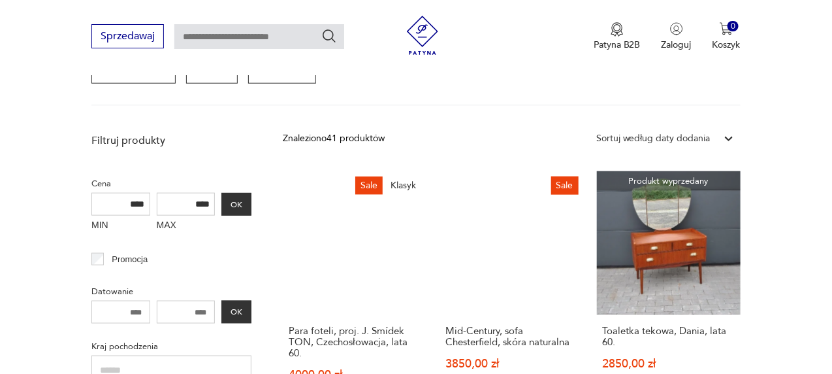
scroll to position [411, 0]
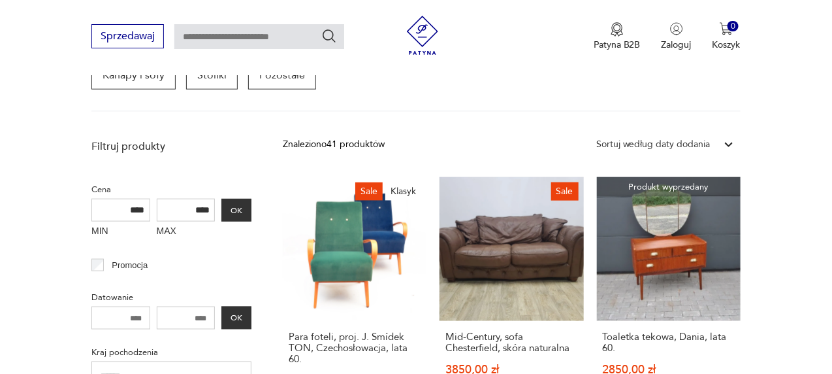
drag, startPoint x: 141, startPoint y: 314, endPoint x: 76, endPoint y: 312, distance: 65.4
click at [143, 210] on input "****" at bounding box center [120, 210] width 59 height 23
drag, startPoint x: 189, startPoint y: 206, endPoint x: 218, endPoint y: 209, distance: 28.9
click at [218, 209] on div "MIN **** MAX **** OK" at bounding box center [171, 221] width 160 height 44
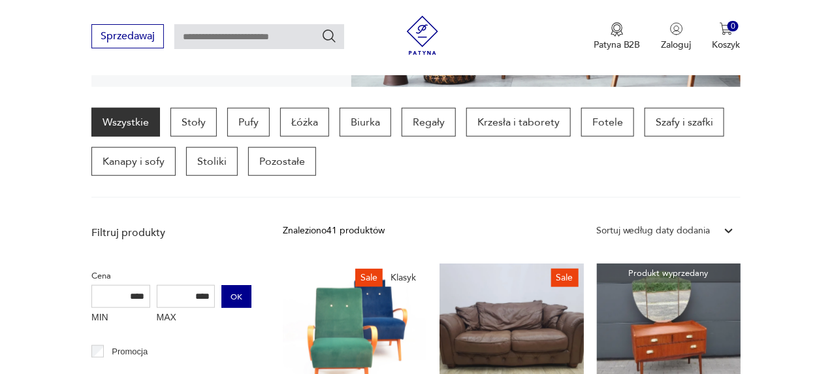
scroll to position [346, 0]
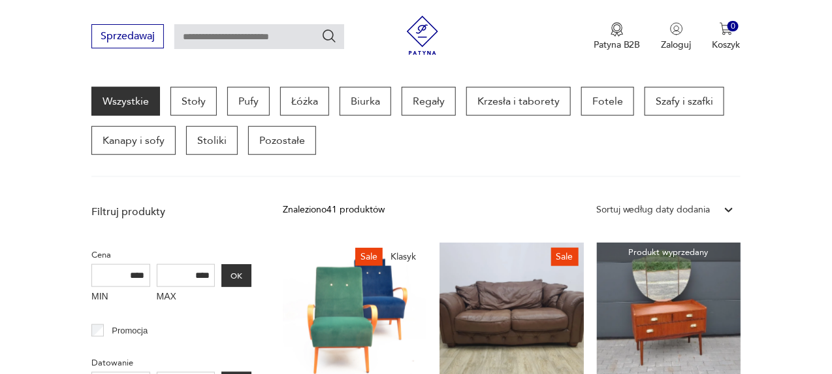
type input "****"
drag, startPoint x: 144, startPoint y: 271, endPoint x: 99, endPoint y: 266, distance: 45.4
click at [99, 266] on input "****" at bounding box center [120, 275] width 59 height 23
click at [210, 265] on input "****" at bounding box center [186, 275] width 59 height 23
drag, startPoint x: 212, startPoint y: 270, endPoint x: 182, endPoint y: 267, distance: 29.5
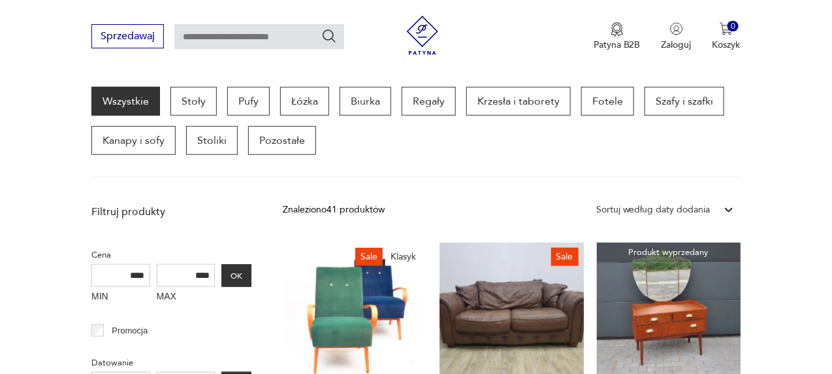
click at [182, 267] on input "****" at bounding box center [186, 275] width 59 height 23
click at [242, 269] on button "OK" at bounding box center [236, 275] width 30 height 23
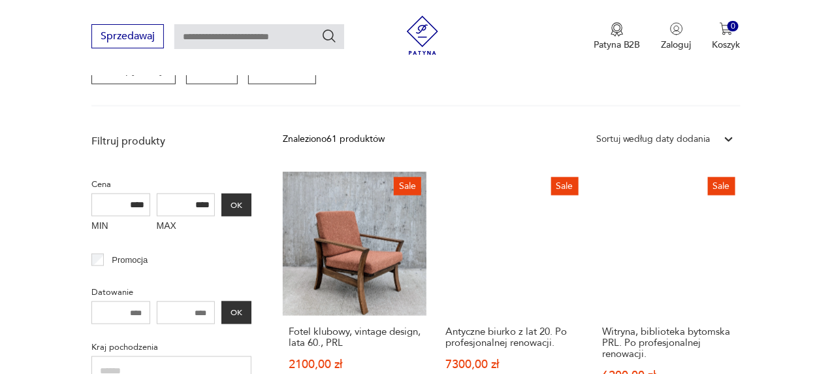
scroll to position [411, 0]
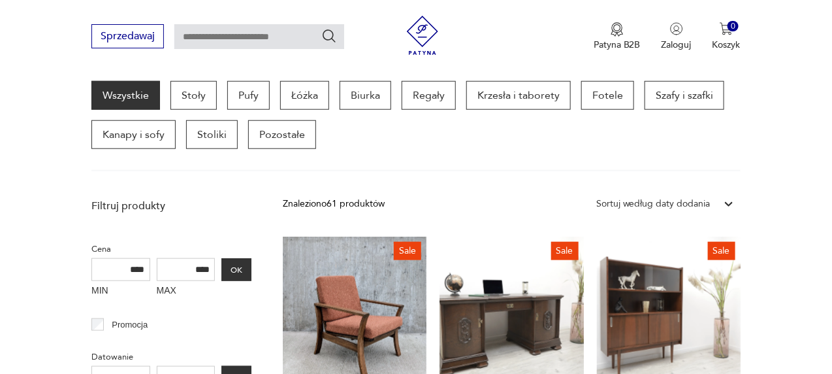
scroll to position [346, 0]
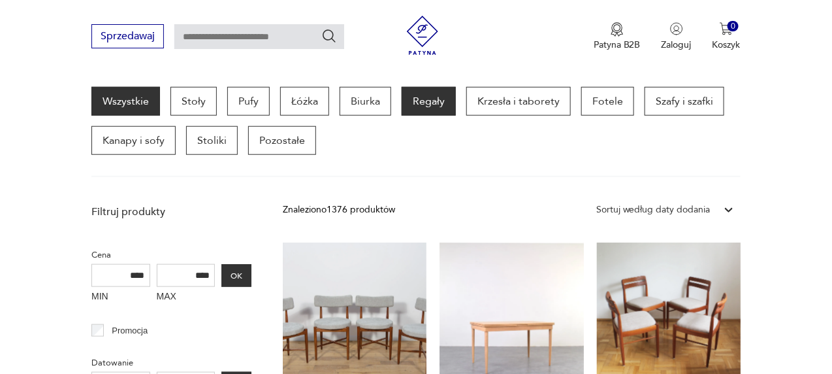
click at [418, 101] on p "Regały" at bounding box center [429, 101] width 54 height 29
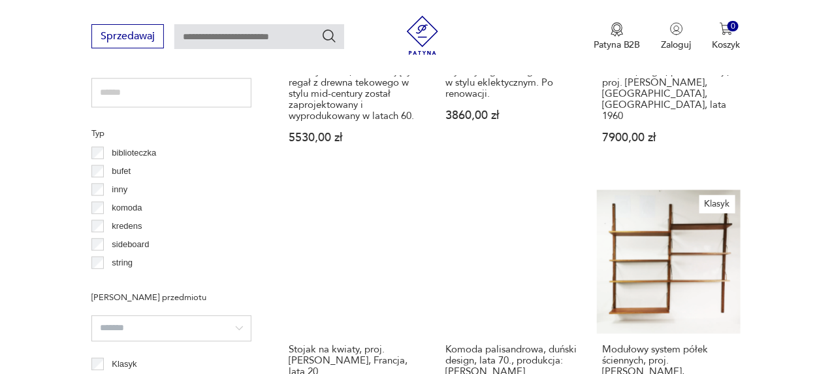
scroll to position [934, 0]
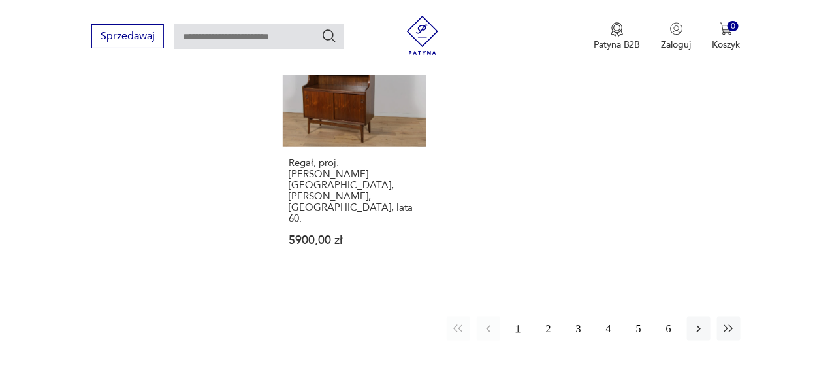
scroll to position [2149, 0]
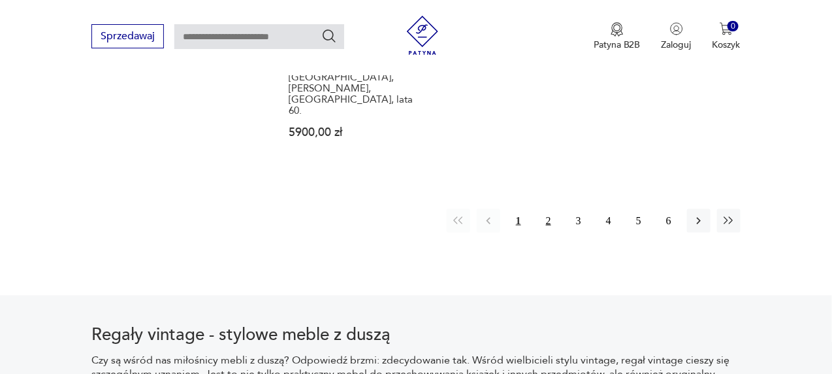
click at [548, 209] on button "2" at bounding box center [549, 221] width 24 height 24
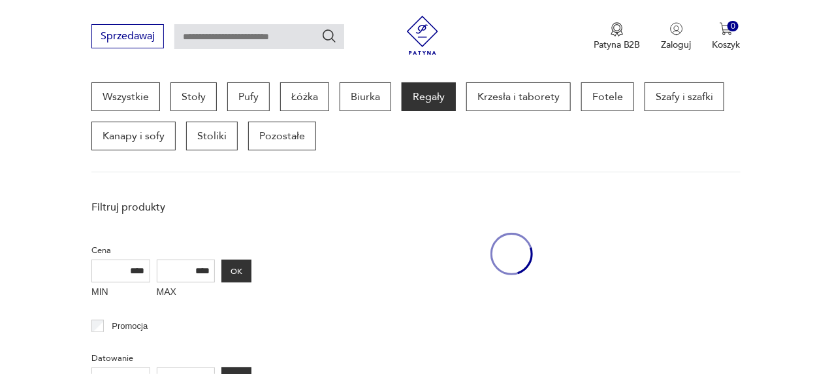
scroll to position [346, 0]
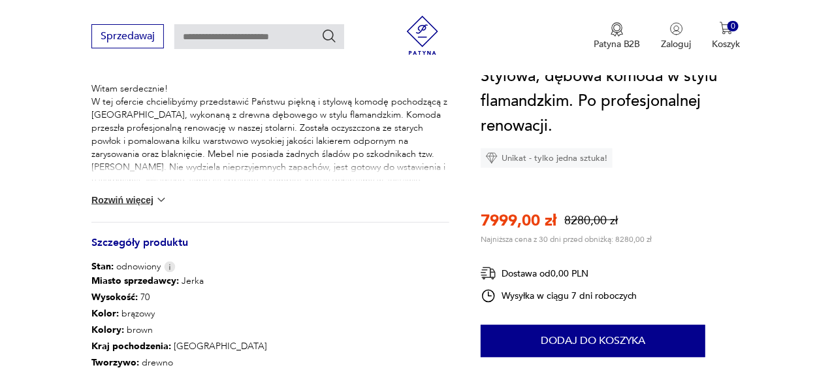
scroll to position [653, 0]
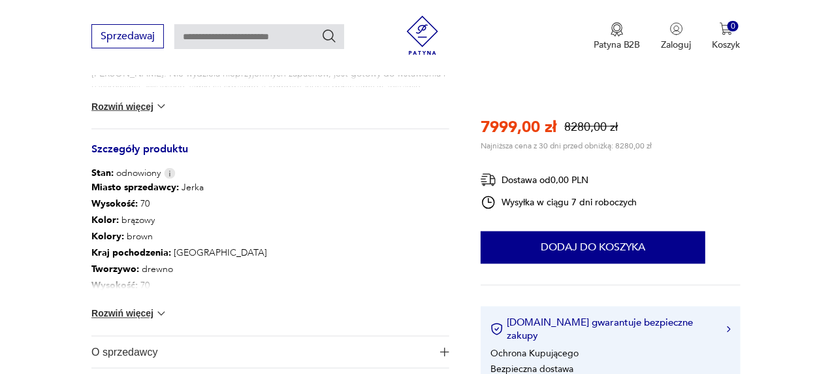
click at [150, 313] on button "Rozwiń więcej" at bounding box center [129, 313] width 76 height 13
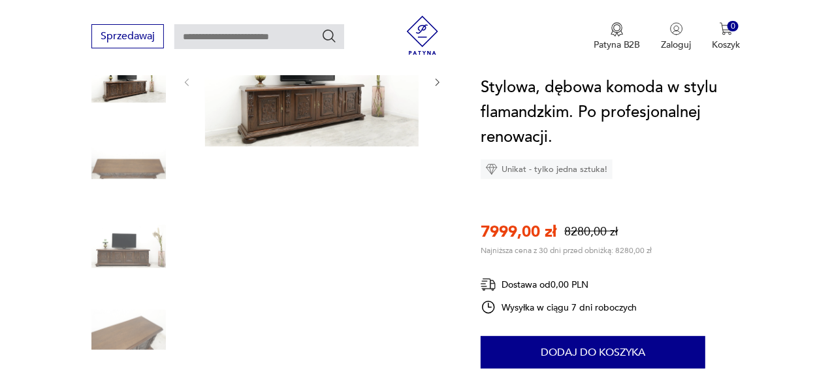
scroll to position [0, 0]
